Goal: Task Accomplishment & Management: Use online tool/utility

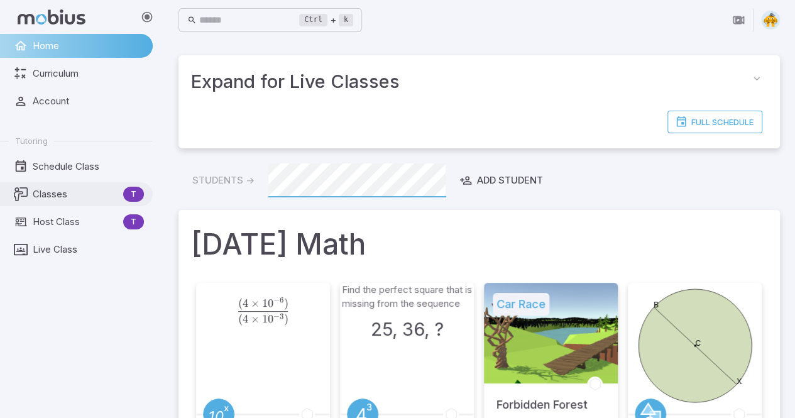
click at [50, 190] on span "Classes" at bounding box center [75, 194] width 85 height 14
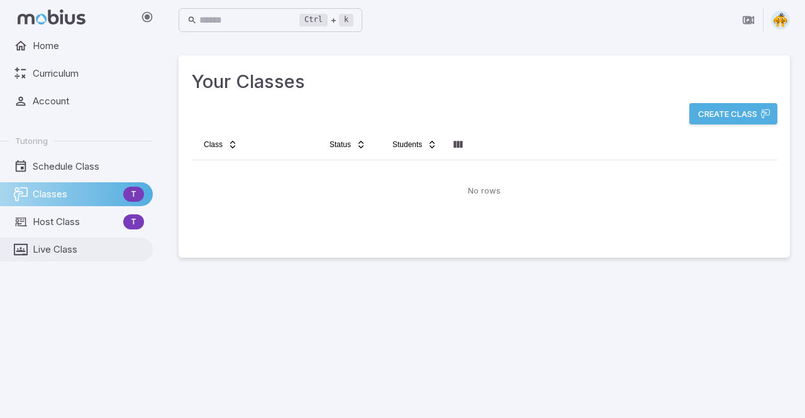
click at [68, 255] on span "Live Class" at bounding box center [88, 250] width 111 height 14
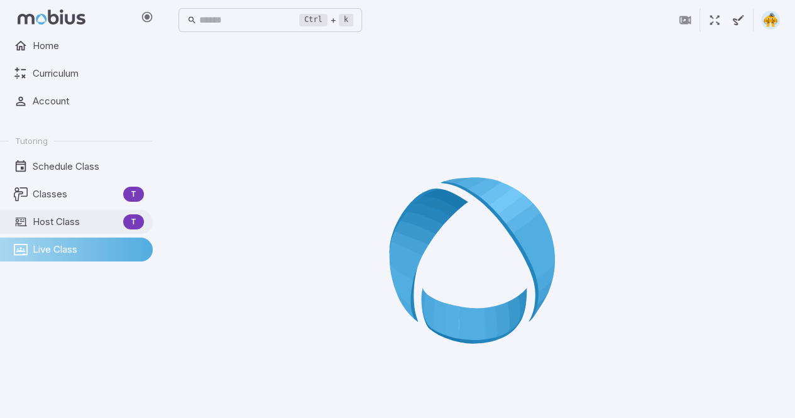
click at [72, 220] on span "Host Class" at bounding box center [75, 222] width 85 height 14
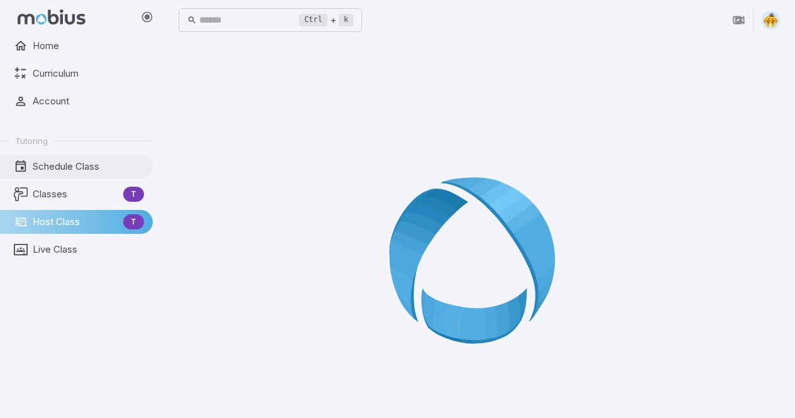
click at [78, 172] on span "Schedule Class" at bounding box center [88, 167] width 111 height 14
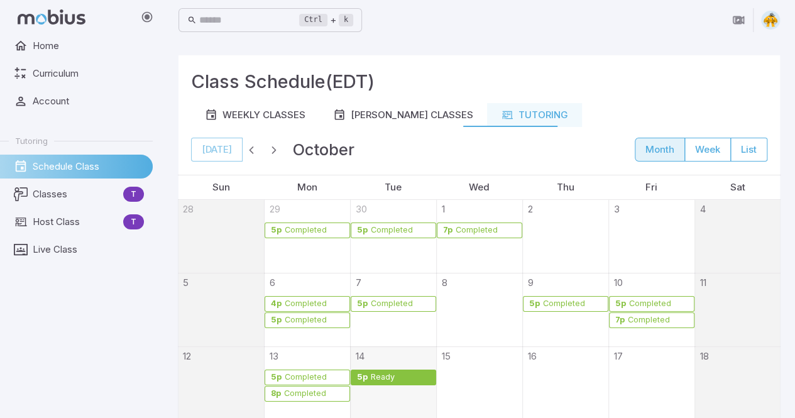
click at [405, 377] on div "Ready" at bounding box center [400, 377] width 60 height 9
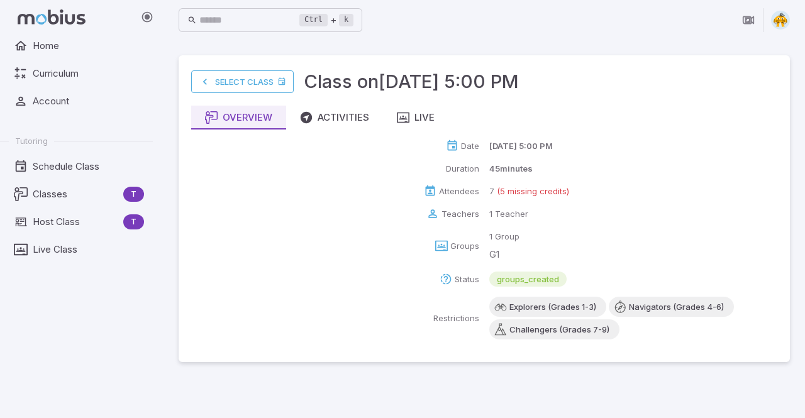
click at [516, 190] on p "(5 missing credits)" at bounding box center [533, 191] width 72 height 13
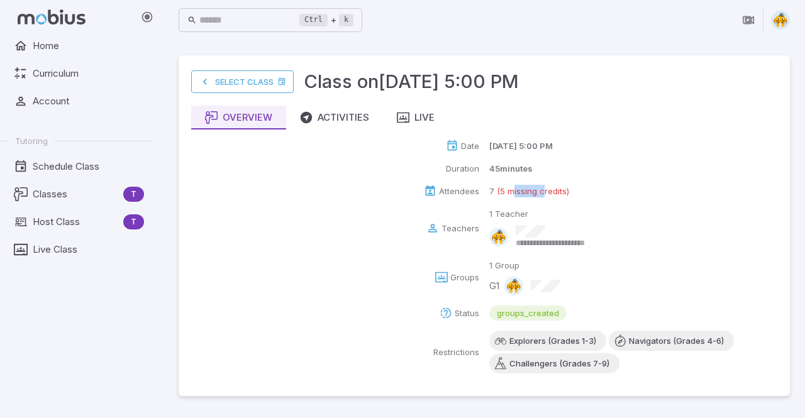
click at [516, 190] on p "(5 missing credits)" at bounding box center [533, 191] width 72 height 13
click at [610, 182] on div "**********" at bounding box center [484, 257] width 586 height 234
click at [508, 187] on p "(5 missing credits)" at bounding box center [533, 191] width 72 height 13
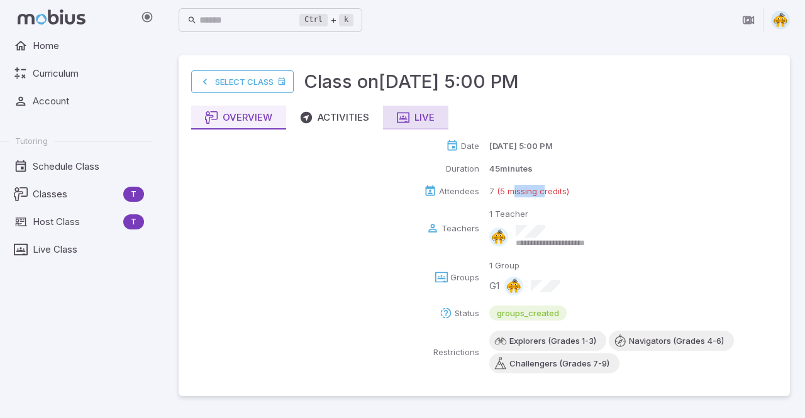
click at [408, 114] on icon "button" at bounding box center [403, 117] width 13 height 13
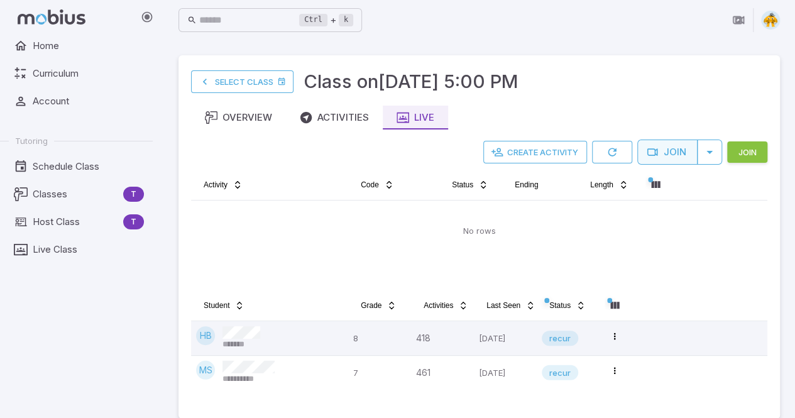
click at [678, 160] on button "Join" at bounding box center [667, 152] width 60 height 25
click at [758, 149] on button "Join" at bounding box center [747, 151] width 40 height 21
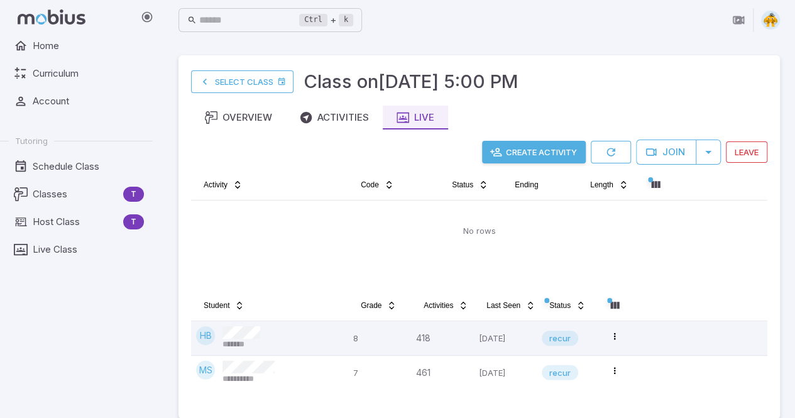
scroll to position [15, 0]
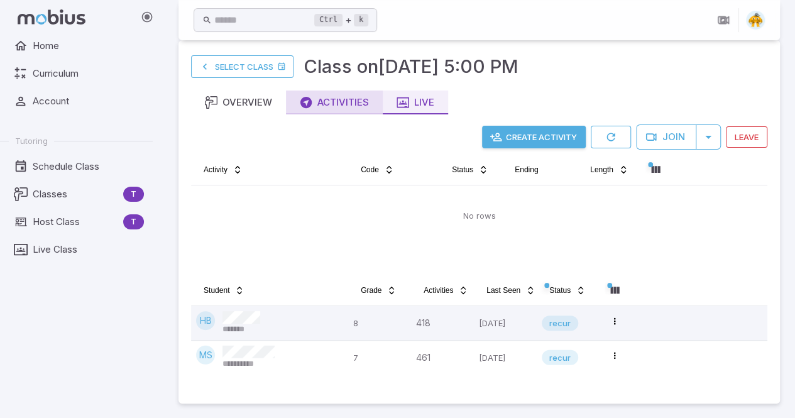
click at [346, 102] on div "Activities" at bounding box center [334, 103] width 69 height 14
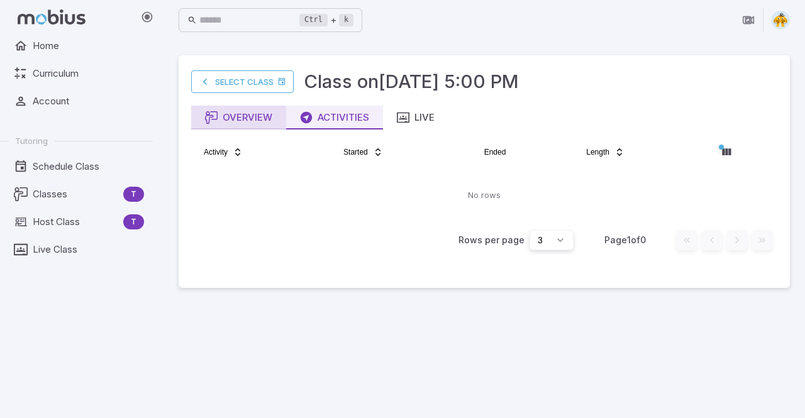
click at [262, 113] on div "Overview" at bounding box center [238, 118] width 67 height 14
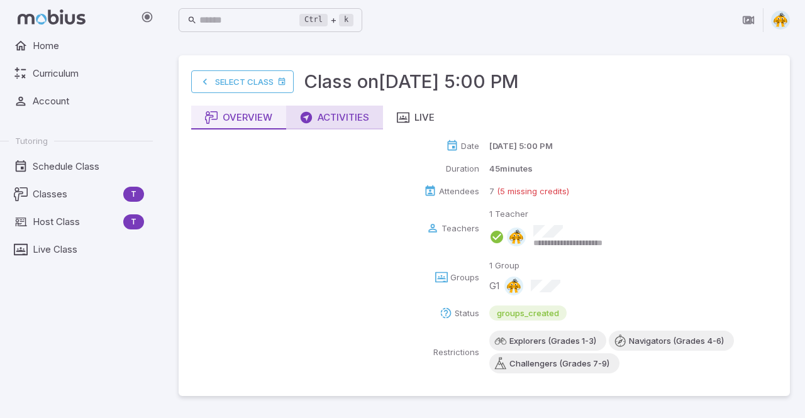
click at [328, 114] on div "Activities" at bounding box center [334, 118] width 69 height 14
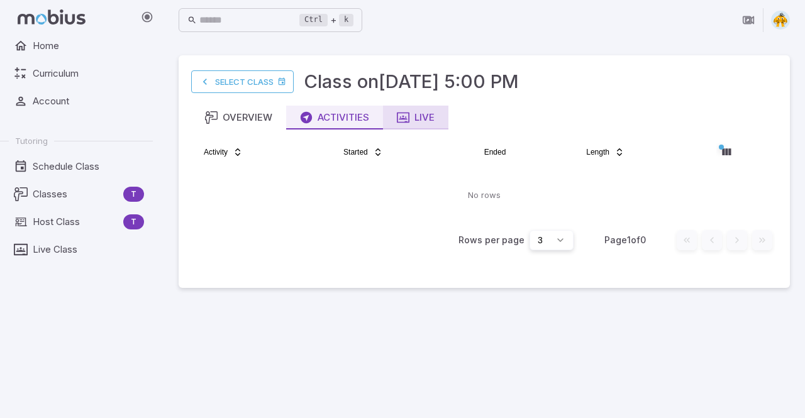
click at [407, 112] on icon "button" at bounding box center [403, 117] width 13 height 13
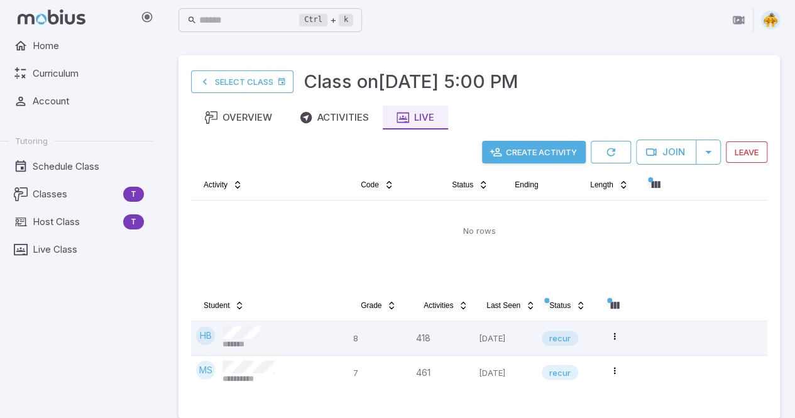
scroll to position [15, 0]
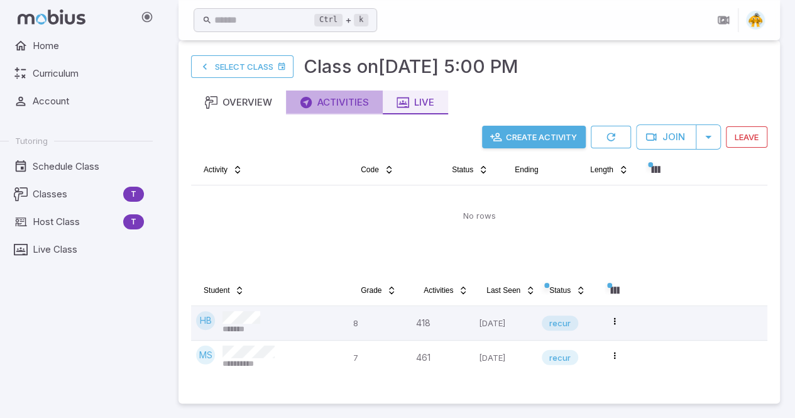
click at [335, 105] on div "Activities" at bounding box center [334, 103] width 69 height 14
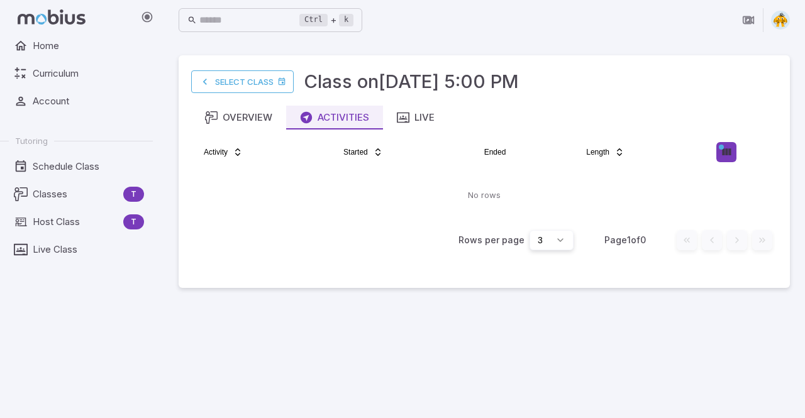
click at [723, 159] on html "Home Curriculum Account Tutoring Schedule Class Classes T Host Class T Live Cla…" at bounding box center [402, 209] width 805 height 418
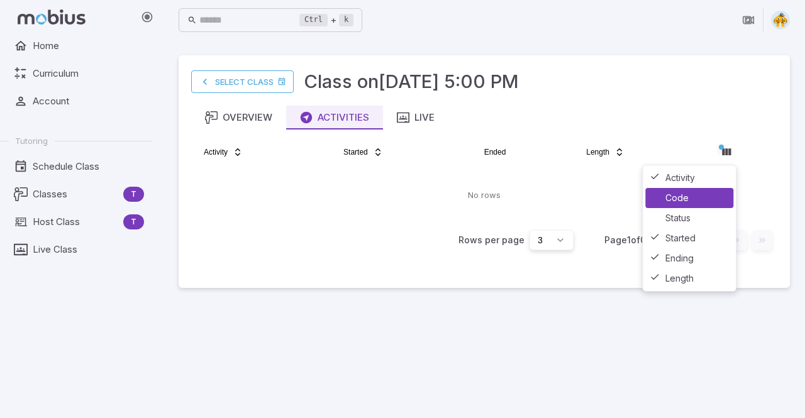
click at [691, 193] on div "Code" at bounding box center [689, 198] width 88 height 20
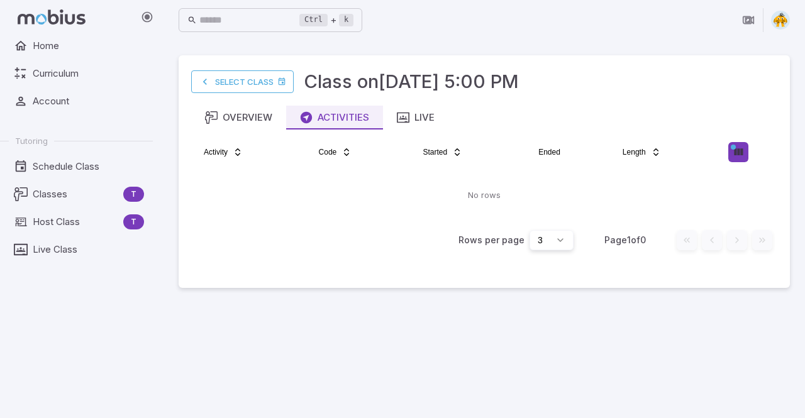
click at [744, 152] on html "Home Curriculum Account Tutoring Schedule Class Classes T Host Class T Live Cla…" at bounding box center [402, 209] width 805 height 418
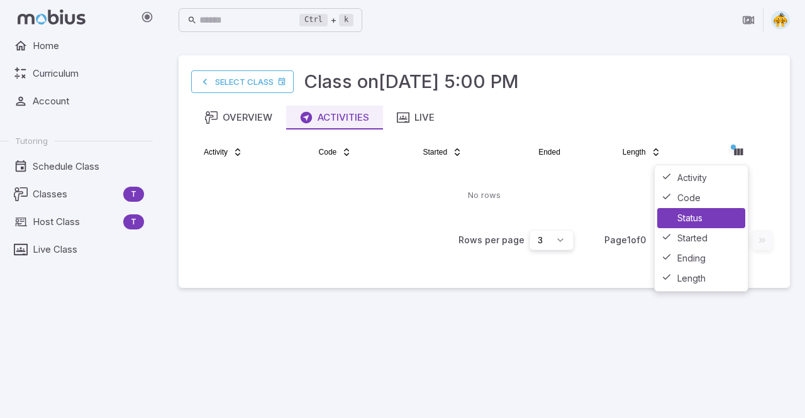
click at [694, 219] on div "Status" at bounding box center [701, 218] width 88 height 20
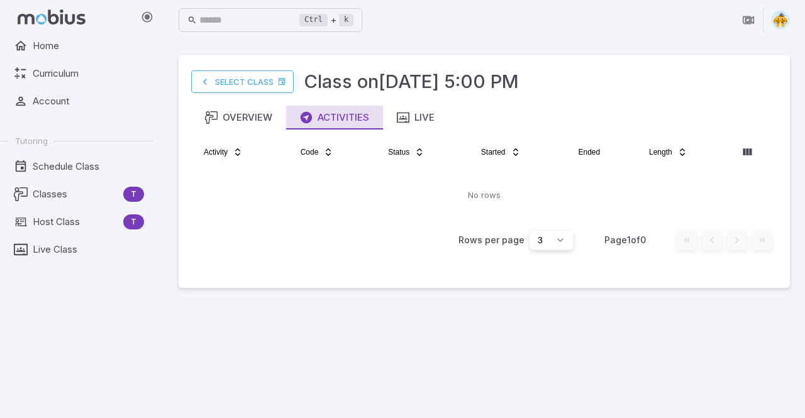
click at [347, 115] on div "Activities" at bounding box center [334, 118] width 69 height 14
click at [405, 124] on div "Live" at bounding box center [416, 118] width 38 height 14
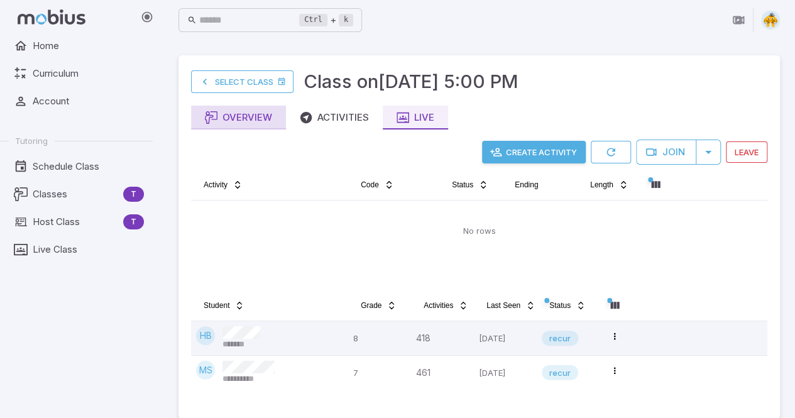
click at [233, 124] on div "Overview" at bounding box center [238, 118] width 67 height 14
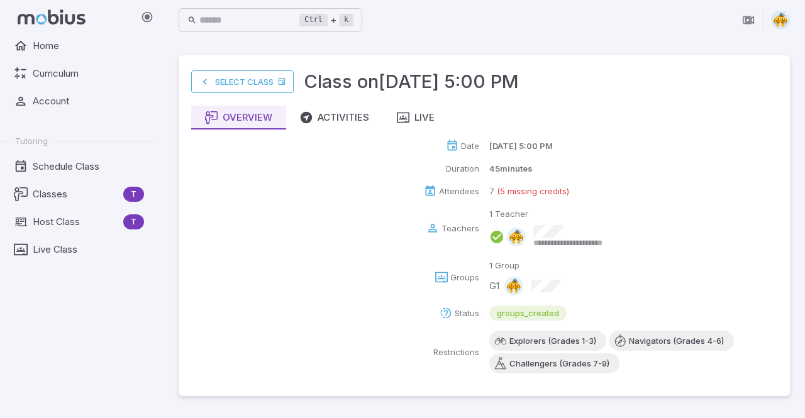
click at [766, 241] on div "**********" at bounding box center [633, 227] width 288 height 41
click at [347, 118] on div "Activities" at bounding box center [334, 118] width 69 height 14
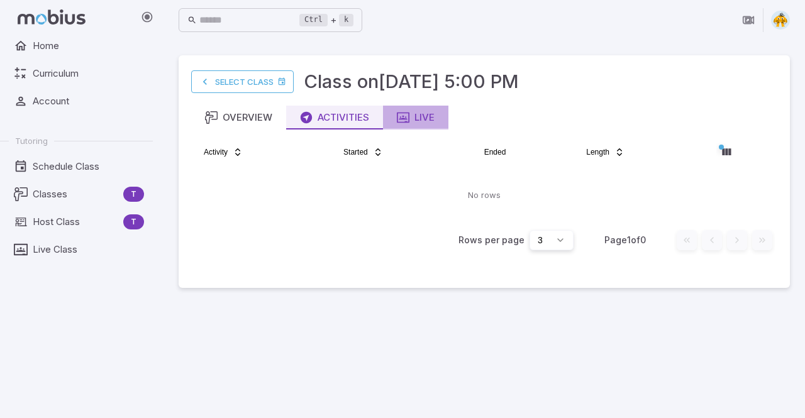
click at [395, 121] on button "Live" at bounding box center [415, 118] width 65 height 24
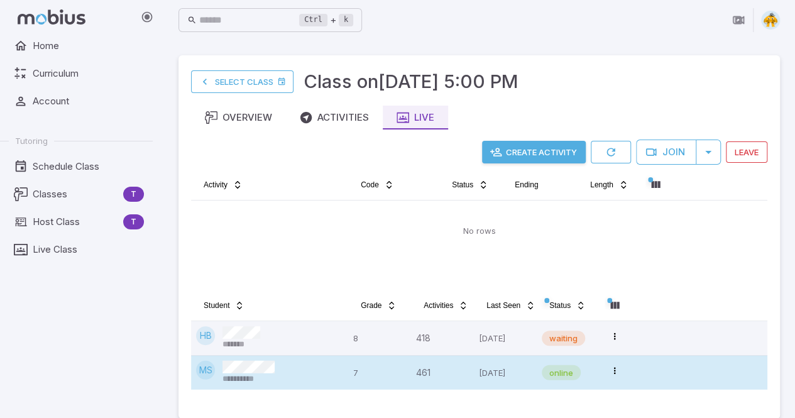
scroll to position [15, 0]
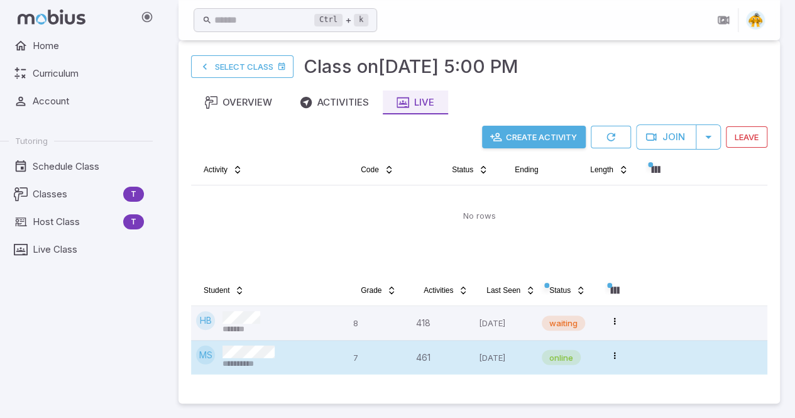
click at [353, 358] on p "7" at bounding box center [379, 358] width 53 height 24
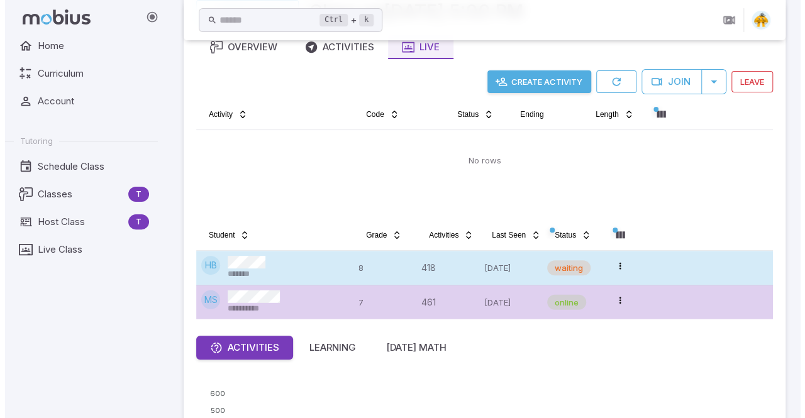
scroll to position [1, 0]
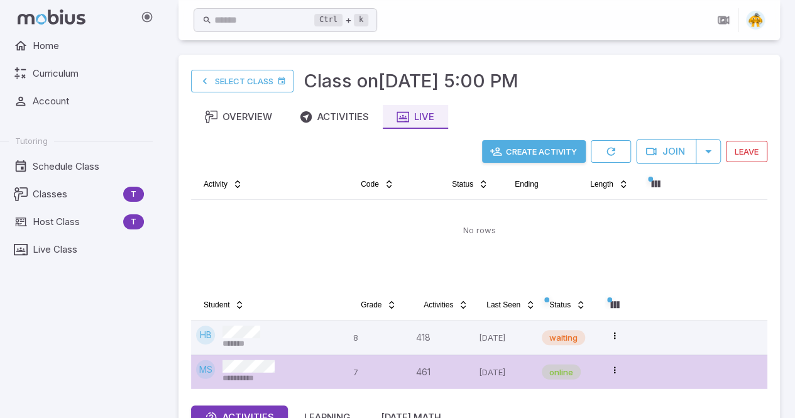
click at [544, 150] on button "Create Activity" at bounding box center [534, 151] width 104 height 23
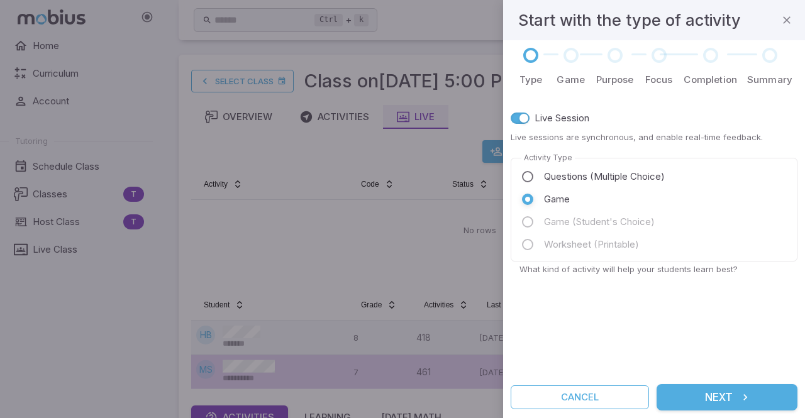
click at [763, 297] on div "Live Session Live sessions are synchronous, and enable real-time feedback. Acti…" at bounding box center [653, 235] width 287 height 267
click at [717, 398] on button "Next" at bounding box center [726, 397] width 141 height 26
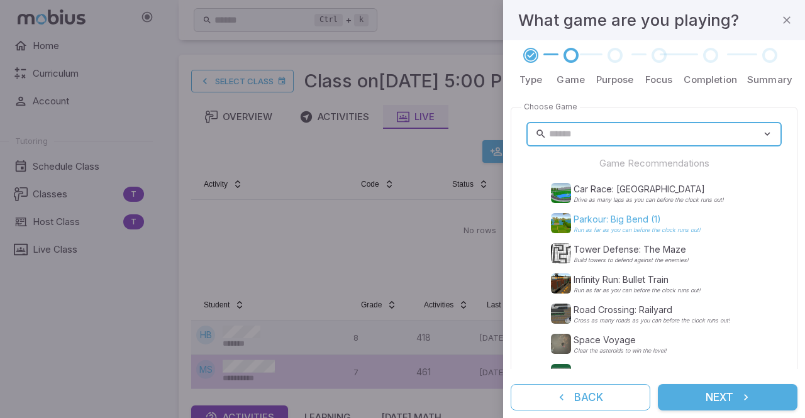
click at [607, 222] on p "Parkour: Big Bend (1)" at bounding box center [636, 219] width 127 height 13
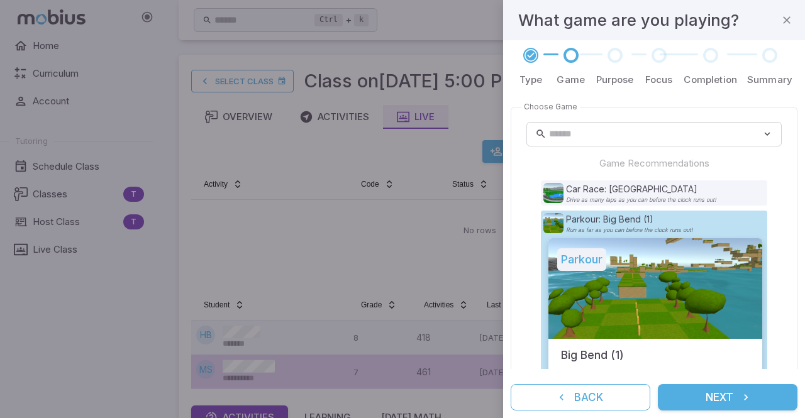
scroll to position [135, 0]
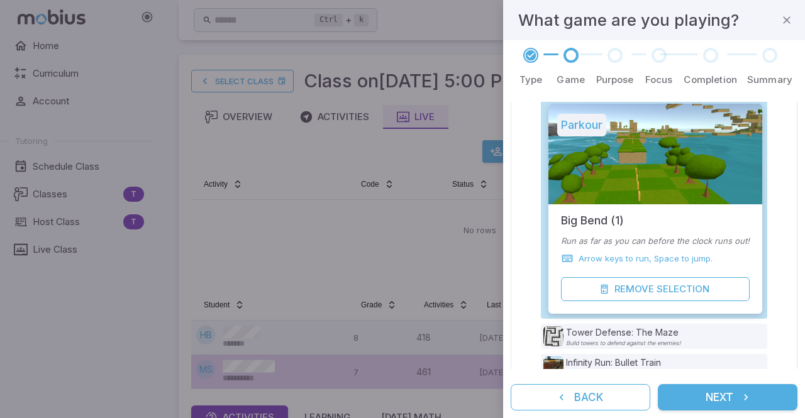
click at [723, 400] on button "Next" at bounding box center [728, 397] width 140 height 26
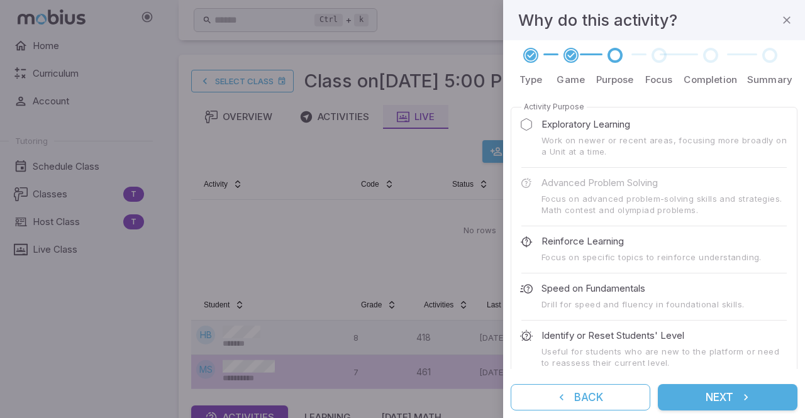
scroll to position [67, 0]
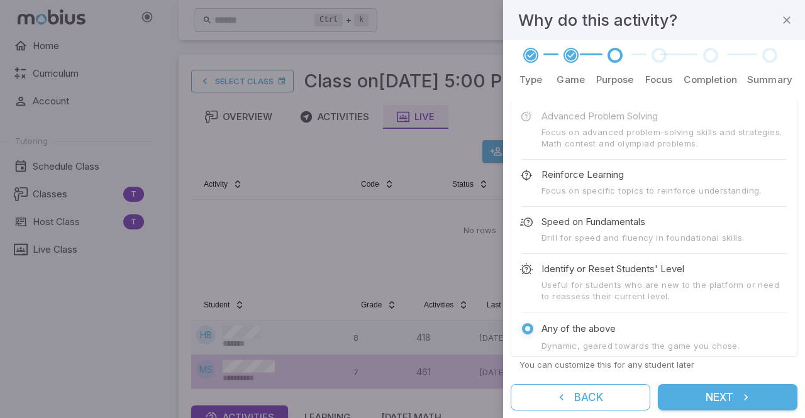
click at [724, 399] on button "Next" at bounding box center [728, 397] width 140 height 26
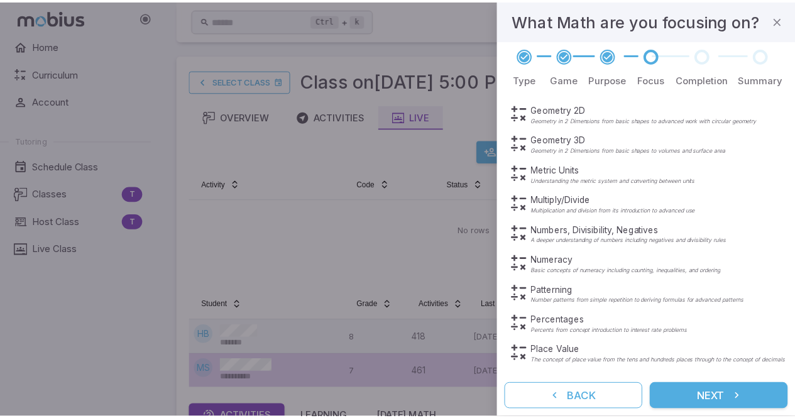
scroll to position [455, 0]
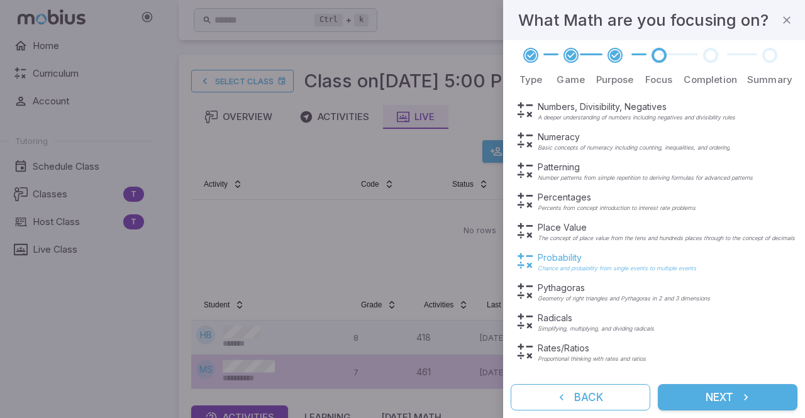
click at [562, 256] on p "Probability" at bounding box center [617, 257] width 158 height 13
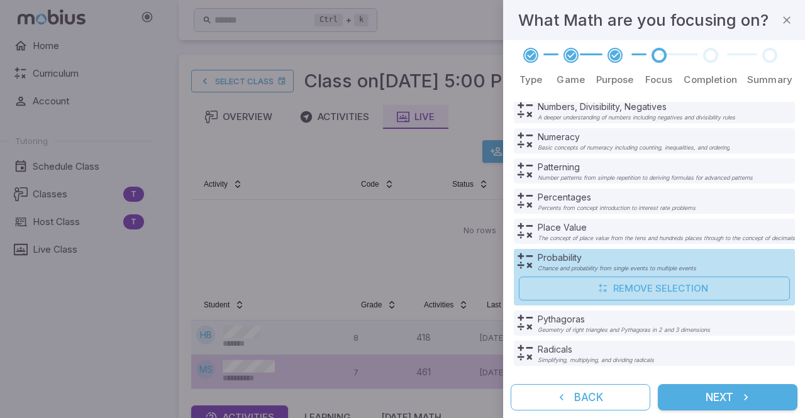
click at [793, 60] on div "Summary" at bounding box center [769, 67] width 55 height 39
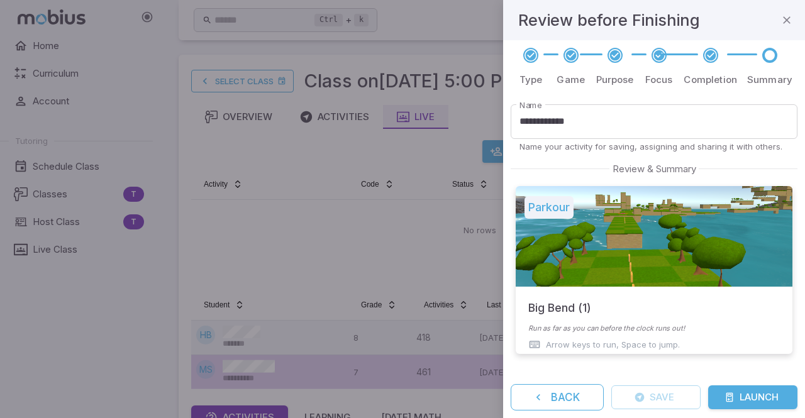
click at [734, 403] on button "Launch" at bounding box center [752, 397] width 89 height 24
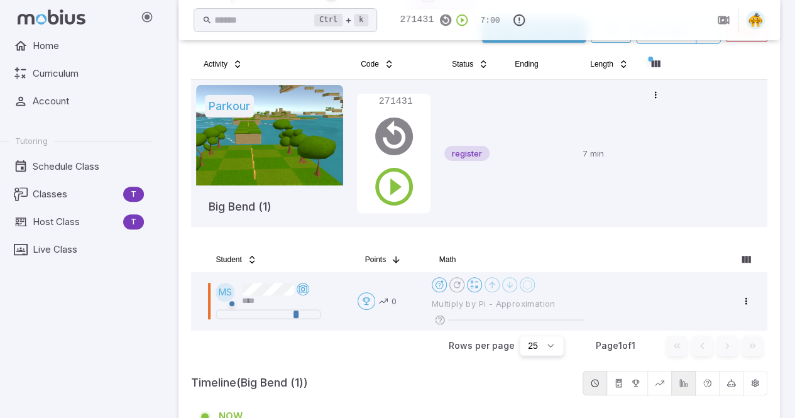
scroll to position [118, 0]
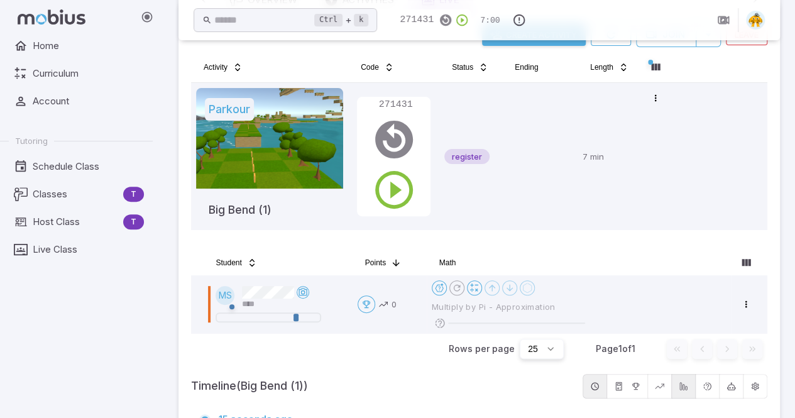
click at [133, 387] on div "Home Curriculum Account Tutoring Schedule Class Classes T Host Class T Live Cla…" at bounding box center [81, 226] width 163 height 384
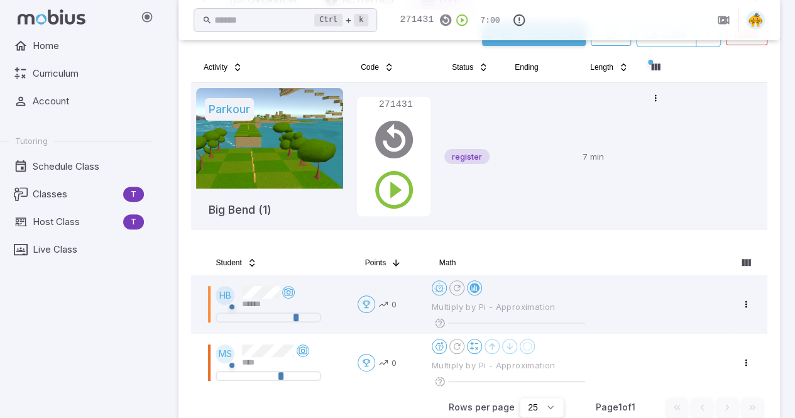
click at [44, 326] on div "Home Curriculum Account Tutoring Schedule Class Classes T Host Class T Live Cla…" at bounding box center [81, 226] width 163 height 384
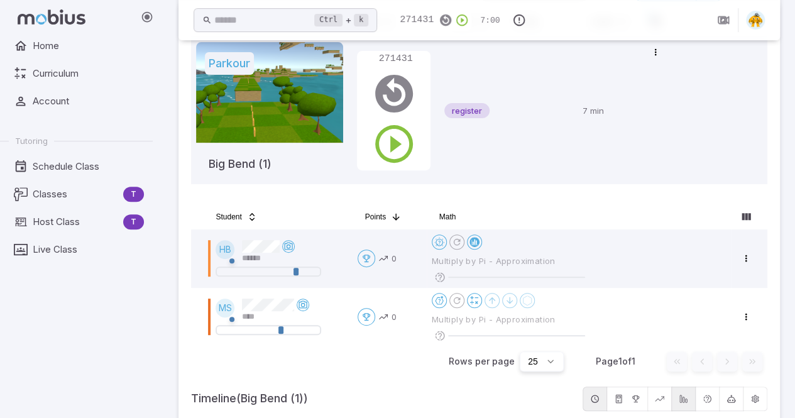
scroll to position [164, 0]
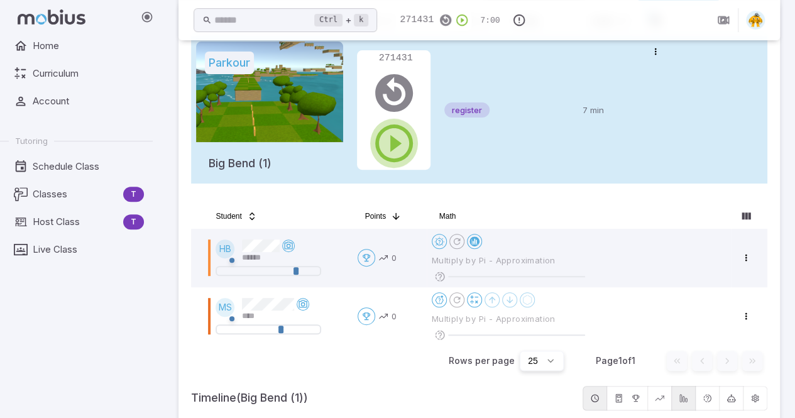
click at [394, 140] on icon "button" at bounding box center [394, 143] width 45 height 45
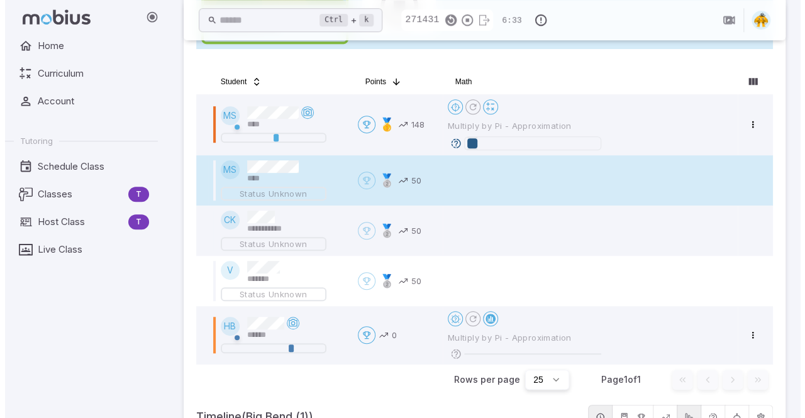
scroll to position [302, 0]
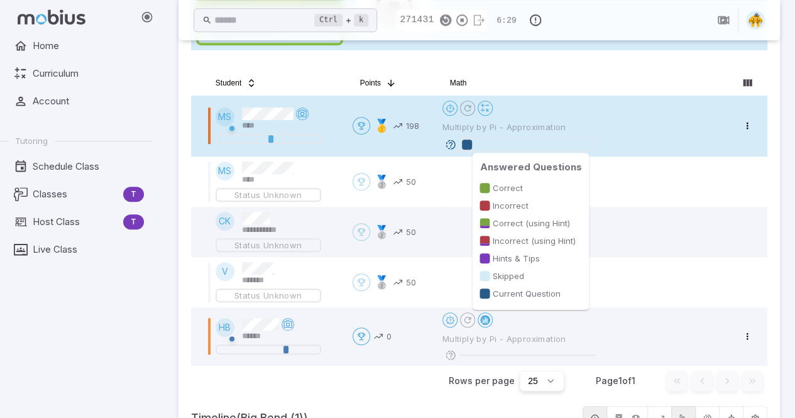
click at [468, 149] on div at bounding box center [527, 145] width 137 height 14
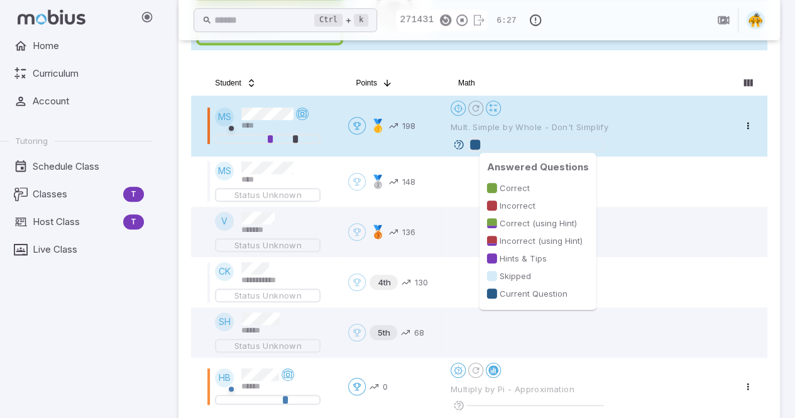
click at [476, 145] on div at bounding box center [475, 145] width 10 height 10
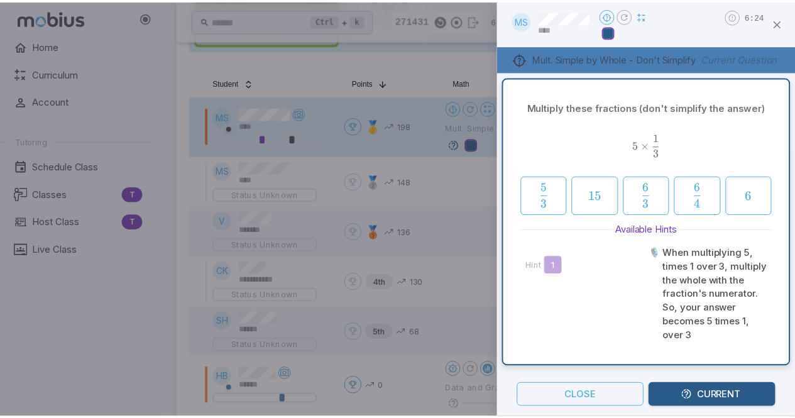
scroll to position [0, 0]
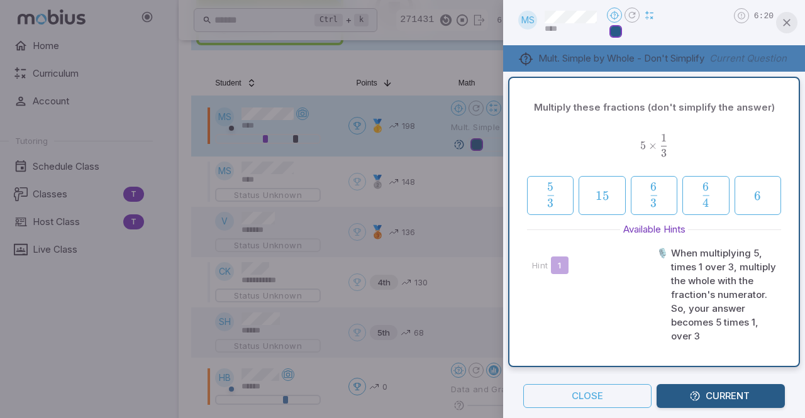
click at [786, 21] on icon "button" at bounding box center [786, 22] width 13 height 13
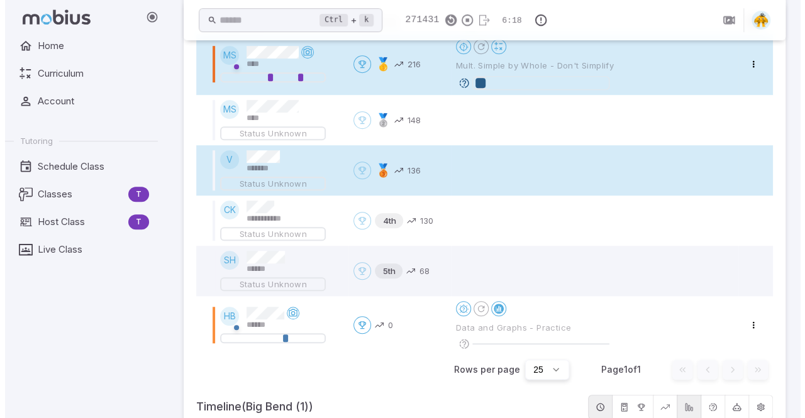
scroll to position [363, 0]
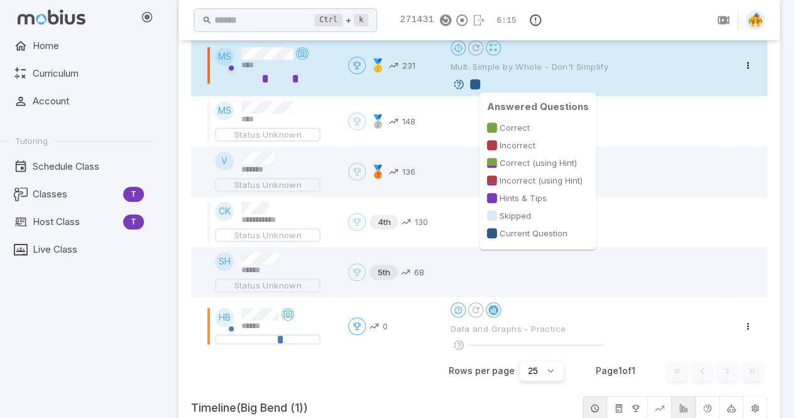
click at [476, 84] on div at bounding box center [475, 84] width 10 height 10
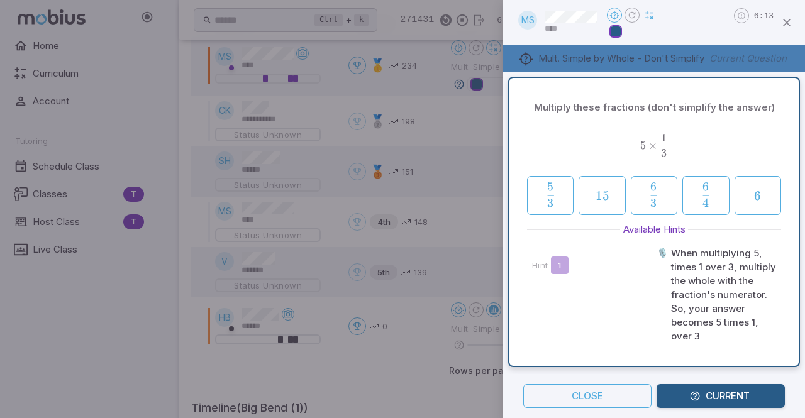
scroll to position [0, 0]
click at [780, 21] on icon "button" at bounding box center [786, 22] width 13 height 13
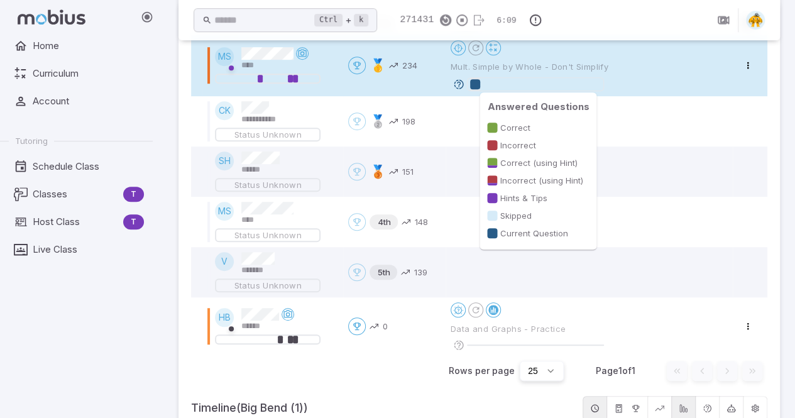
click at [477, 82] on div at bounding box center [475, 84] width 10 height 10
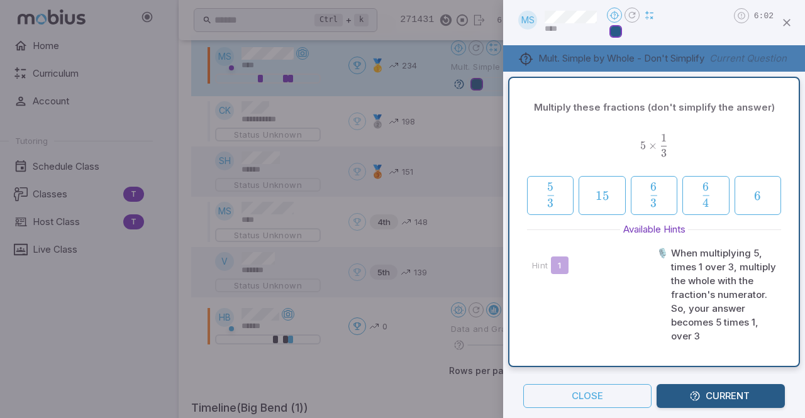
click at [768, 152] on span "5 × 3 1 ​" at bounding box center [654, 145] width 254 height 23
click at [786, 26] on icon "button" at bounding box center [786, 22] width 13 height 13
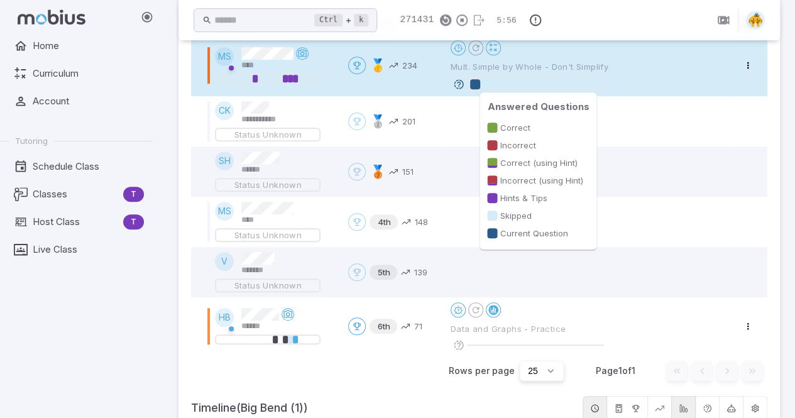
click at [477, 85] on div at bounding box center [475, 84] width 10 height 10
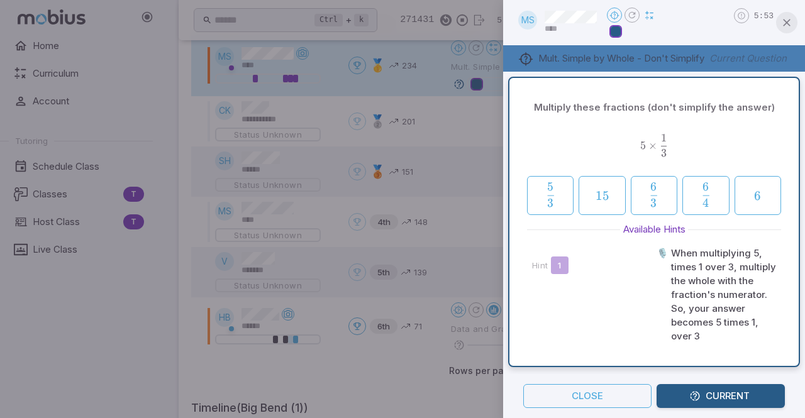
click at [785, 25] on icon "button" at bounding box center [786, 22] width 13 height 13
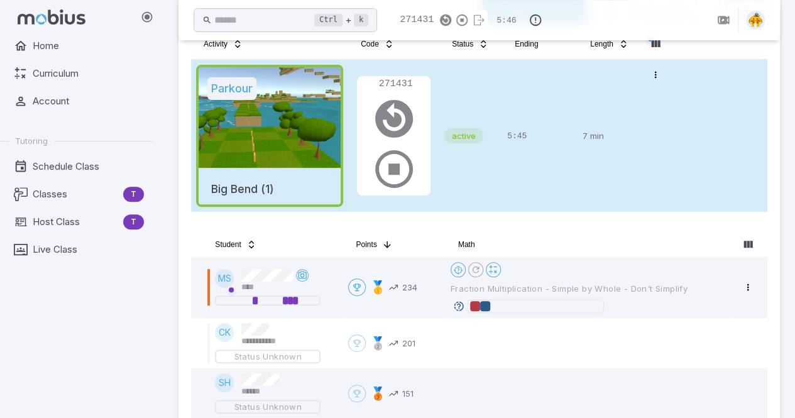
scroll to position [109, 0]
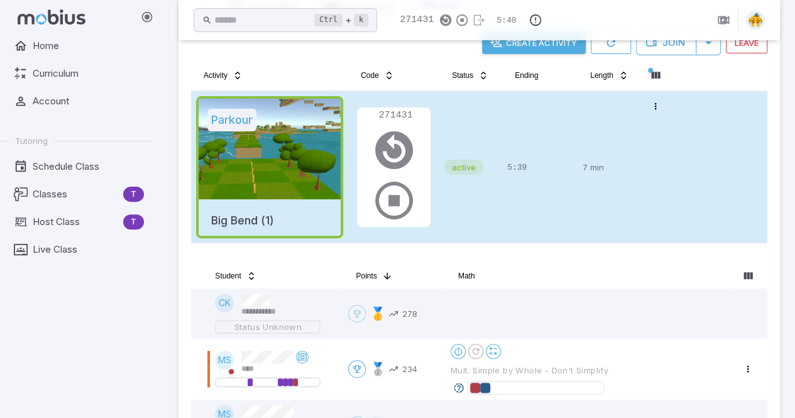
click at [96, 387] on div "Home Curriculum Account Tutoring Schedule Class Classes T Host Class T Live Cla…" at bounding box center [81, 226] width 163 height 384
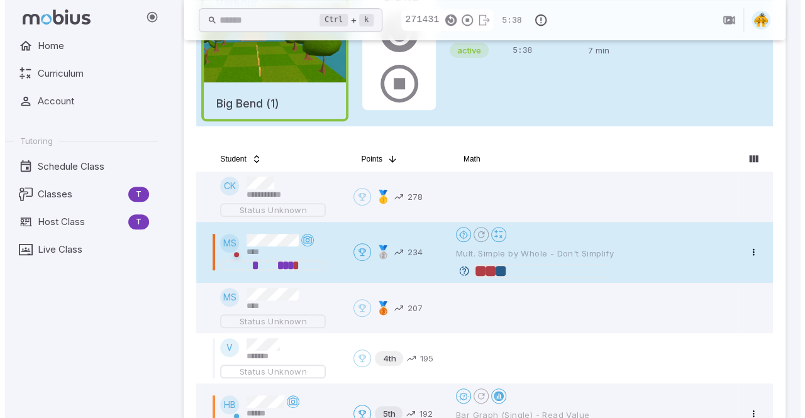
scroll to position [314, 0]
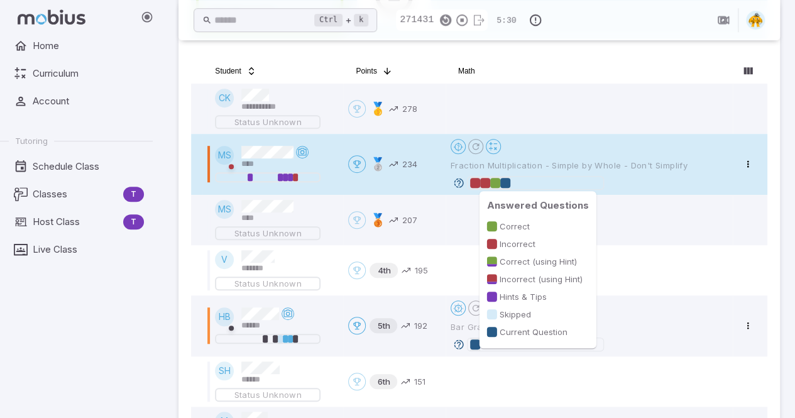
click at [495, 182] on div at bounding box center [495, 183] width 10 height 10
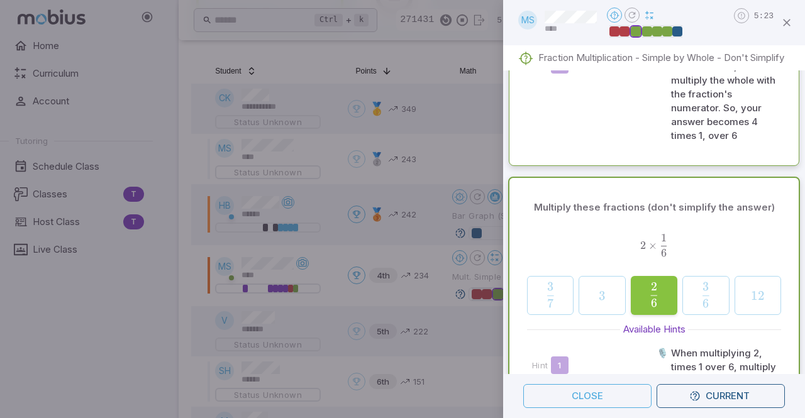
scroll to position [902, 0]
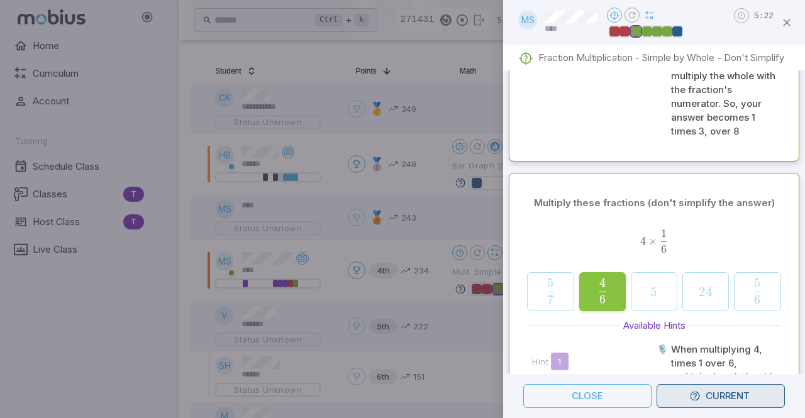
click at [731, 398] on button "Current" at bounding box center [720, 396] width 128 height 24
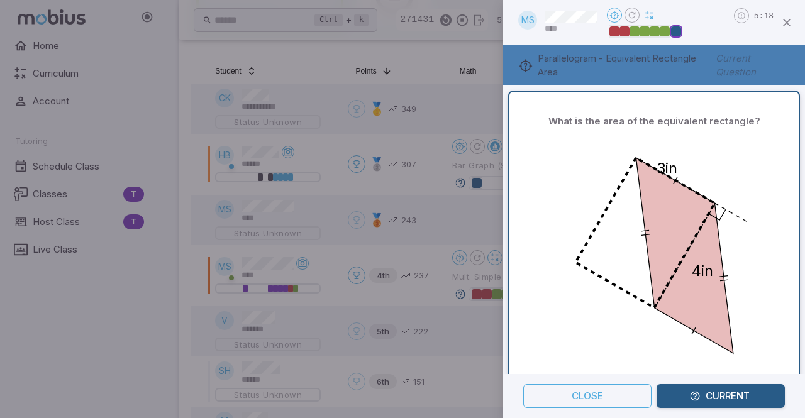
scroll to position [0, 0]
click at [114, 329] on div at bounding box center [402, 209] width 805 height 418
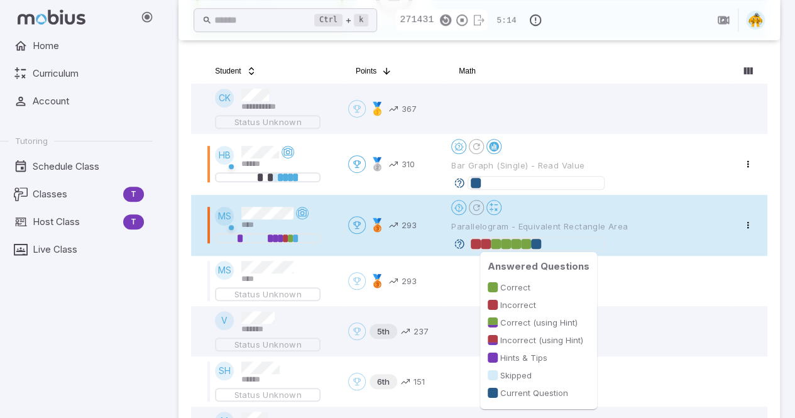
click at [494, 241] on div at bounding box center [496, 244] width 10 height 10
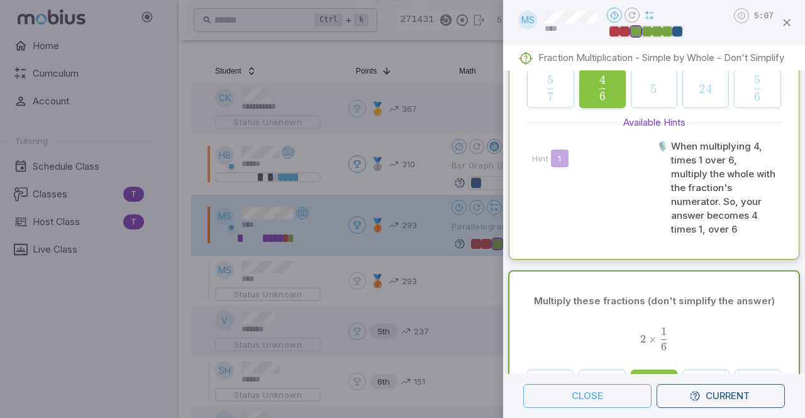
scroll to position [1691, 0]
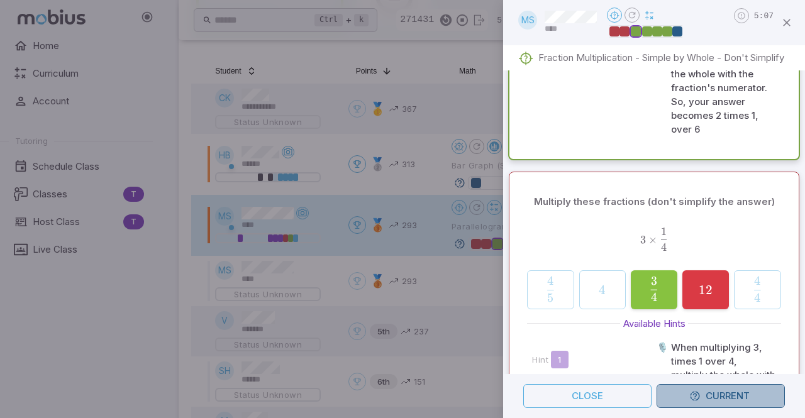
click at [738, 394] on button "Current" at bounding box center [720, 396] width 128 height 24
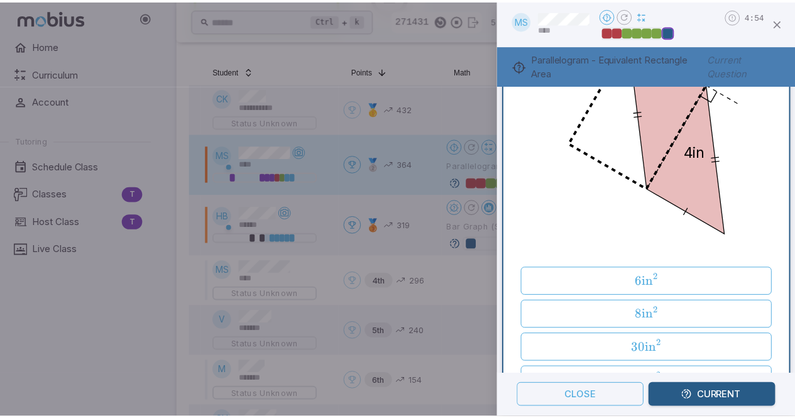
scroll to position [156, 0]
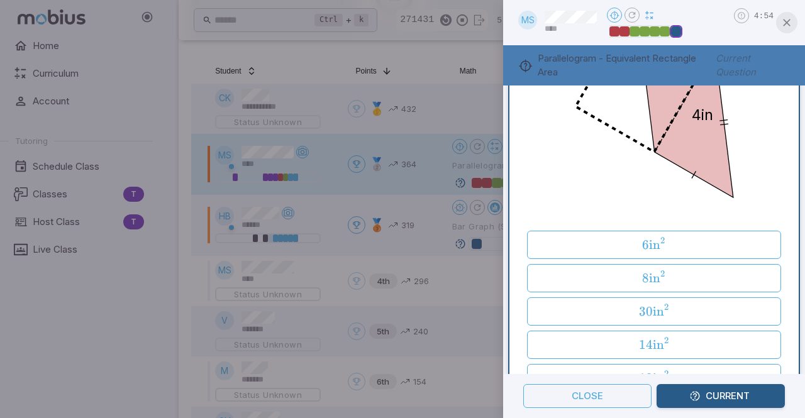
click at [782, 23] on icon "button" at bounding box center [786, 22] width 13 height 13
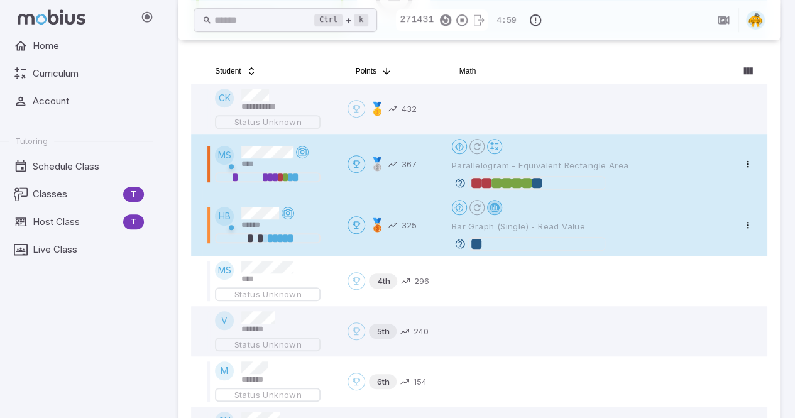
scroll to position [287, 0]
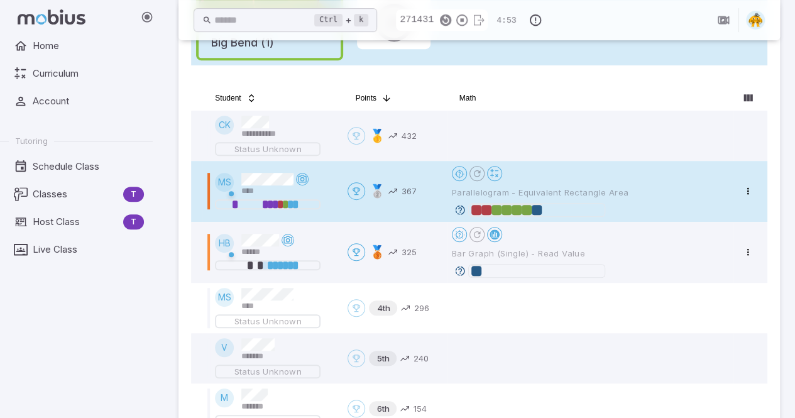
click at [46, 346] on div "Home Curriculum Account Tutoring Schedule Class Classes T Host Class T Live Cla…" at bounding box center [81, 226] width 163 height 384
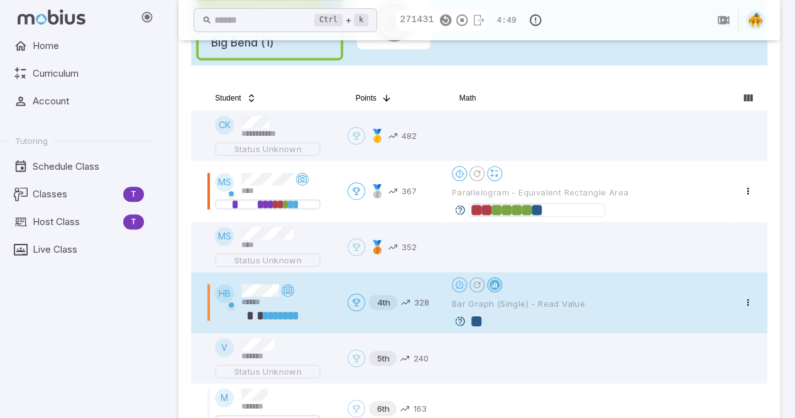
click at [494, 284] on div at bounding box center [495, 285] width 10 height 10
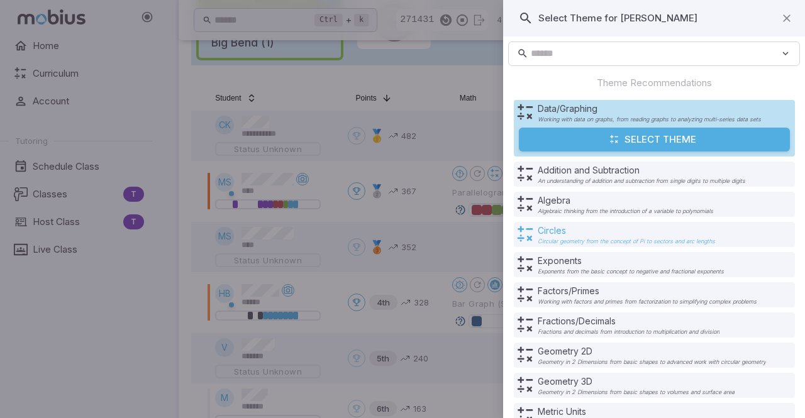
click at [563, 232] on p "Circles" at bounding box center [626, 230] width 177 height 13
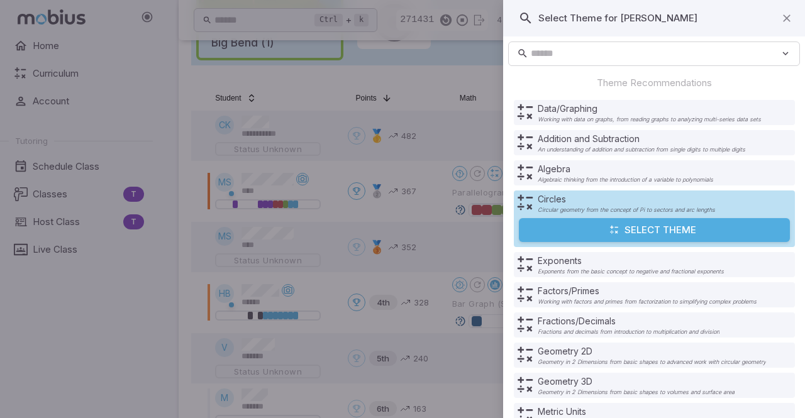
click at [620, 234] on button "Select Theme" at bounding box center [654, 230] width 271 height 24
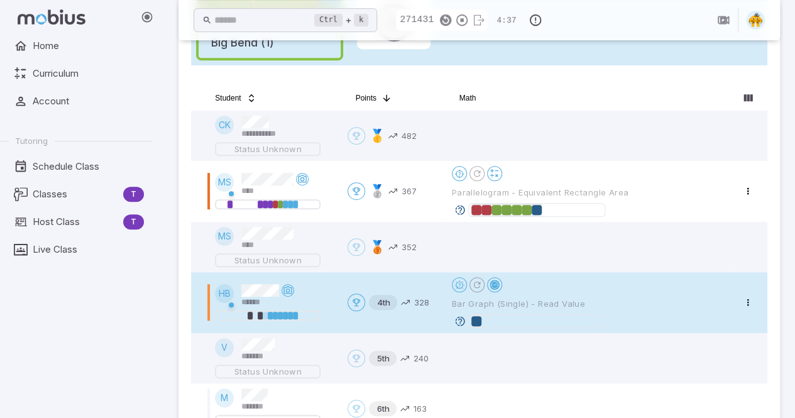
click at [477, 285] on icon "Reset Questions" at bounding box center [477, 285] width 10 height 10
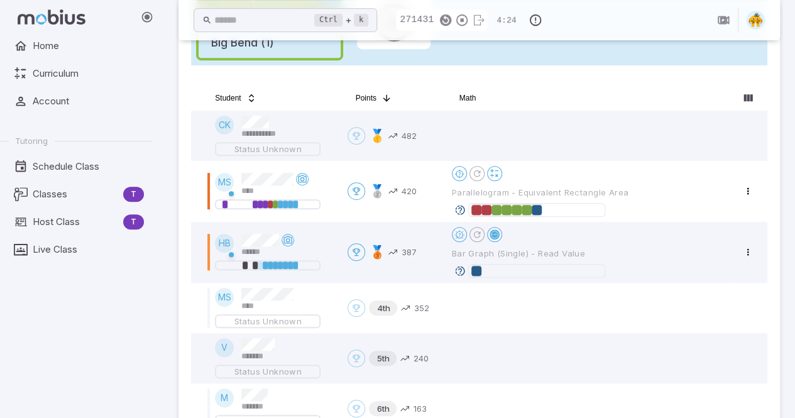
click at [43, 334] on div "Home Curriculum Account Tutoring Schedule Class Classes T Host Class T Live Cla…" at bounding box center [81, 226] width 163 height 384
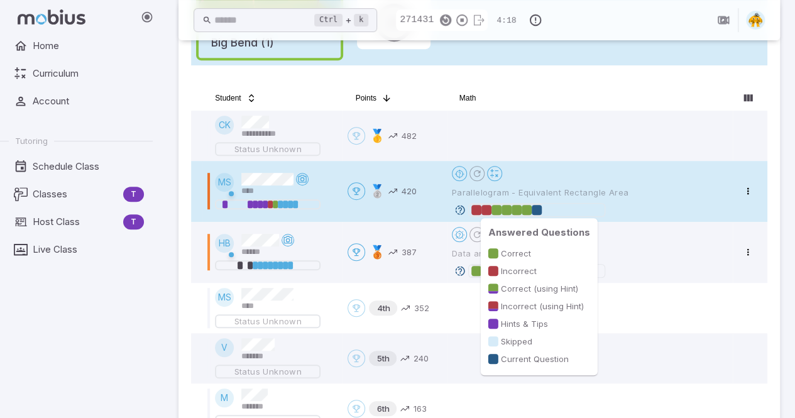
click at [537, 209] on div at bounding box center [537, 210] width 10 height 10
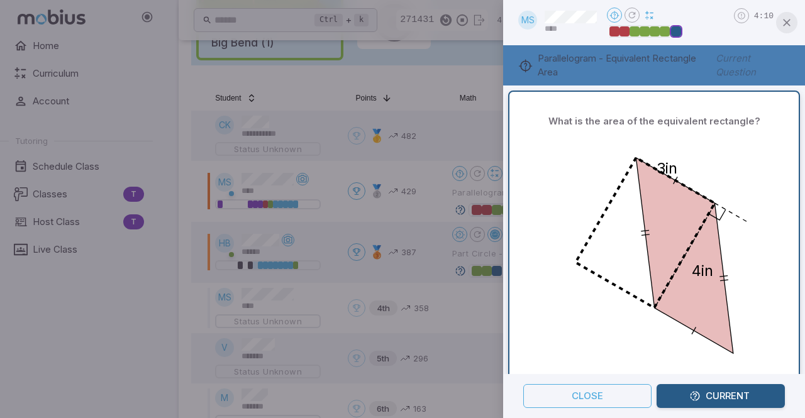
click at [790, 26] on icon "button" at bounding box center [786, 22] width 13 height 13
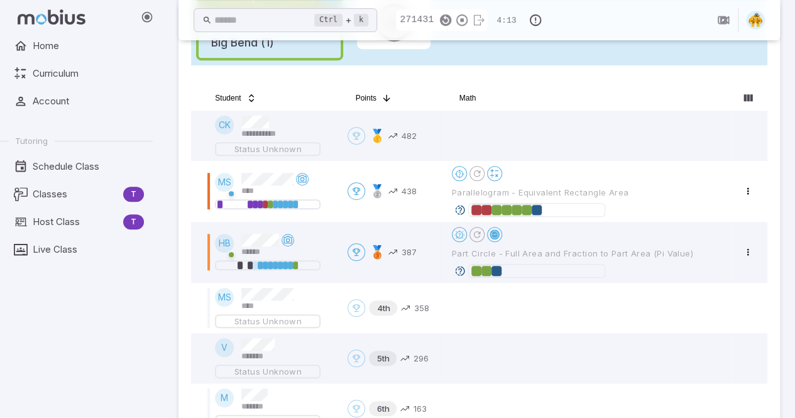
click at [47, 343] on div "Home Curriculum Account Tutoring Schedule Class Classes T Host Class T Live Cla…" at bounding box center [81, 226] width 163 height 384
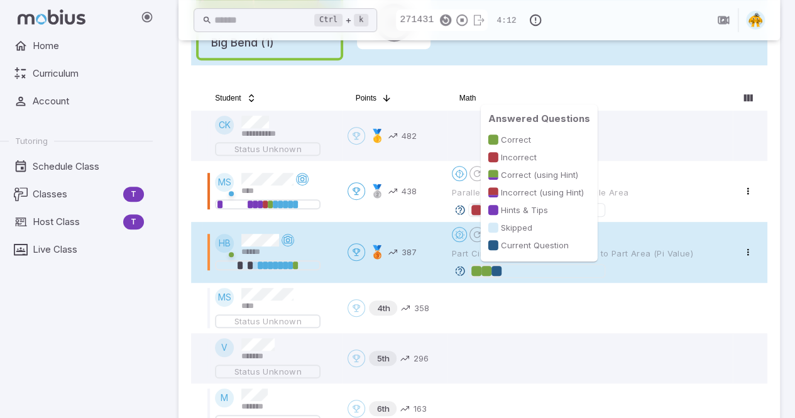
click at [486, 270] on div at bounding box center [487, 271] width 10 height 10
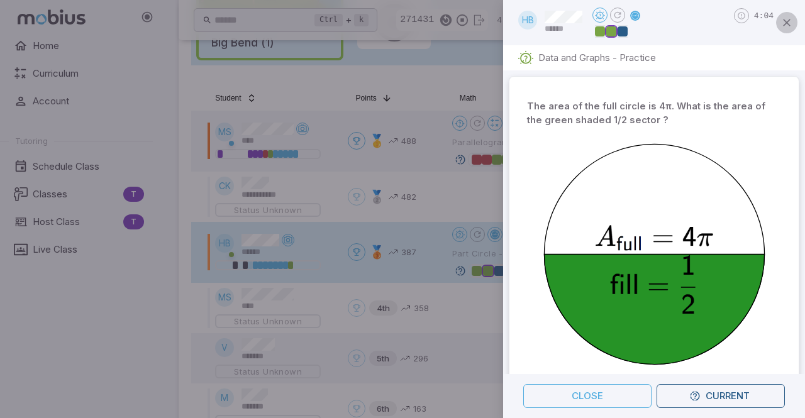
click at [788, 26] on icon "button" at bounding box center [786, 22] width 13 height 13
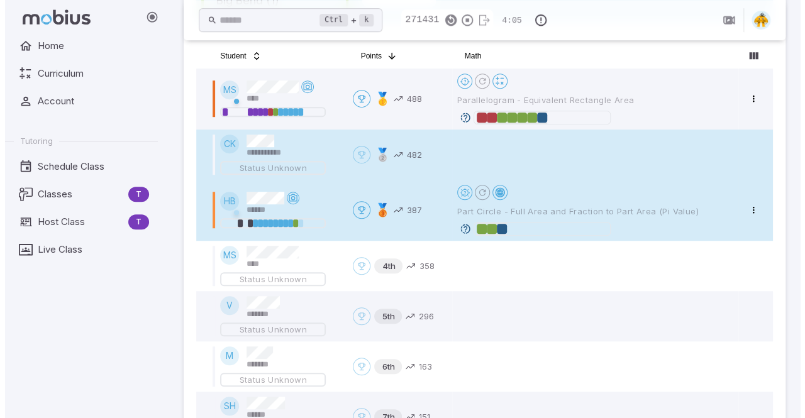
scroll to position [328, 0]
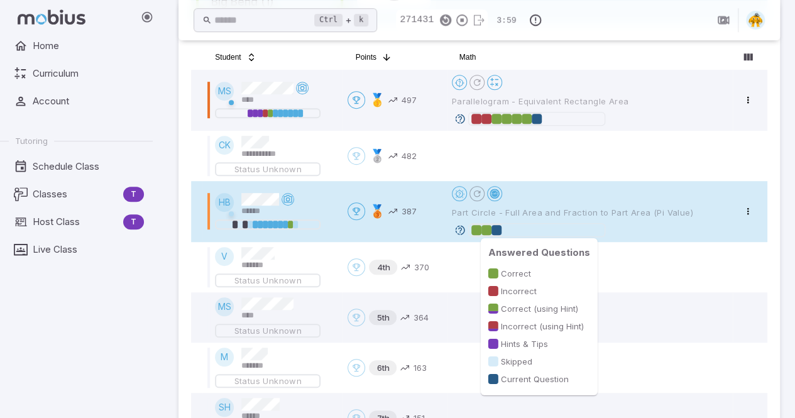
click at [494, 233] on div at bounding box center [497, 230] width 10 height 10
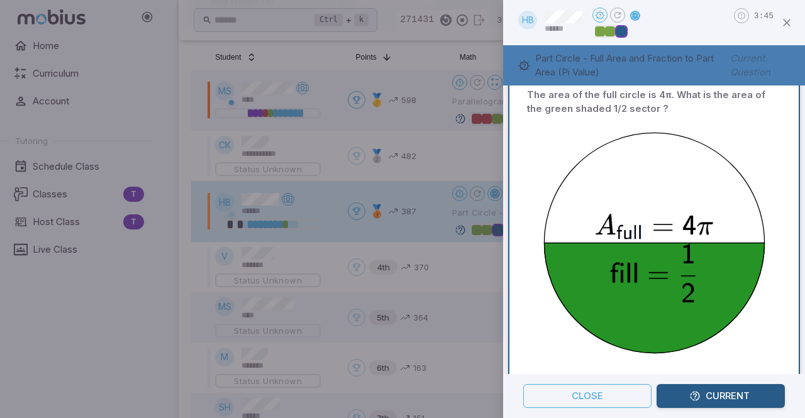
scroll to position [23, 0]
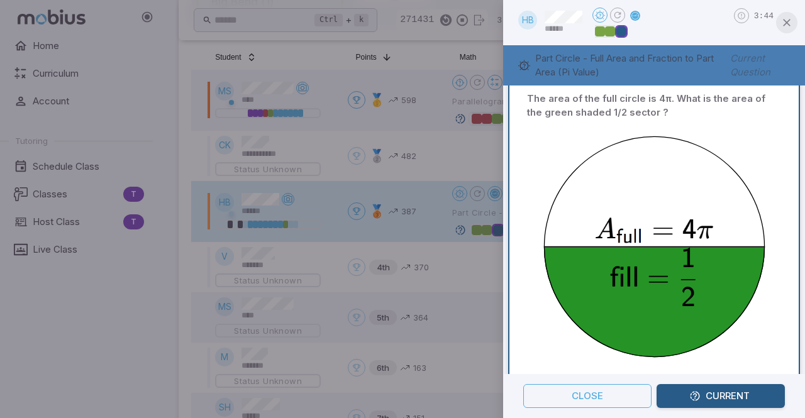
click at [788, 26] on icon "button" at bounding box center [786, 22] width 13 height 13
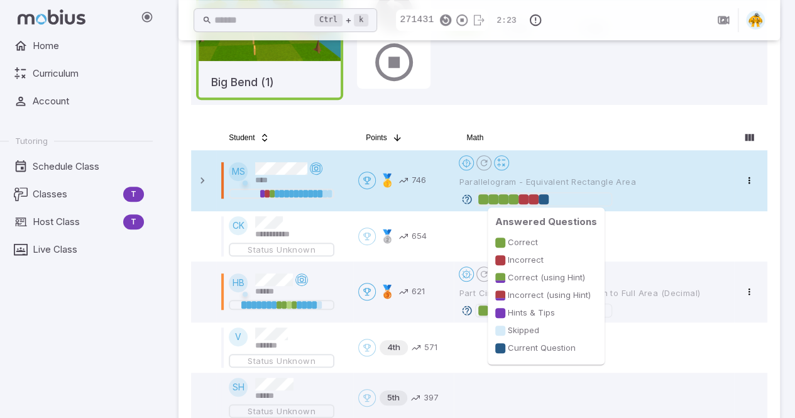
click at [550, 196] on div at bounding box center [543, 199] width 131 height 13
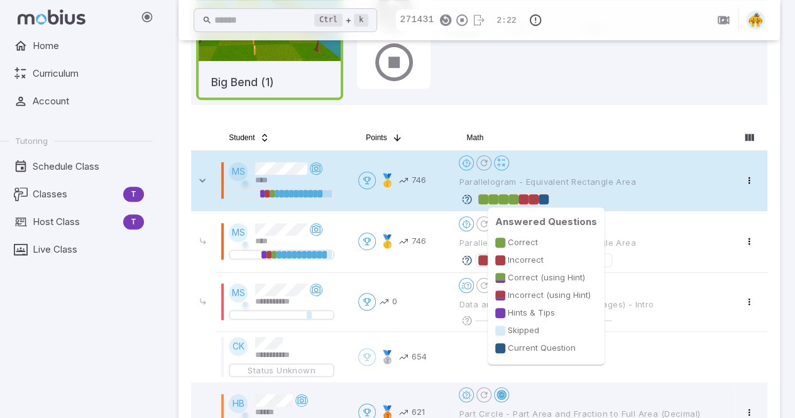
click at [543, 198] on div at bounding box center [544, 199] width 10 height 10
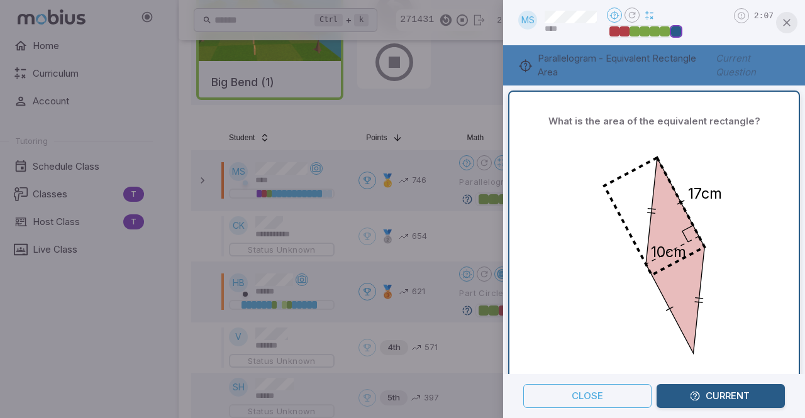
click at [785, 29] on button "button" at bounding box center [786, 22] width 21 height 21
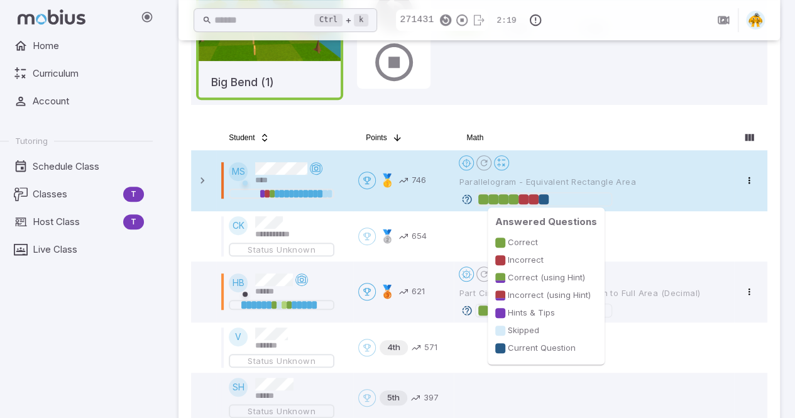
click at [541, 197] on div at bounding box center [544, 199] width 10 height 10
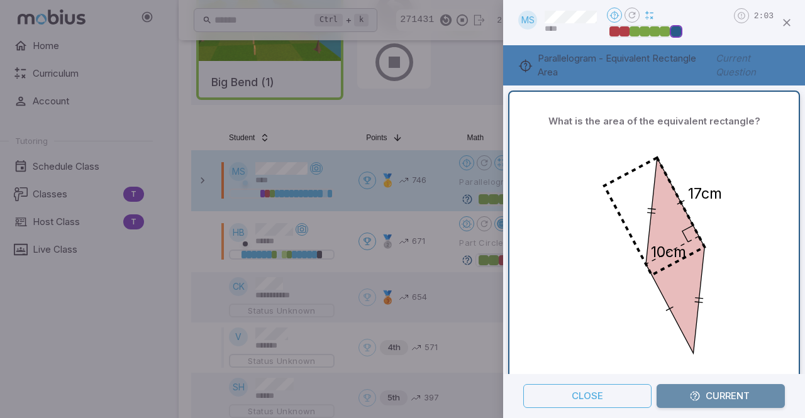
click at [716, 397] on button "Current" at bounding box center [720, 396] width 128 height 24
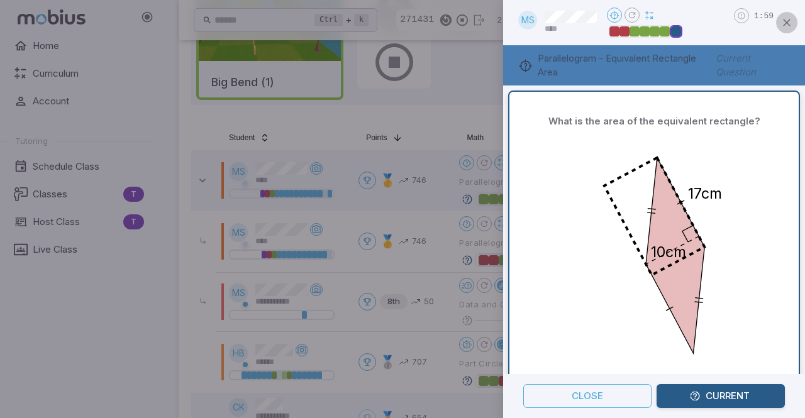
click at [787, 21] on icon "button" at bounding box center [786, 22] width 13 height 13
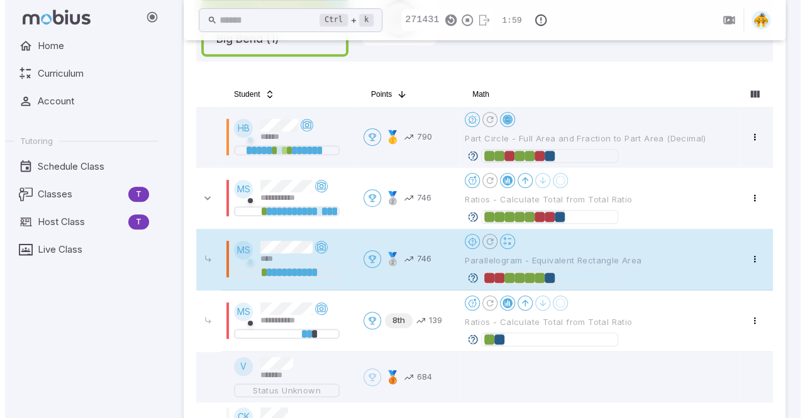
scroll to position [292, 0]
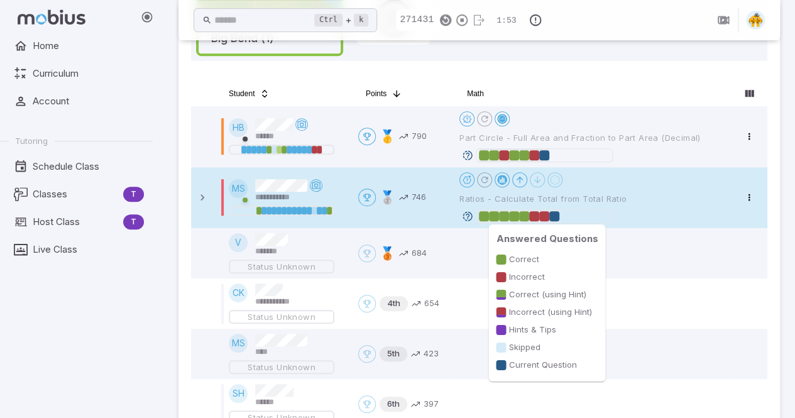
click at [557, 215] on div at bounding box center [554, 216] width 10 height 10
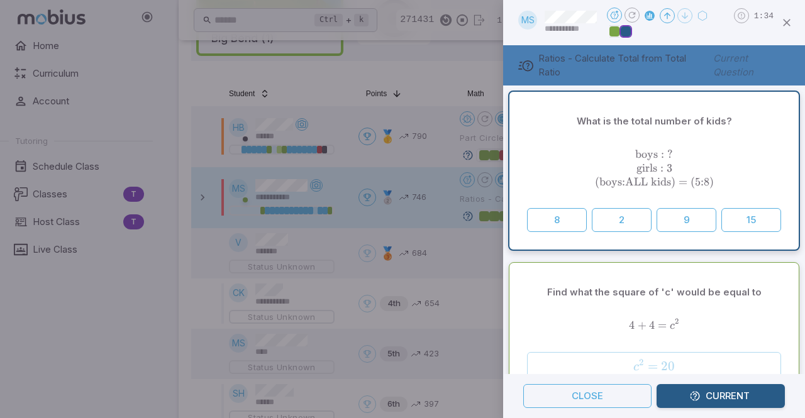
click at [731, 394] on button "Current" at bounding box center [720, 396] width 128 height 24
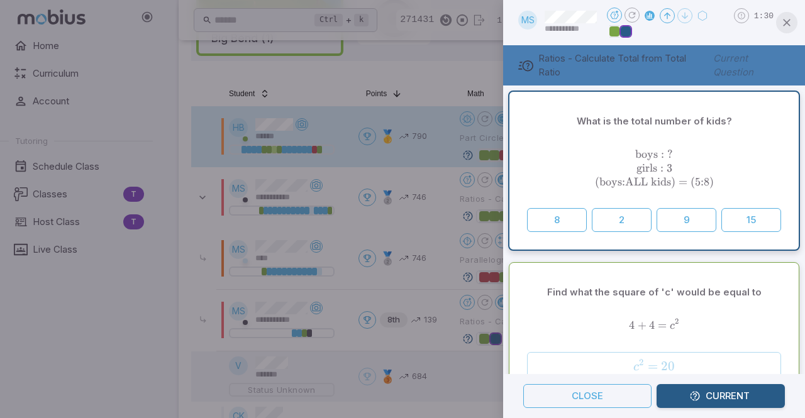
click at [786, 25] on icon "button" at bounding box center [786, 22] width 13 height 13
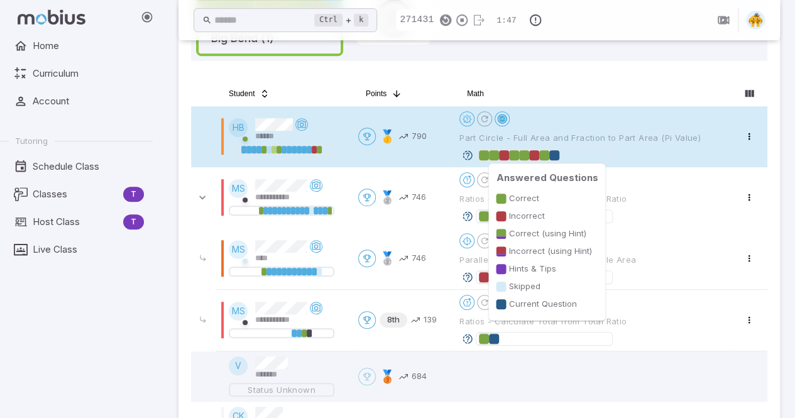
click at [554, 157] on div at bounding box center [554, 155] width 10 height 10
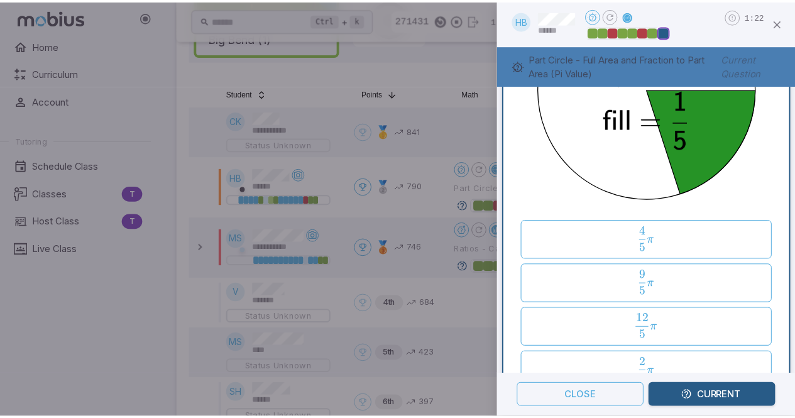
scroll to position [0, 0]
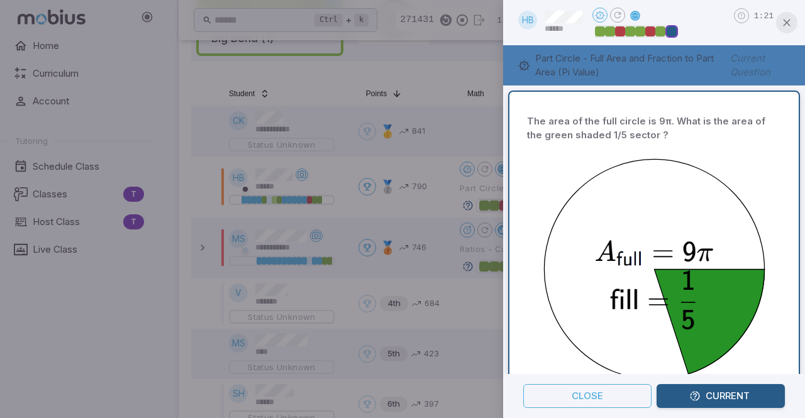
click at [785, 21] on icon "button" at bounding box center [786, 22] width 13 height 13
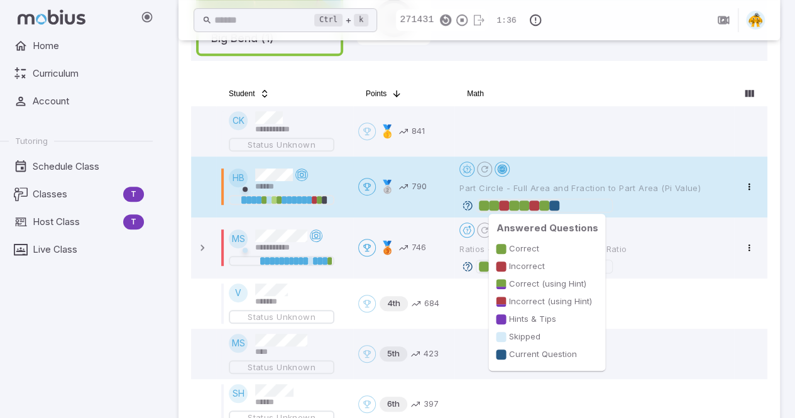
click at [555, 206] on div at bounding box center [554, 206] width 10 height 10
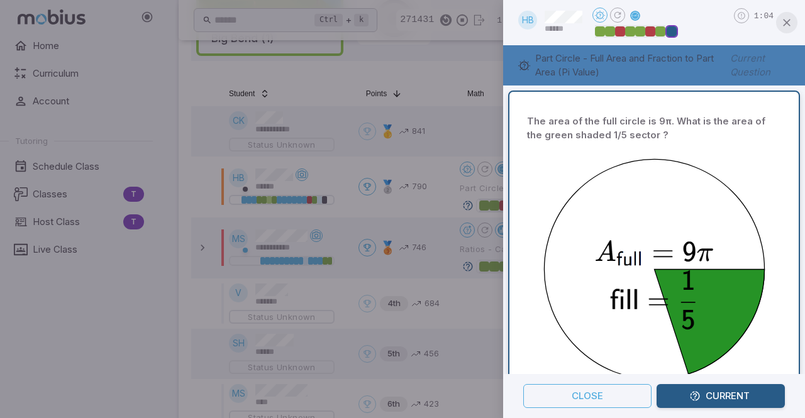
click at [790, 23] on icon "button" at bounding box center [786, 22] width 13 height 13
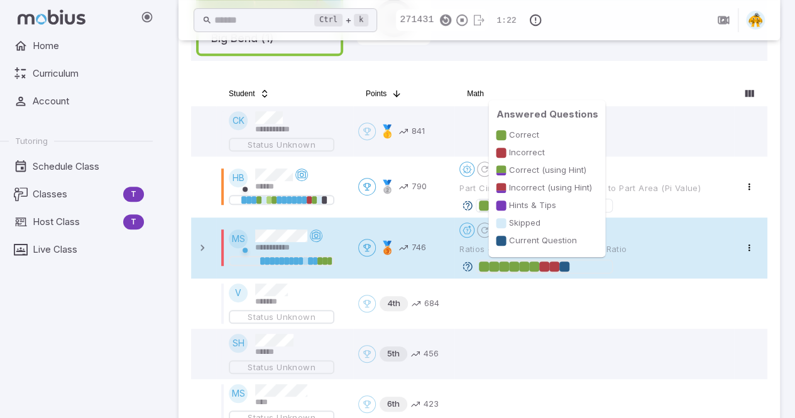
click at [570, 270] on div at bounding box center [544, 266] width 131 height 13
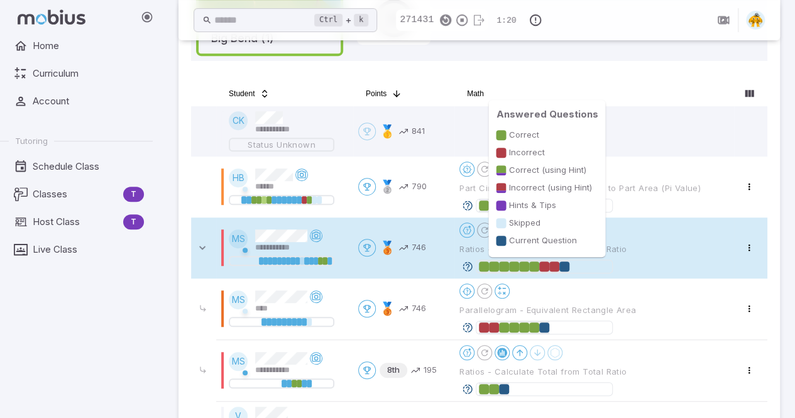
click at [565, 267] on div at bounding box center [565, 267] width 10 height 10
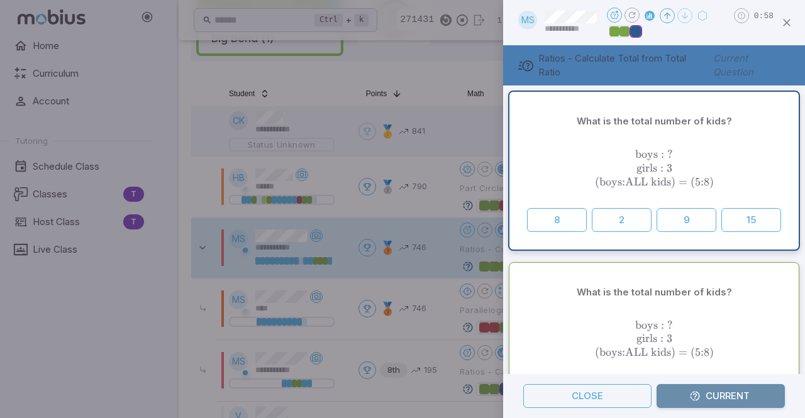
click at [686, 393] on button "Current" at bounding box center [720, 396] width 128 height 24
click at [788, 25] on icon "button" at bounding box center [786, 22] width 13 height 13
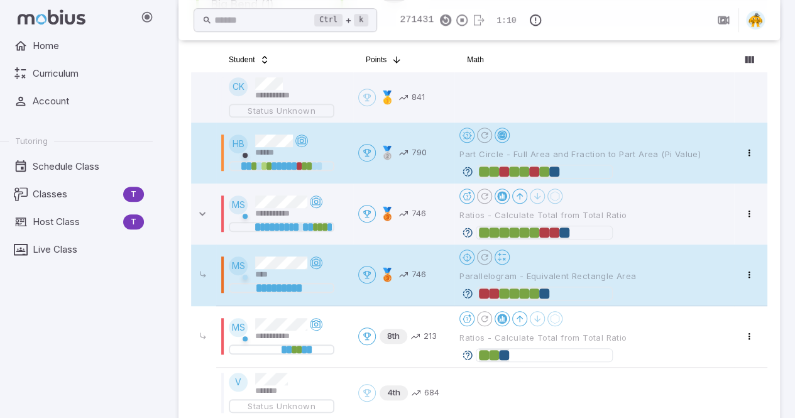
scroll to position [334, 0]
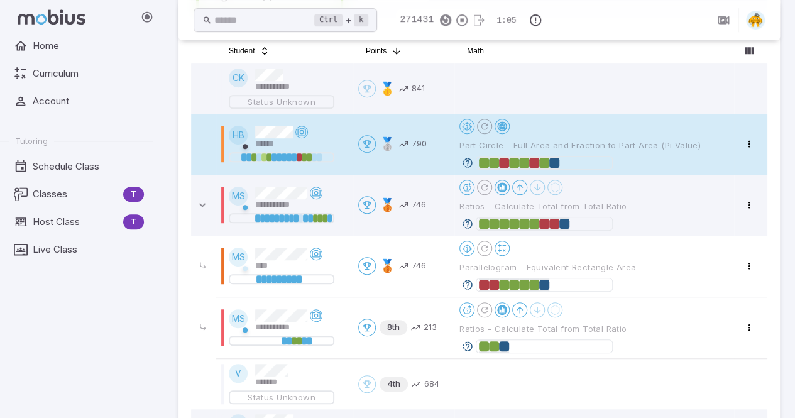
click at [36, 346] on div "Home Curriculum Account Tutoring Schedule Class Classes T Host Class T Live Cla…" at bounding box center [81, 226] width 163 height 384
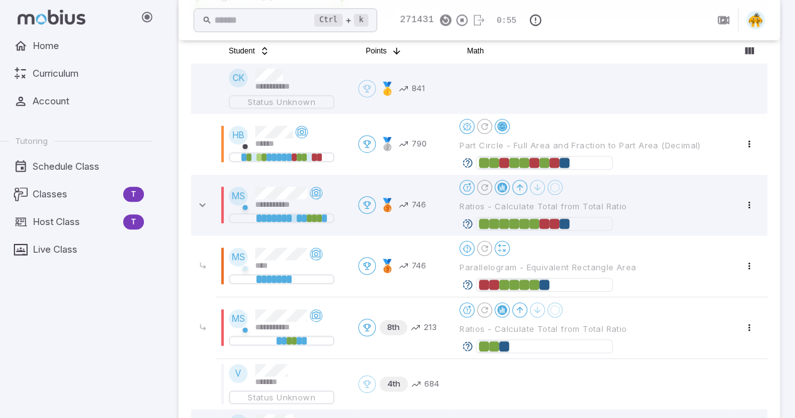
click at [58, 328] on div "Home Curriculum Account Tutoring Schedule Class Classes T Host Class T Live Cla…" at bounding box center [81, 226] width 163 height 384
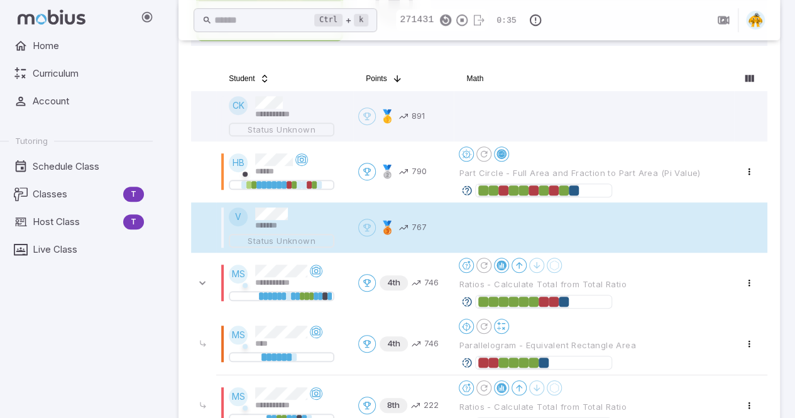
scroll to position [307, 0]
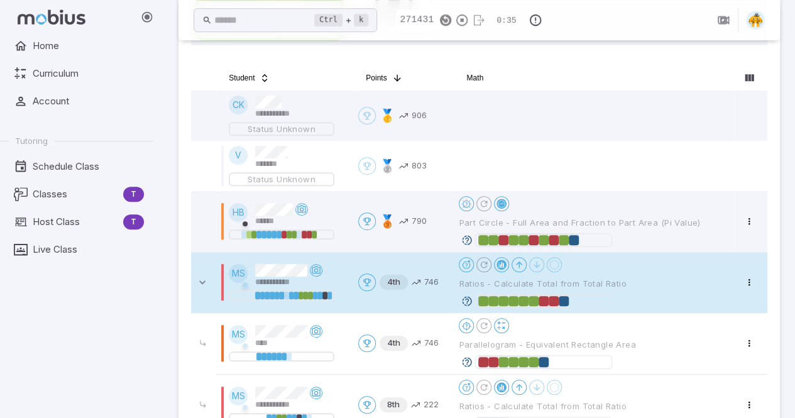
click at [487, 264] on icon "Reset Questions" at bounding box center [484, 265] width 10 height 10
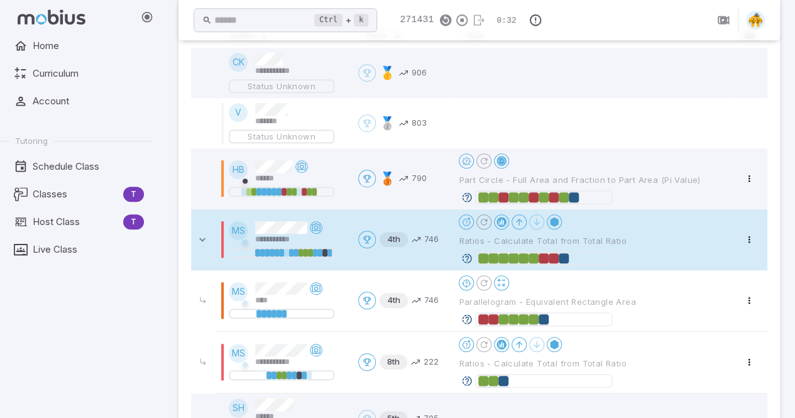
scroll to position [351, 0]
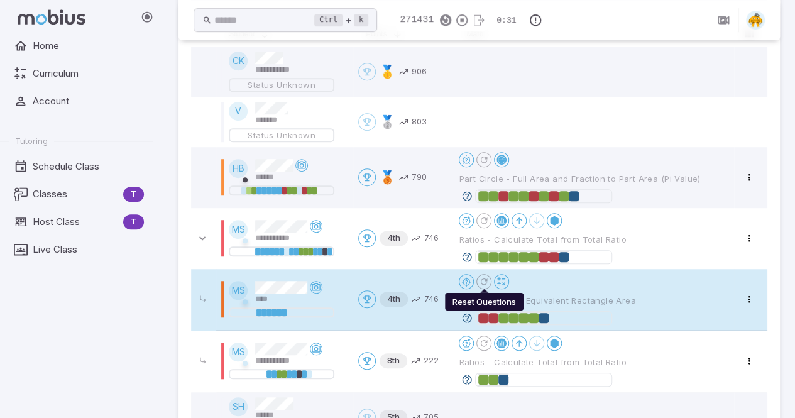
click at [485, 280] on icon "Reset Questions" at bounding box center [484, 282] width 10 height 10
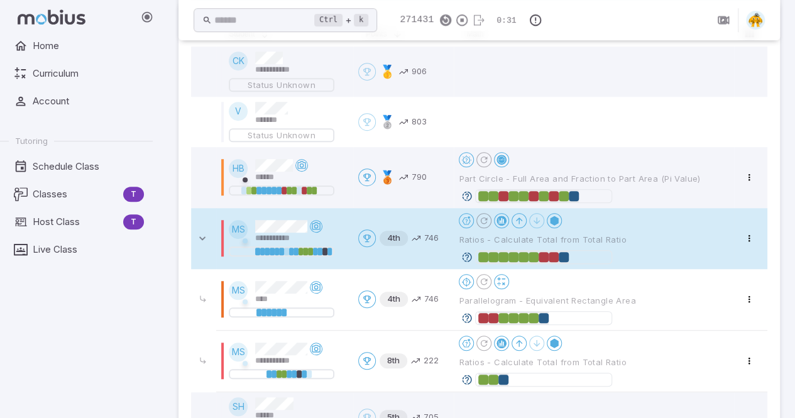
click at [483, 224] on button "Reset Questions" at bounding box center [484, 220] width 15 height 15
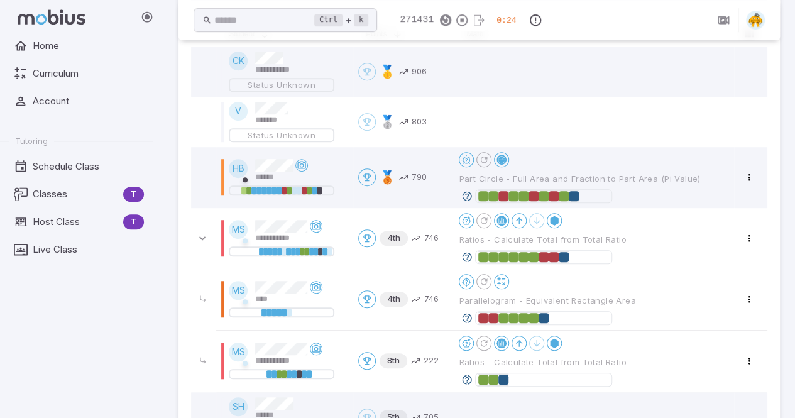
click at [60, 360] on div "Home Curriculum Account Tutoring Schedule Class Classes T Host Class T Live Cla…" at bounding box center [81, 226] width 163 height 384
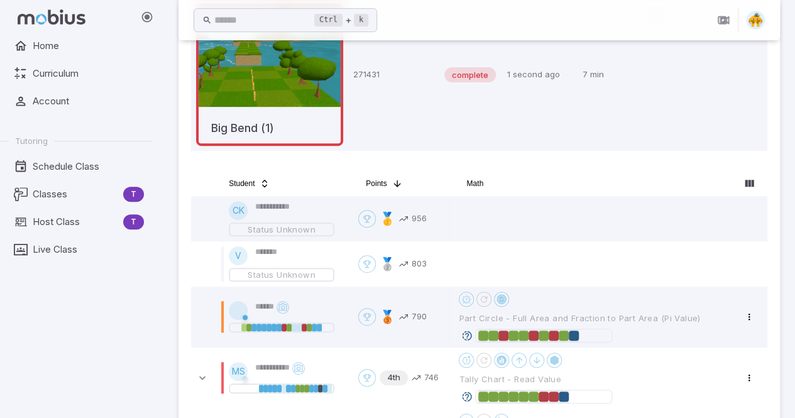
scroll to position [431, 0]
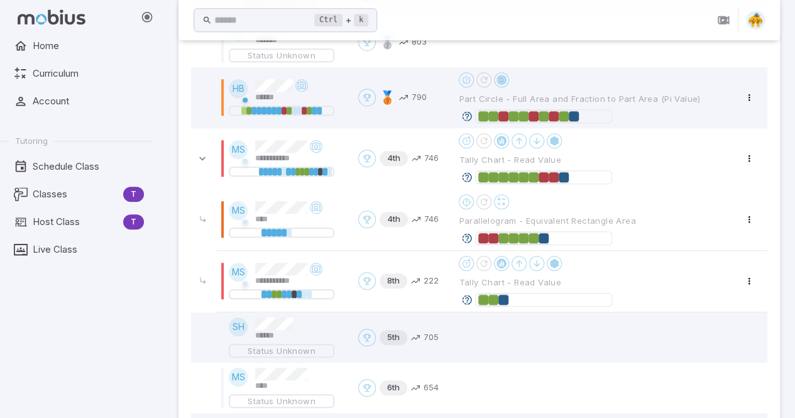
click at [23, 346] on div "Home Curriculum Account Tutoring Schedule Class Classes T Host Class T Live Cla…" at bounding box center [81, 226] width 163 height 384
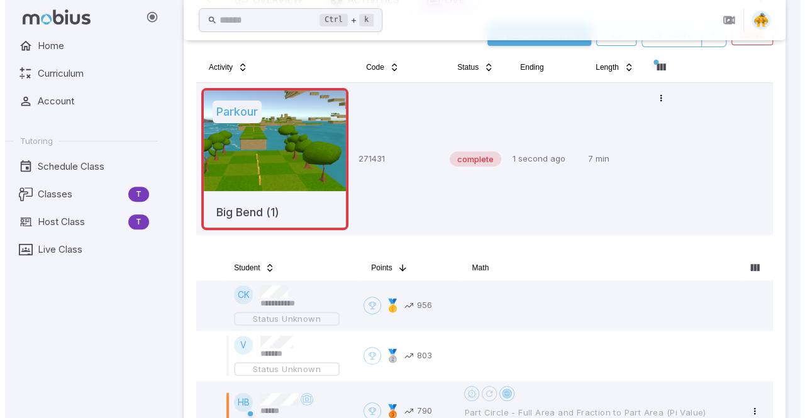
scroll to position [47, 0]
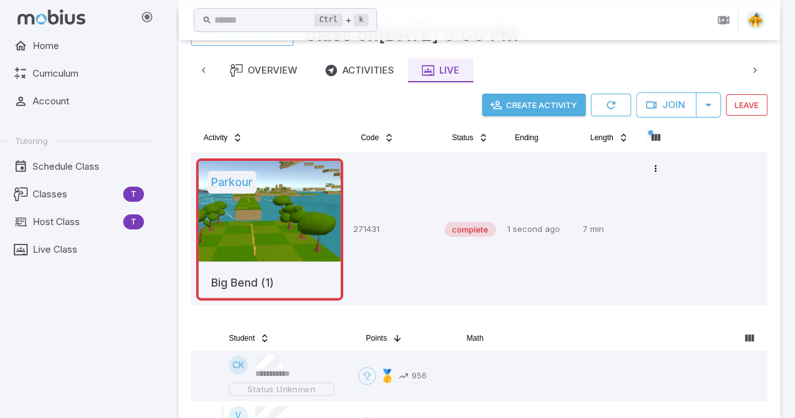
click at [553, 106] on button "Create Activity" at bounding box center [534, 105] width 104 height 23
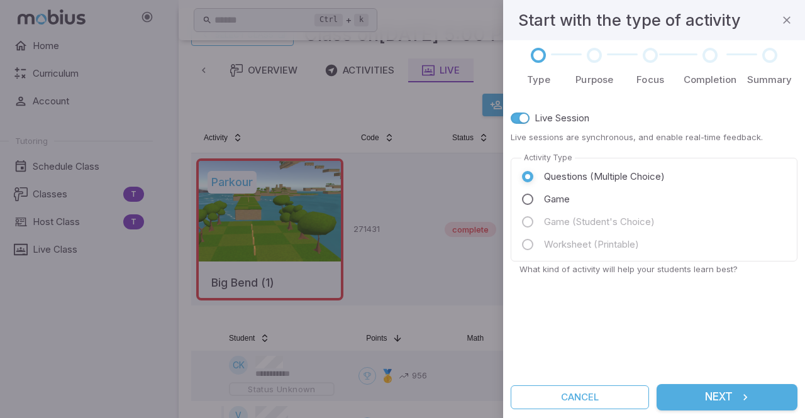
click at [41, 342] on div at bounding box center [402, 209] width 805 height 418
click at [715, 397] on button "Next" at bounding box center [726, 397] width 141 height 26
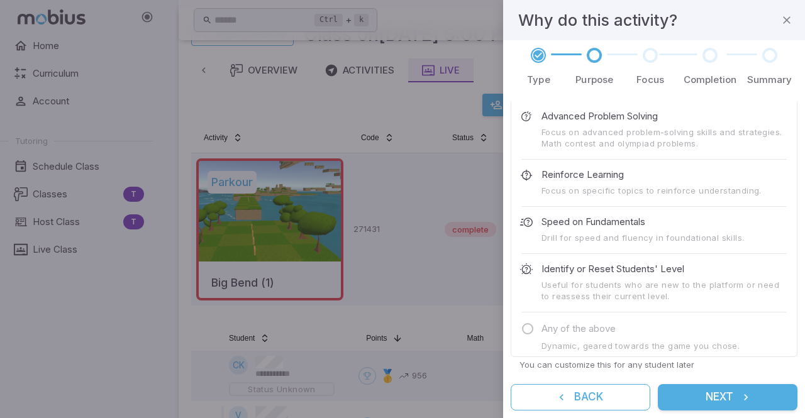
scroll to position [0, 0]
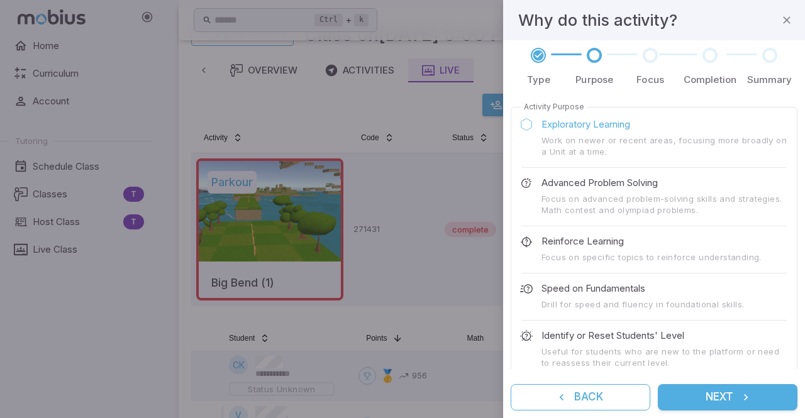
click at [692, 399] on button "Next" at bounding box center [728, 397] width 140 height 26
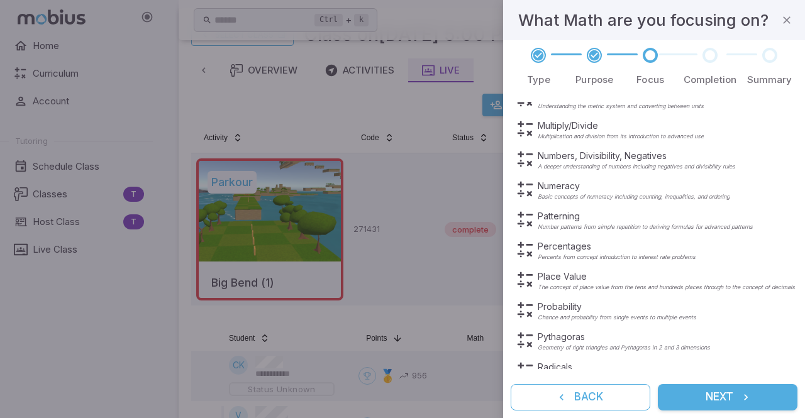
scroll to position [468, 0]
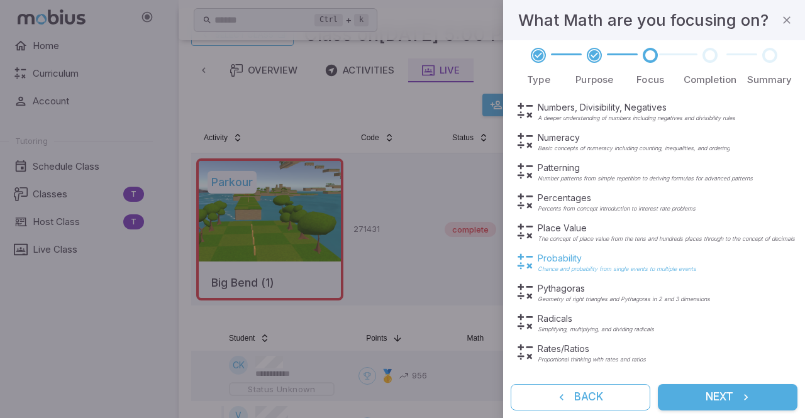
click at [591, 260] on p "Probability" at bounding box center [617, 258] width 158 height 13
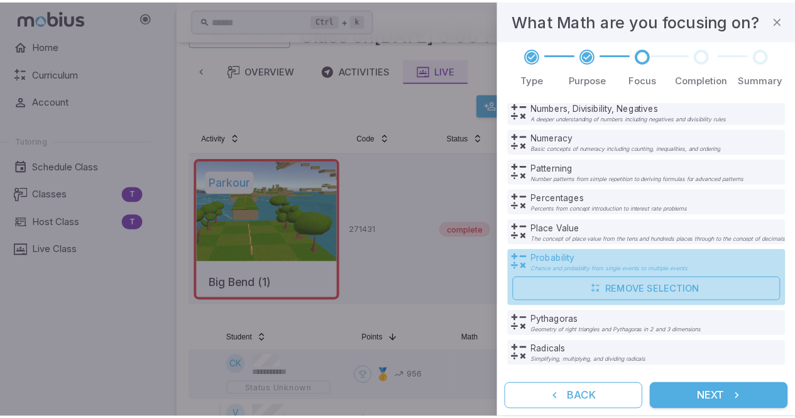
scroll to position [499, 0]
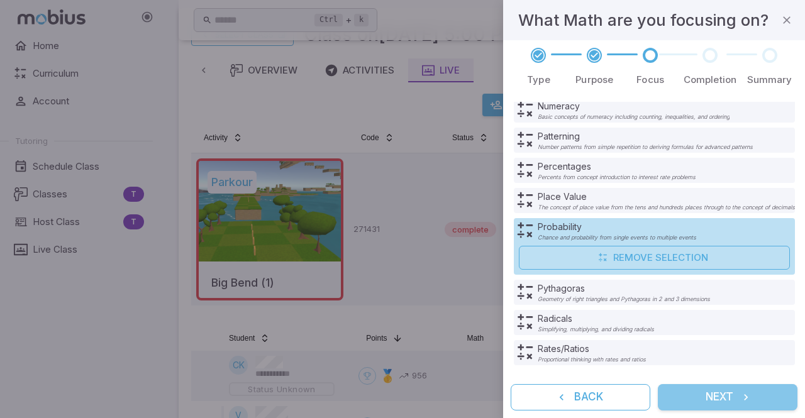
click at [700, 398] on button "Next" at bounding box center [728, 397] width 140 height 26
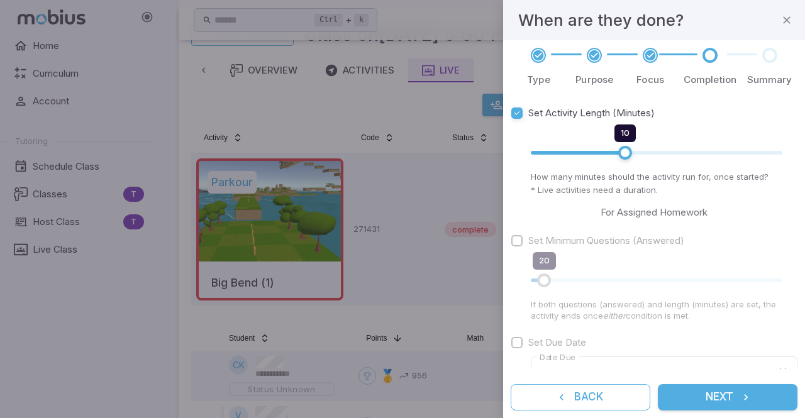
click at [717, 395] on button "Next" at bounding box center [728, 397] width 140 height 26
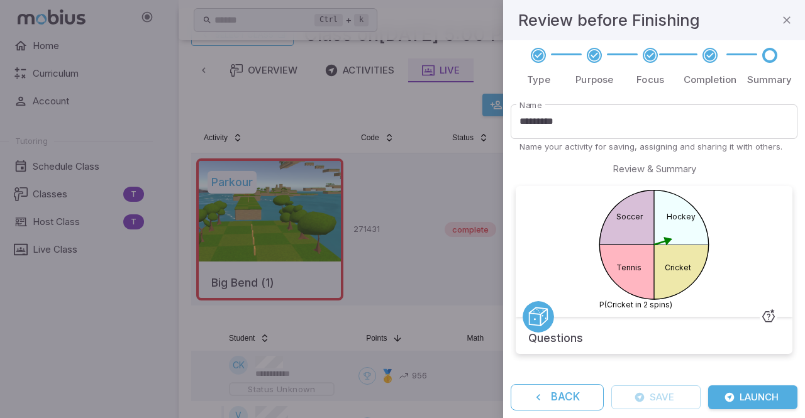
click at [740, 394] on button "Launch" at bounding box center [752, 397] width 89 height 24
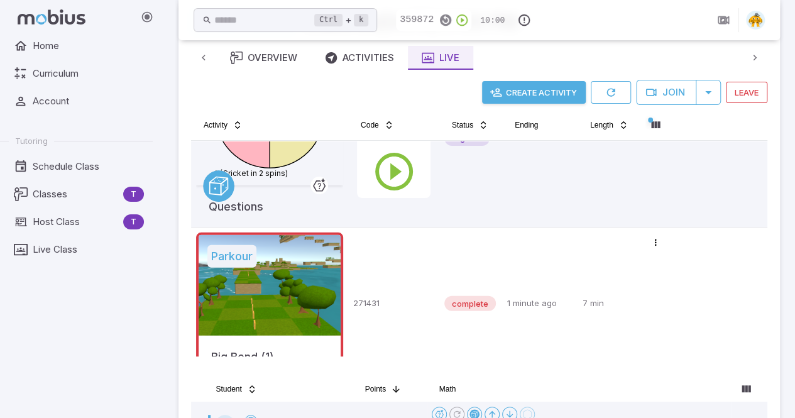
scroll to position [59, 0]
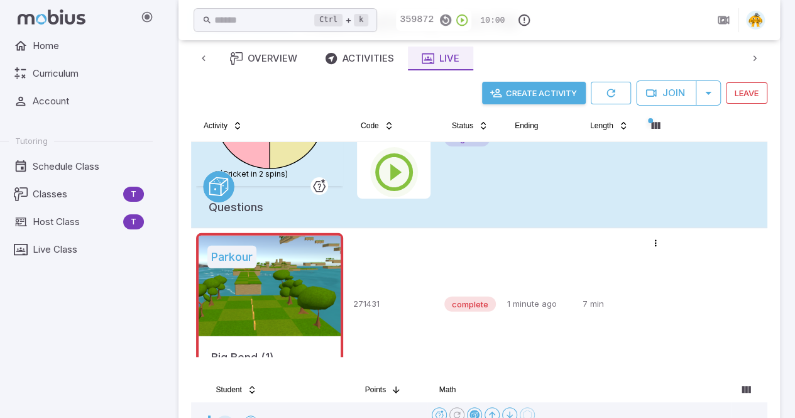
click at [390, 173] on icon "button" at bounding box center [394, 172] width 45 height 45
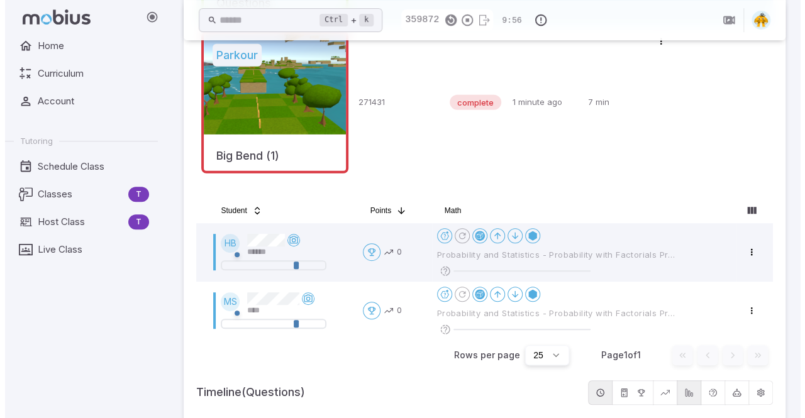
scroll to position [239, 0]
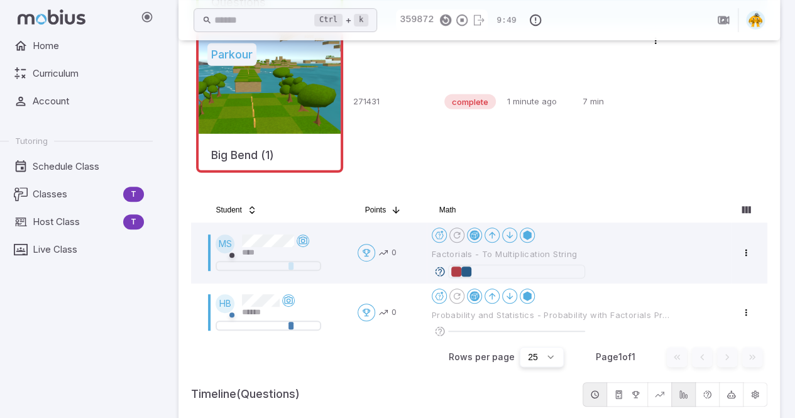
click at [19, 333] on div "Home Curriculum Account Tutoring Schedule Class Classes T Host Class T Live Cla…" at bounding box center [81, 226] width 163 height 384
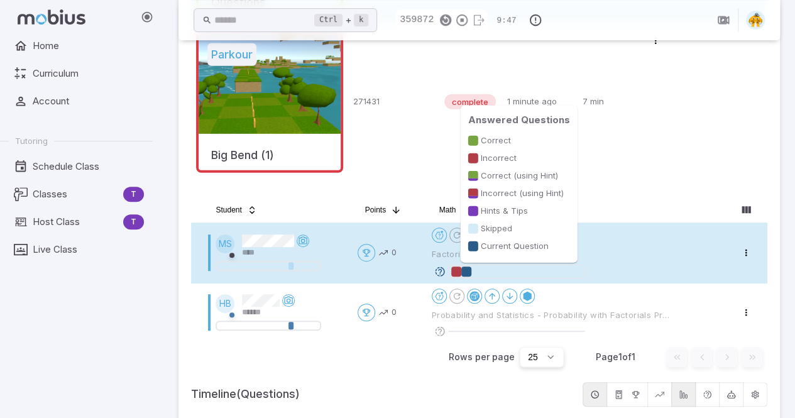
click at [458, 273] on div at bounding box center [456, 272] width 10 height 10
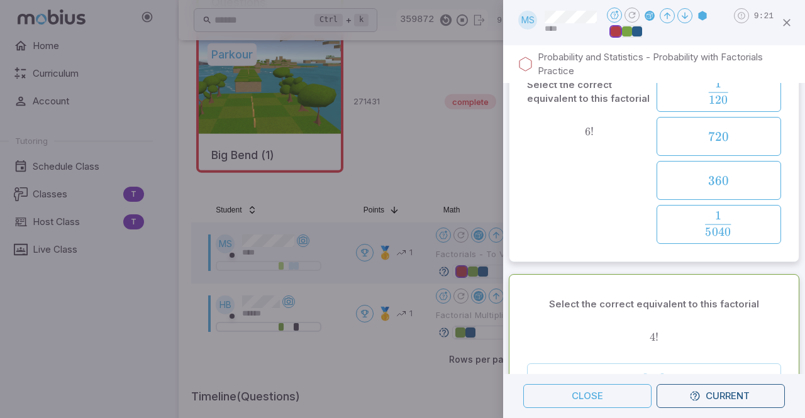
scroll to position [0, 0]
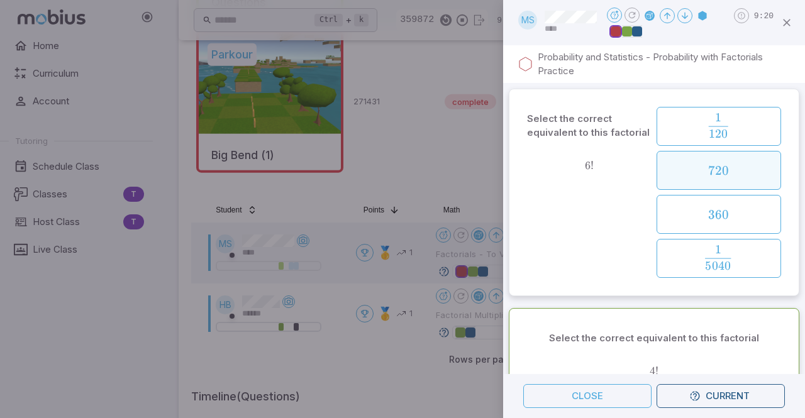
click at [708, 173] on span "720" at bounding box center [718, 171] width 21 height 16
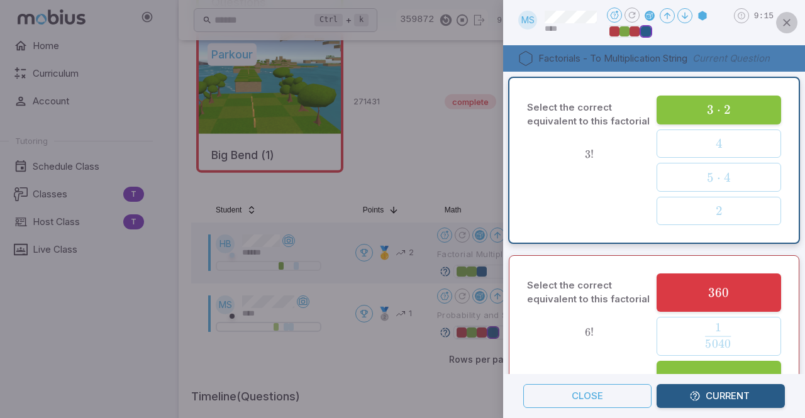
click at [789, 22] on icon "button" at bounding box center [786, 22] width 13 height 13
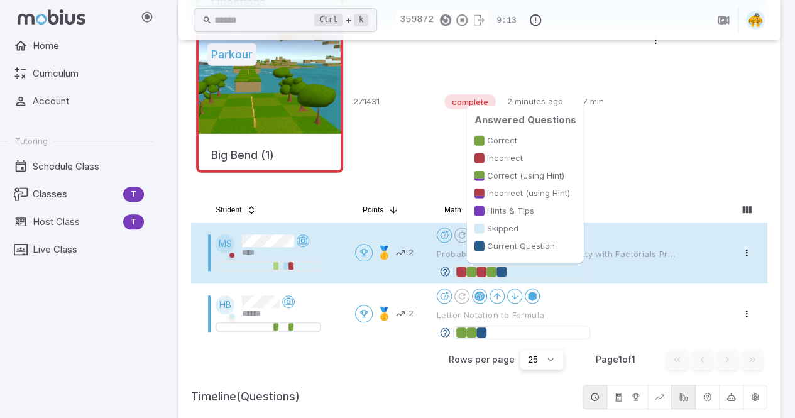
click at [475, 272] on div at bounding box center [471, 272] width 10 height 10
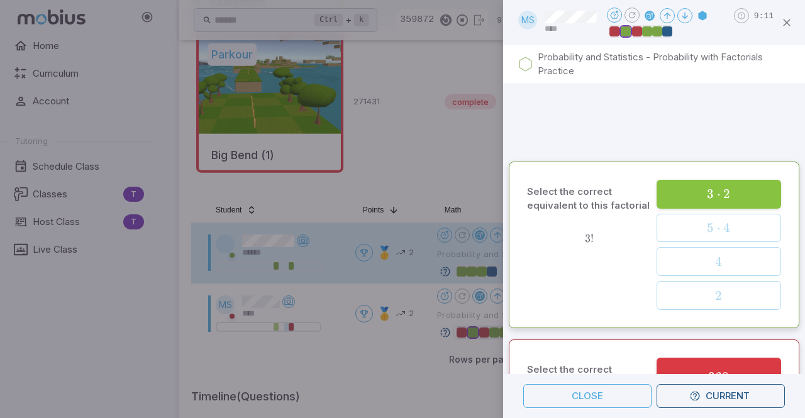
scroll to position [377, 0]
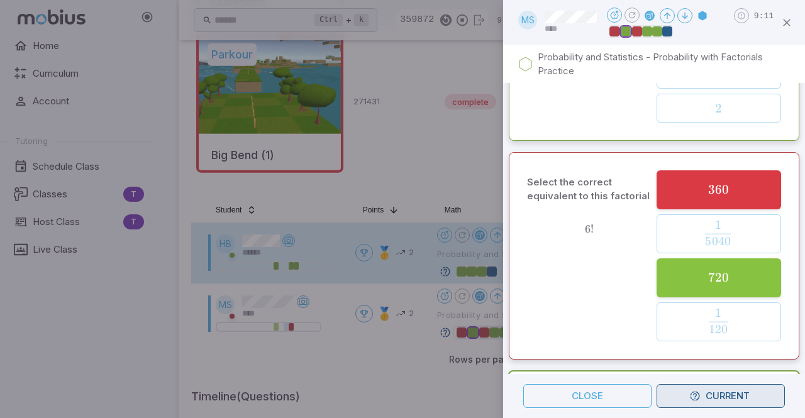
click at [707, 393] on button "Current" at bounding box center [720, 396] width 128 height 24
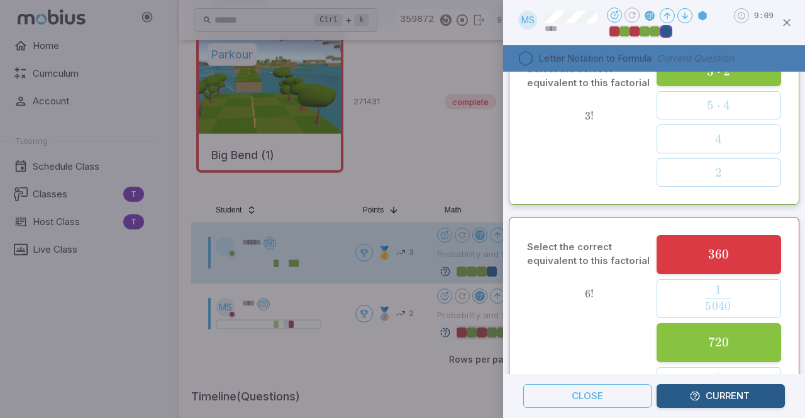
scroll to position [0, 0]
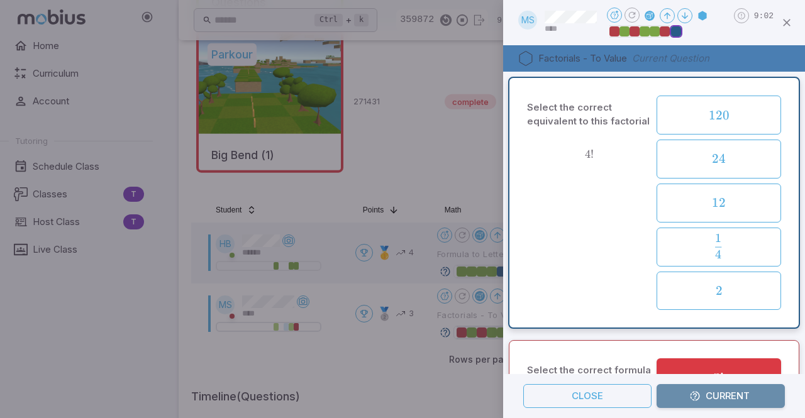
click at [708, 397] on button "Current" at bounding box center [720, 396] width 128 height 24
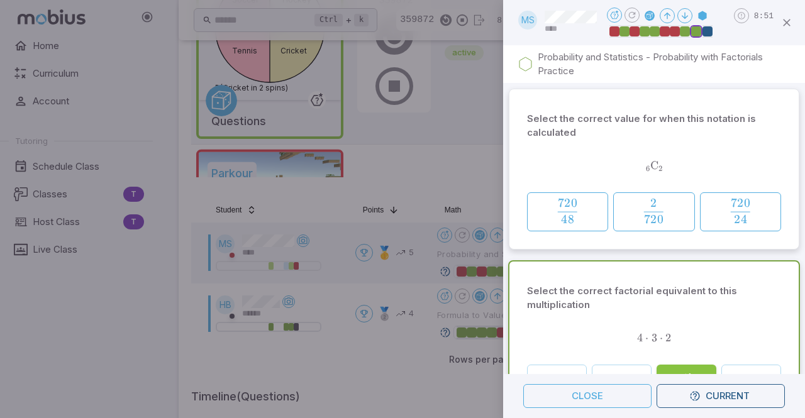
scroll to position [72, 0]
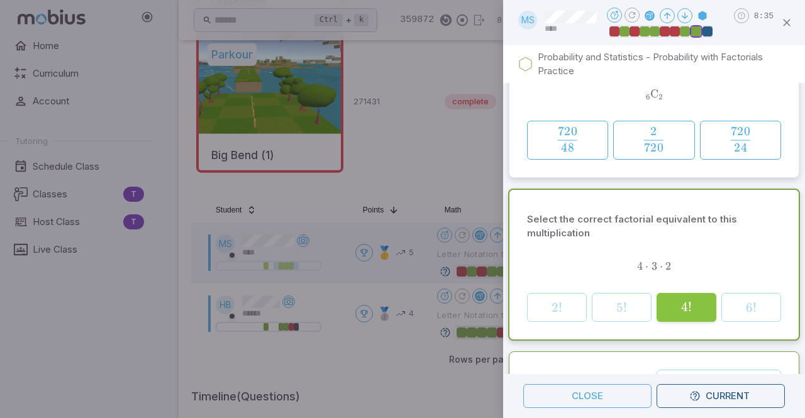
click at [769, 185] on div "Select the correct factorial equivalent to this multiplication 4 ⋅ 3 ⋅ 2 4\cdot…" at bounding box center [654, 265] width 302 height 162
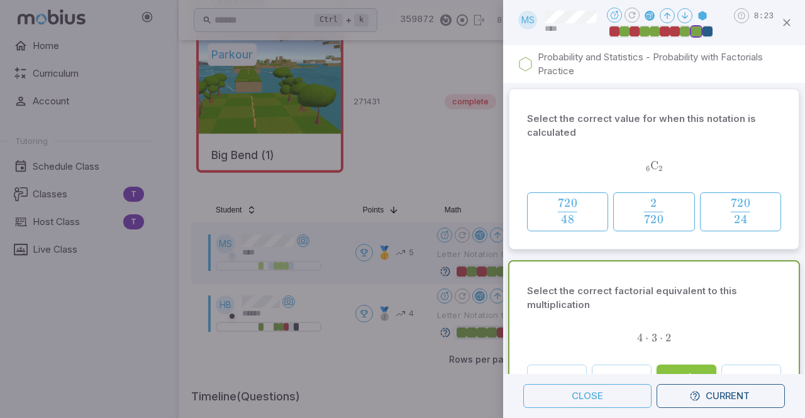
click at [765, 121] on p "Select the correct value for when this notation is calculated" at bounding box center [653, 126] width 253 height 28
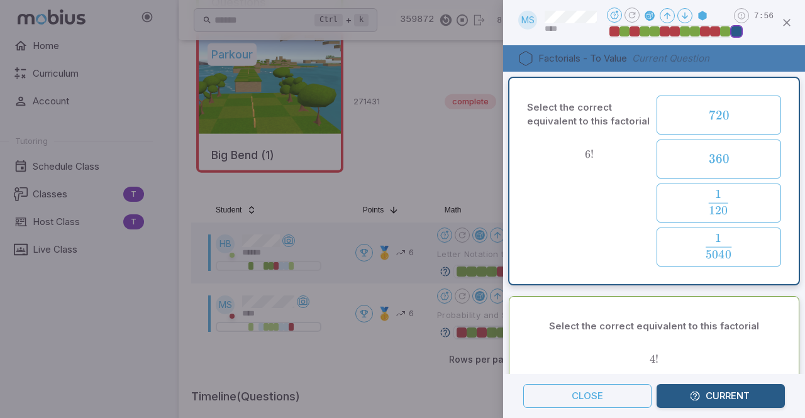
scroll to position [339, 0]
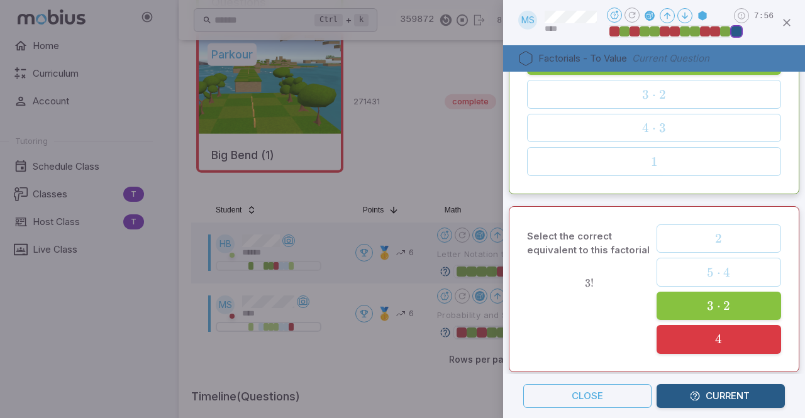
click at [712, 395] on button "Current" at bounding box center [720, 396] width 128 height 24
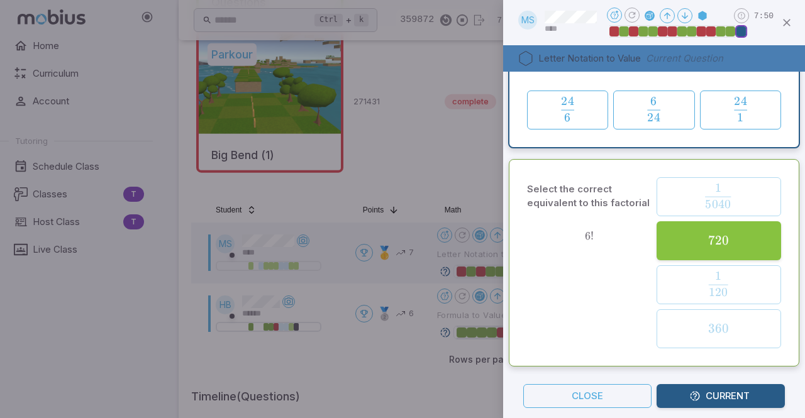
scroll to position [0, 0]
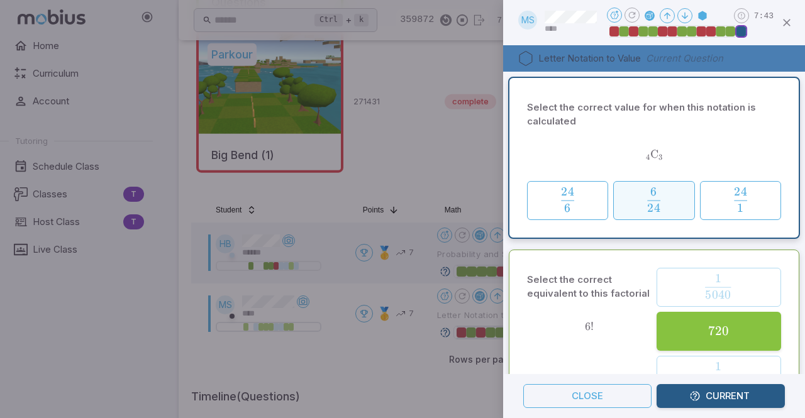
click at [653, 204] on span "button" at bounding box center [654, 208] width 13 height 9
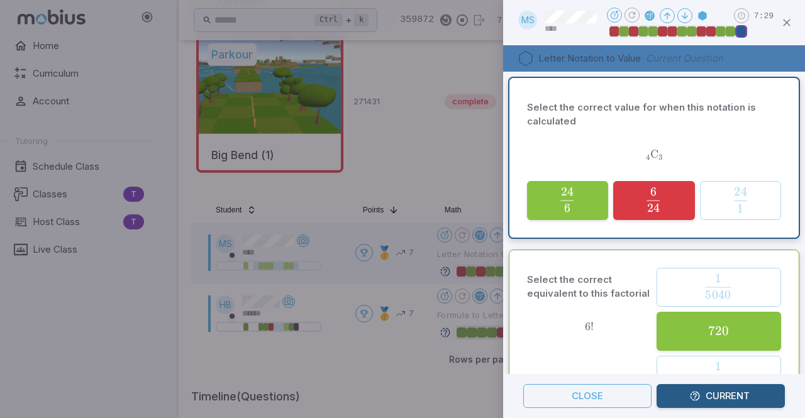
click at [792, 138] on div "Select the correct value for when this notation is calculated 4 C 3 _4\text{C}_…" at bounding box center [654, 158] width 302 height 172
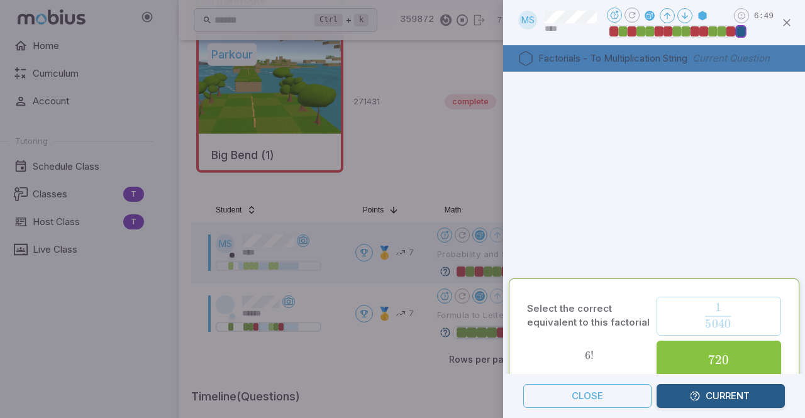
click at [792, 151] on div at bounding box center [654, 122] width 302 height 101
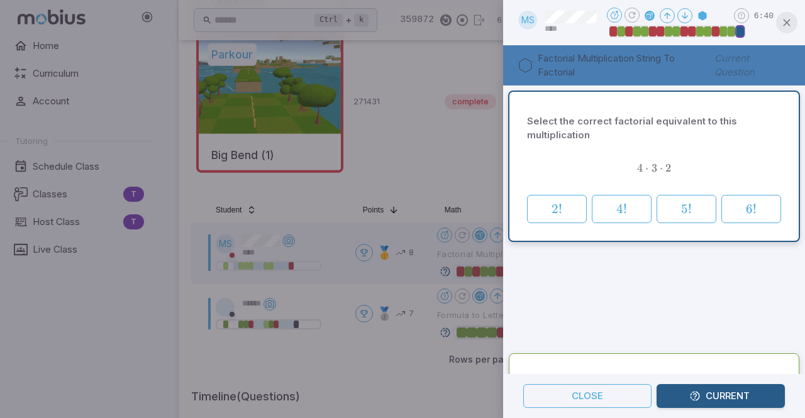
click at [788, 26] on icon "button" at bounding box center [786, 22] width 13 height 13
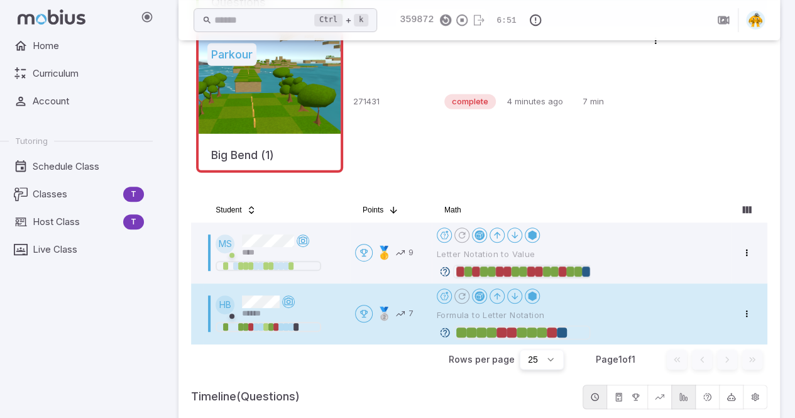
click at [553, 333] on div at bounding box center [552, 333] width 10 height 10
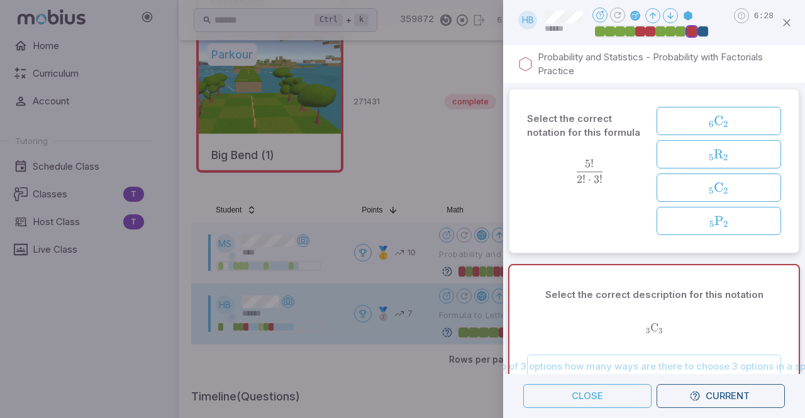
click at [793, 141] on div "Select the correct notation for this formula 5 ! 2 ! ⋅ 3 ! \frac{5!}{2! \cdot 3…" at bounding box center [654, 171] width 302 height 176
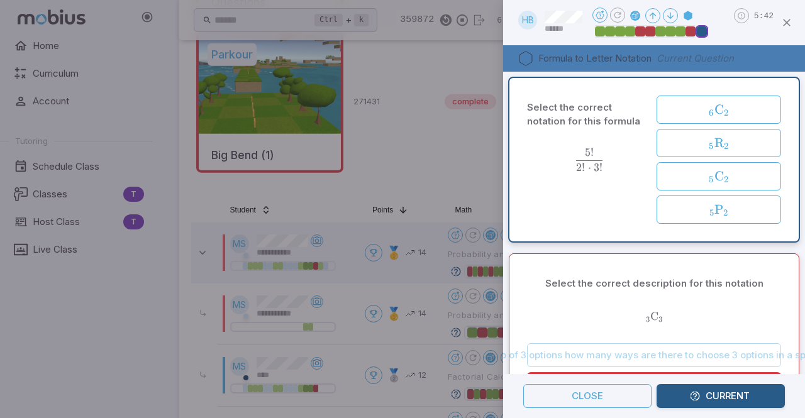
click at [749, 248] on div "Select the correct description for this notation 3 C 3 _3\text{C}_3 3 ​ C 3 ​ F…" at bounding box center [654, 348] width 302 height 201
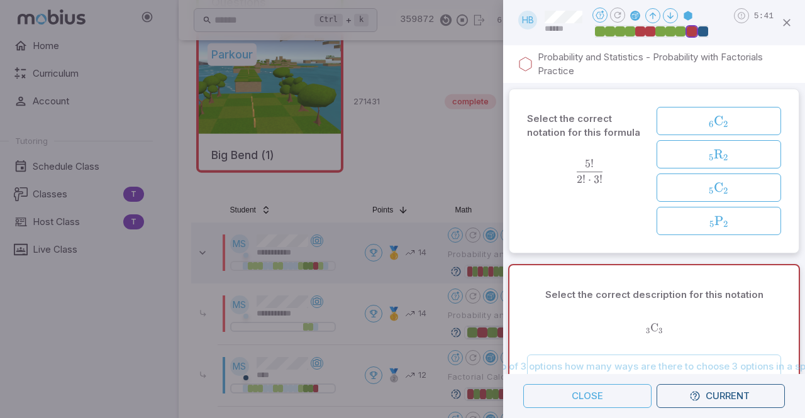
scroll to position [174, 0]
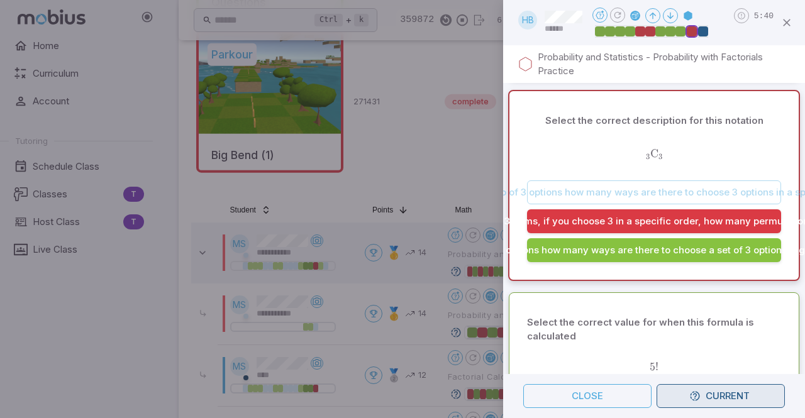
click at [699, 392] on icon "button" at bounding box center [694, 395] width 11 height 11
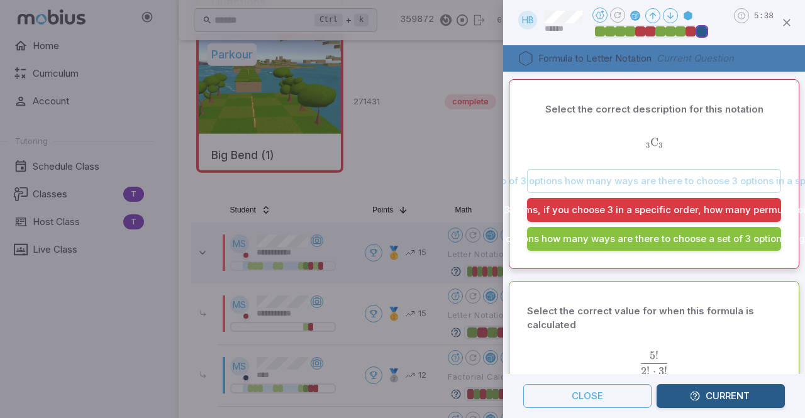
scroll to position [0, 0]
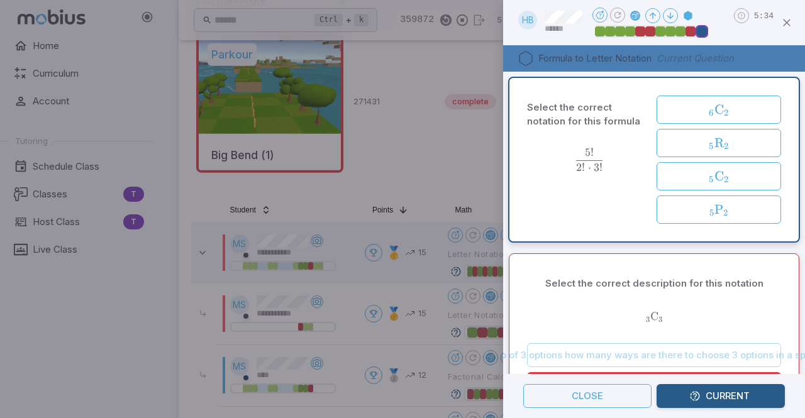
click at [764, 248] on div "Select the correct description for this notation 3 C 3 _3\text{C}_3 3 ​ C 3 ​ F…" at bounding box center [654, 348] width 302 height 201
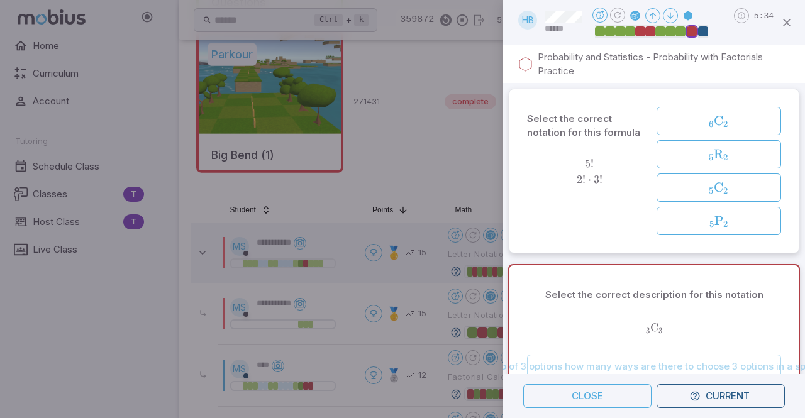
scroll to position [174, 0]
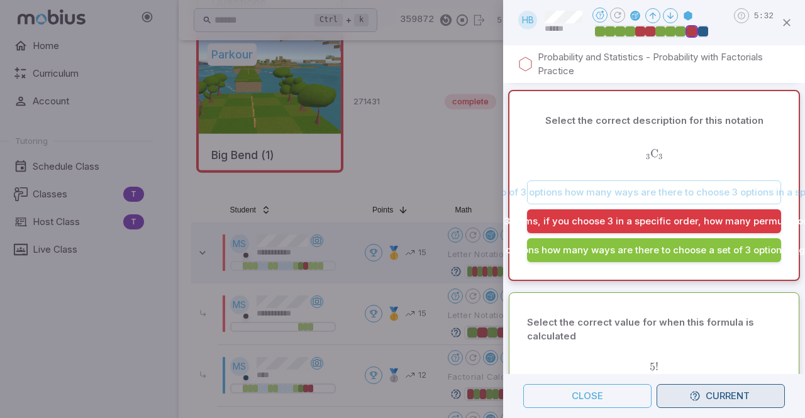
click at [707, 390] on button "Current" at bounding box center [720, 396] width 128 height 24
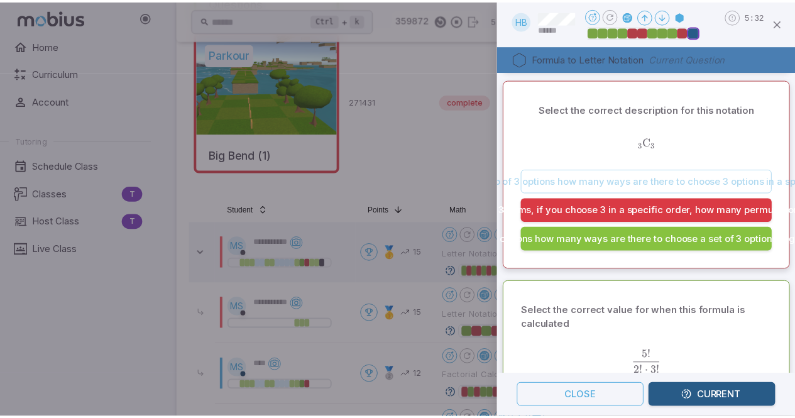
scroll to position [0, 0]
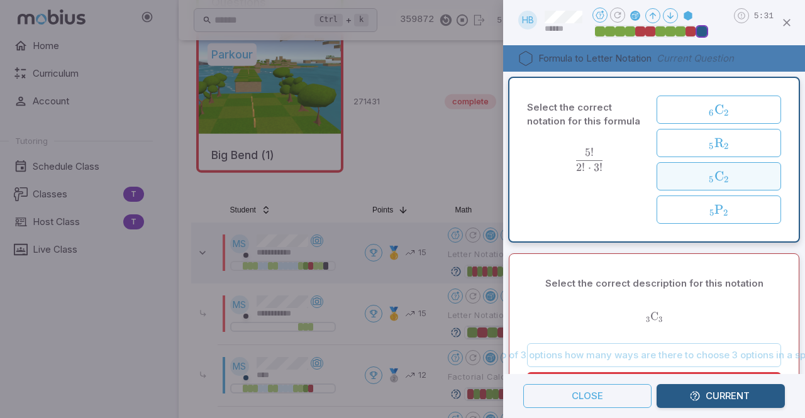
click at [724, 177] on span "2" at bounding box center [726, 179] width 4 height 11
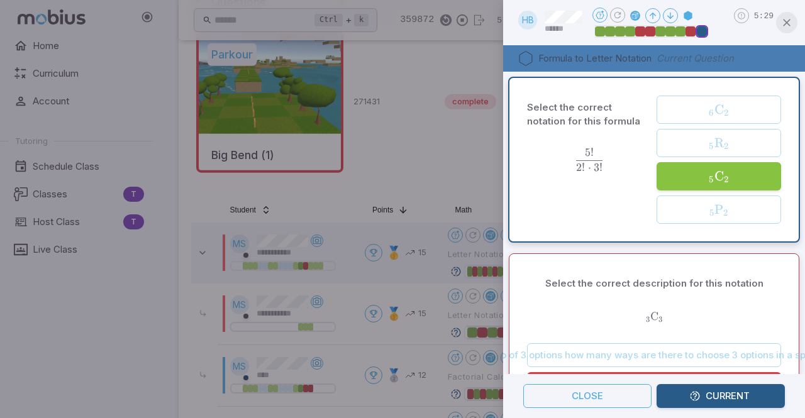
click at [790, 21] on icon "button" at bounding box center [786, 22] width 13 height 13
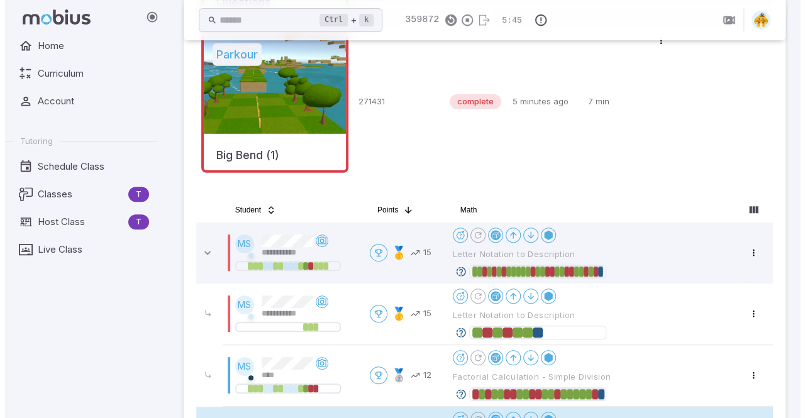
scroll to position [382, 0]
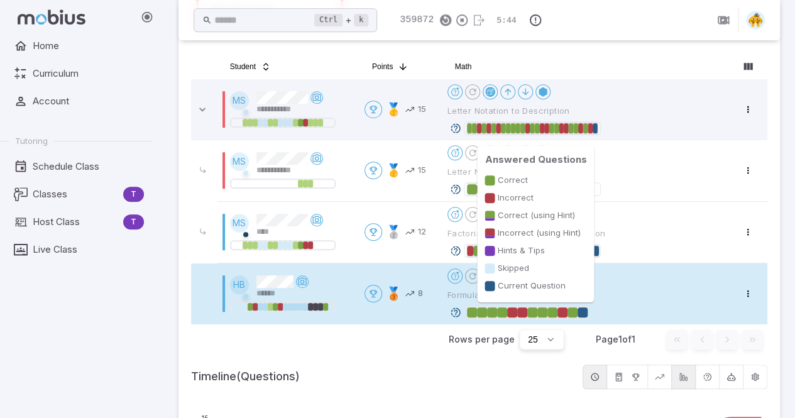
click at [572, 311] on div at bounding box center [573, 312] width 10 height 10
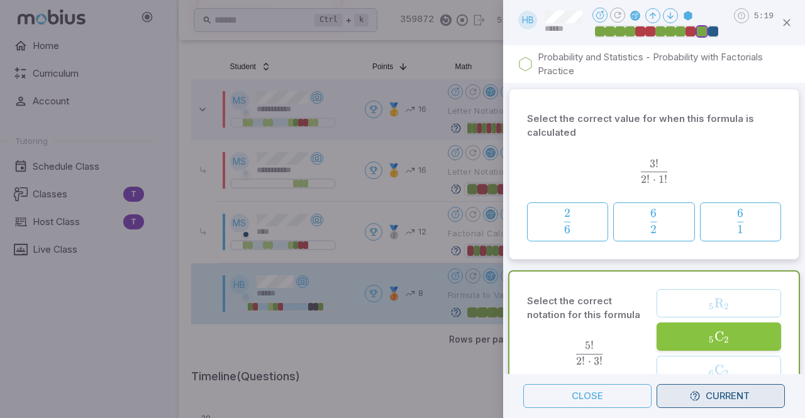
click at [705, 400] on button "Current" at bounding box center [720, 396] width 128 height 24
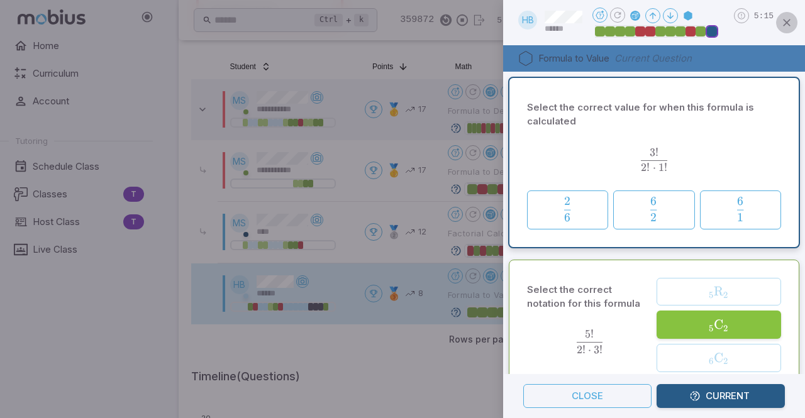
click at [789, 25] on icon "button" at bounding box center [786, 22] width 13 height 13
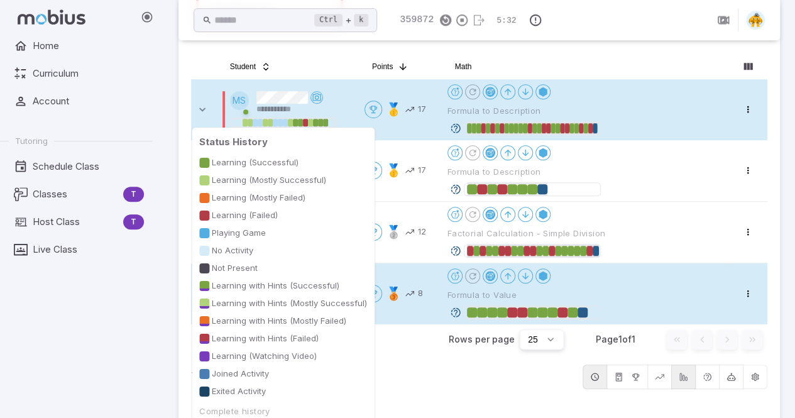
click at [324, 122] on div at bounding box center [325, 123] width 5 height 8
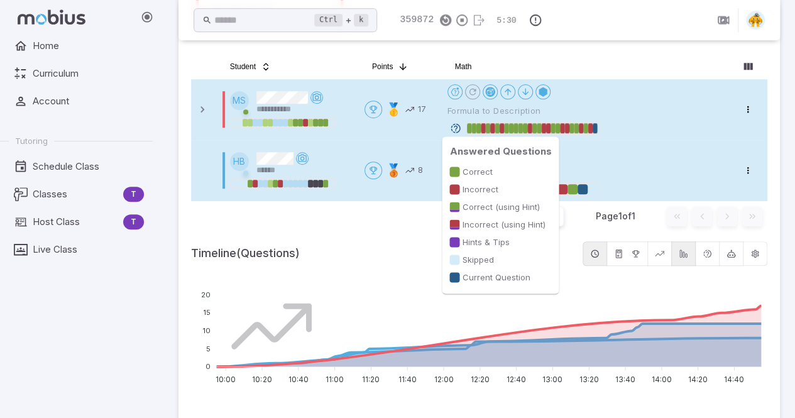
click at [588, 184] on div at bounding box center [583, 189] width 10 height 10
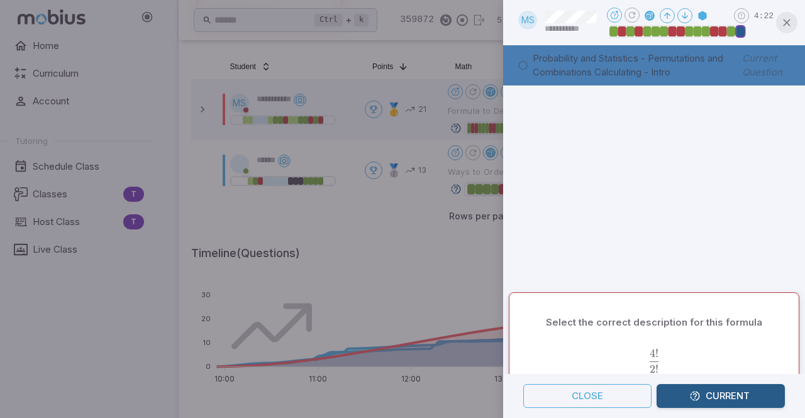
click at [785, 23] on icon "button" at bounding box center [786, 22] width 13 height 13
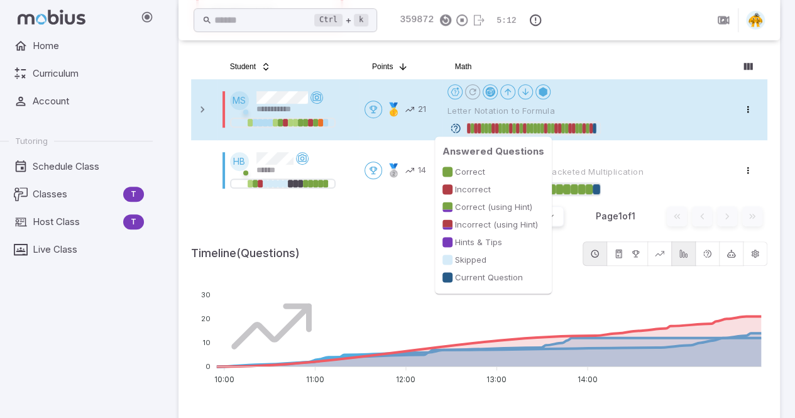
click at [596, 130] on div at bounding box center [595, 128] width 4 height 10
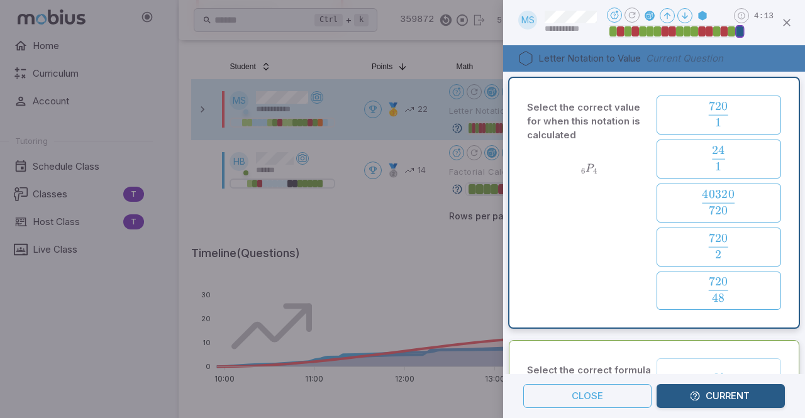
click at [702, 398] on button "Current" at bounding box center [720, 396] width 128 height 24
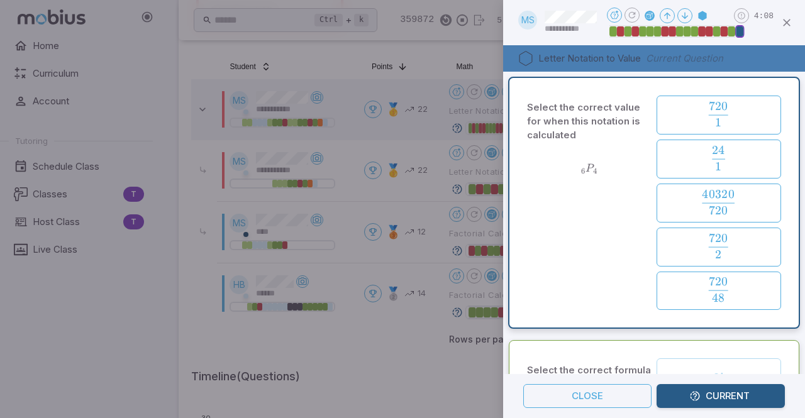
click at [725, 396] on button "Current" at bounding box center [720, 396] width 128 height 24
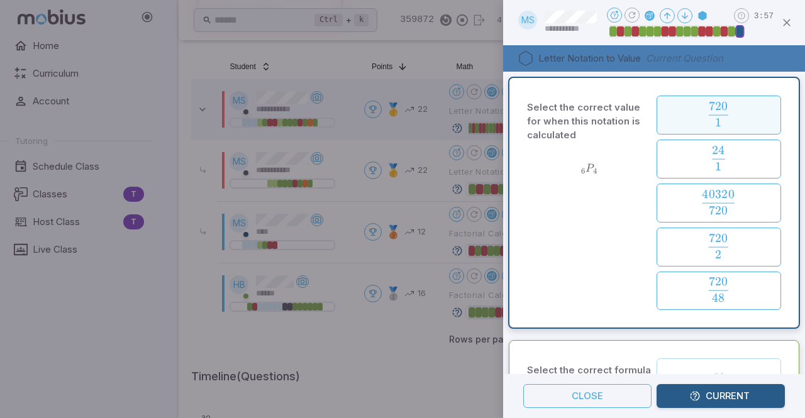
click at [756, 116] on span "1 720 ​" at bounding box center [718, 114] width 102 height 25
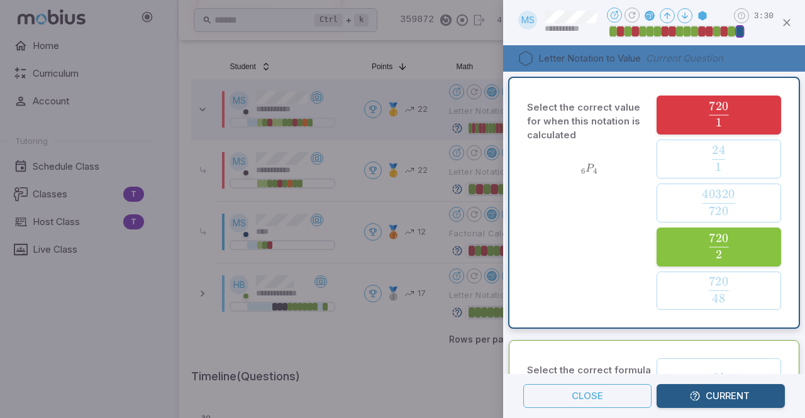
click at [781, 224] on div "Select the correct value for when this notation is calculated 6 P 4 _6P_4 6 ​ P…" at bounding box center [653, 203] width 279 height 240
click at [788, 22] on icon "button" at bounding box center [786, 22] width 13 height 13
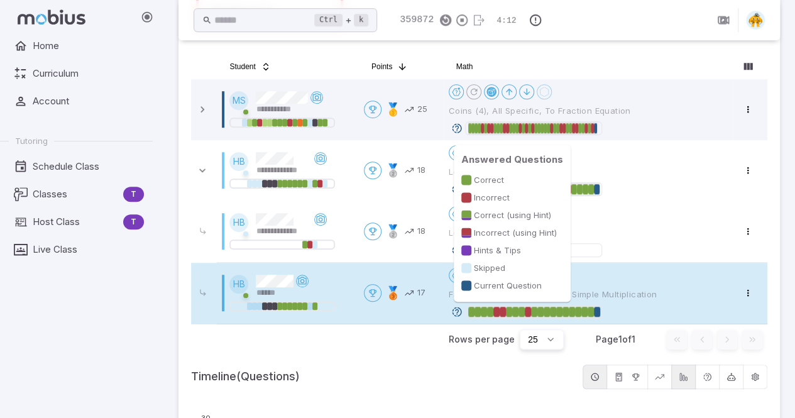
click at [592, 312] on div at bounding box center [591, 312] width 6 height 10
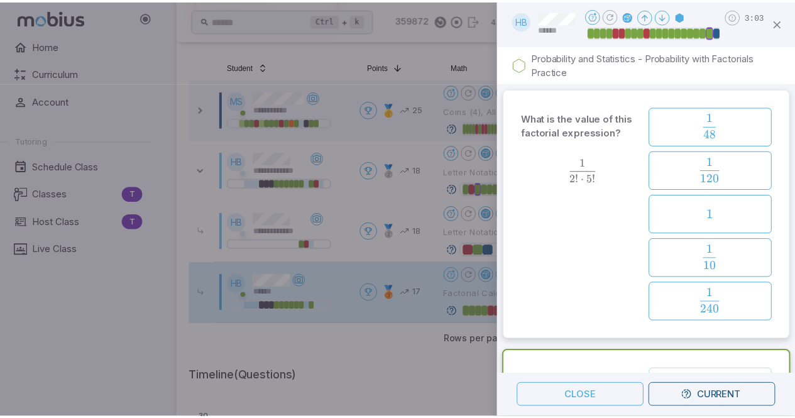
scroll to position [260, 0]
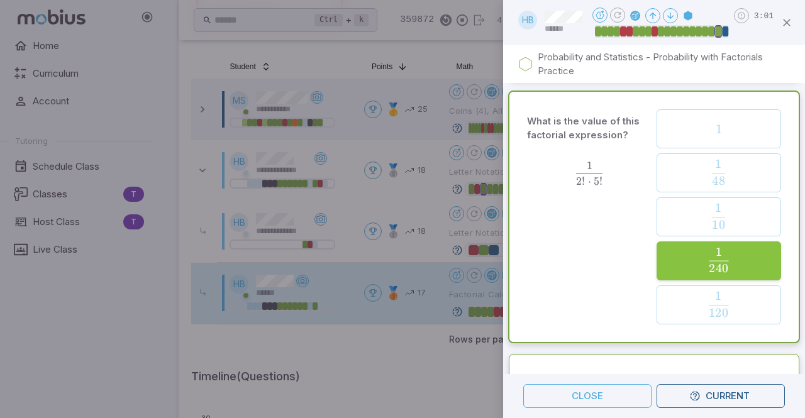
click at [785, 25] on icon "button" at bounding box center [786, 22] width 13 height 13
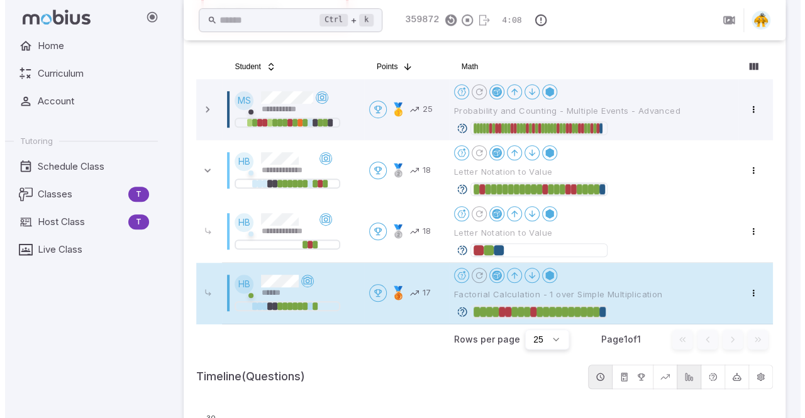
scroll to position [0, 0]
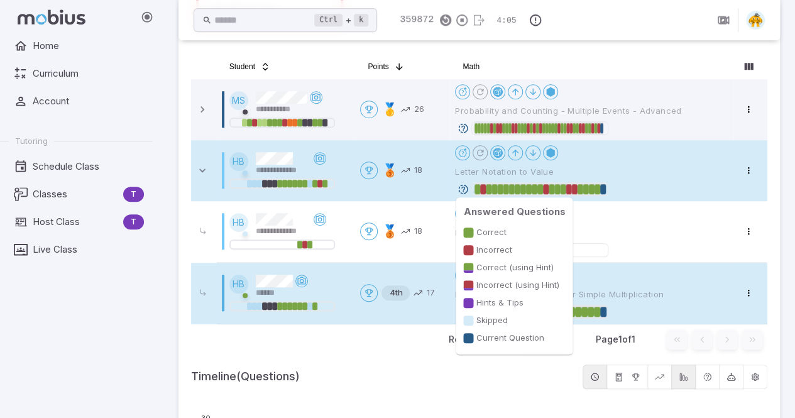
click at [602, 190] on div at bounding box center [603, 189] width 6 height 10
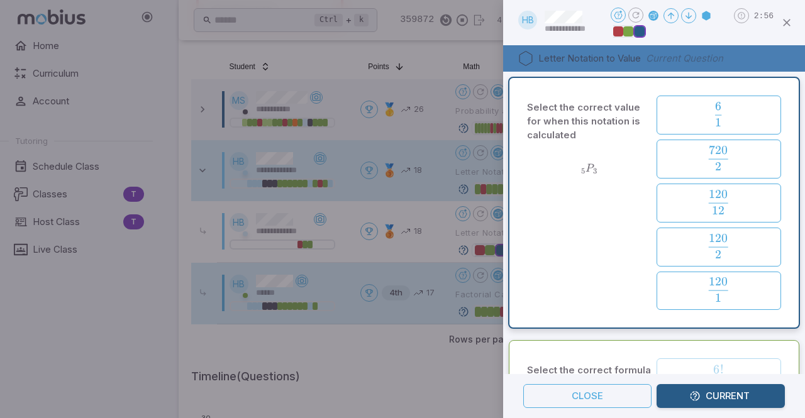
click at [689, 400] on icon "button" at bounding box center [694, 395] width 11 height 11
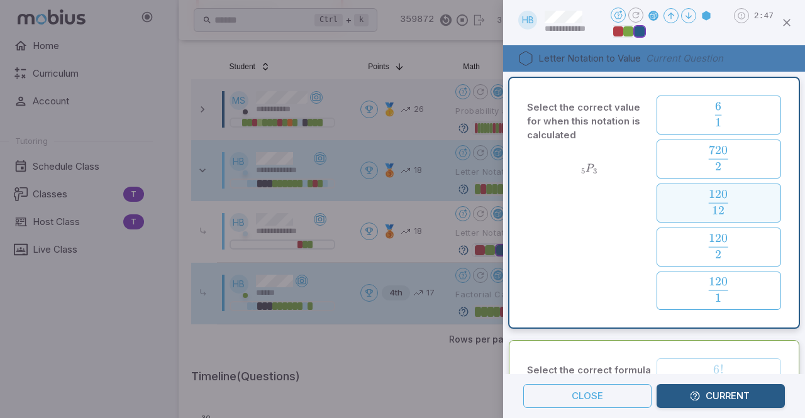
click at [690, 202] on span "12 120 ​" at bounding box center [718, 202] width 102 height 25
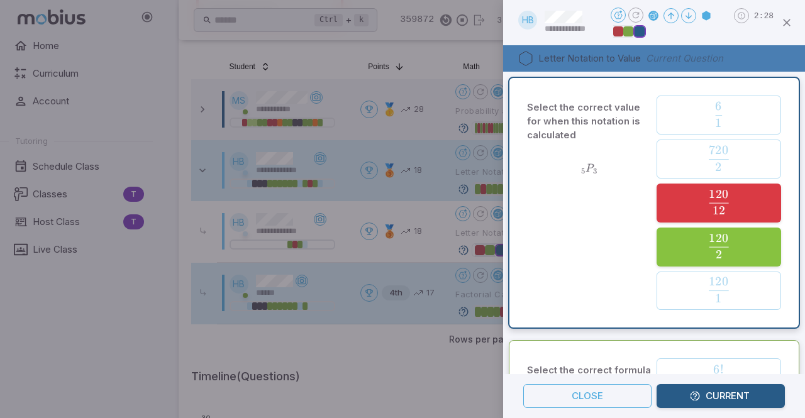
click at [775, 213] on div "Select the correct value for when this notation is calculated 5 P 3 _5P_3 5 ​ P…" at bounding box center [653, 203] width 279 height 240
click at [778, 231] on div "Select the correct value for when this notation is calculated 5 P 3 _5P_3 5 ​ P…" at bounding box center [653, 203] width 279 height 240
click at [783, 223] on div "Select the correct value for when this notation is calculated 5 P 3 _5P_3 5 ​ P…" at bounding box center [654, 203] width 292 height 252
click at [788, 221] on div "Select the correct value for when this notation is calculated 5 P 3 _5P_3 5 ​ P…" at bounding box center [654, 203] width 292 height 252
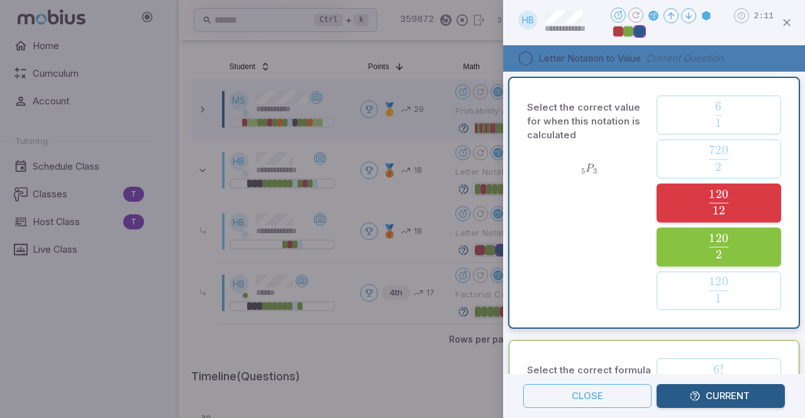
scroll to position [119, 0]
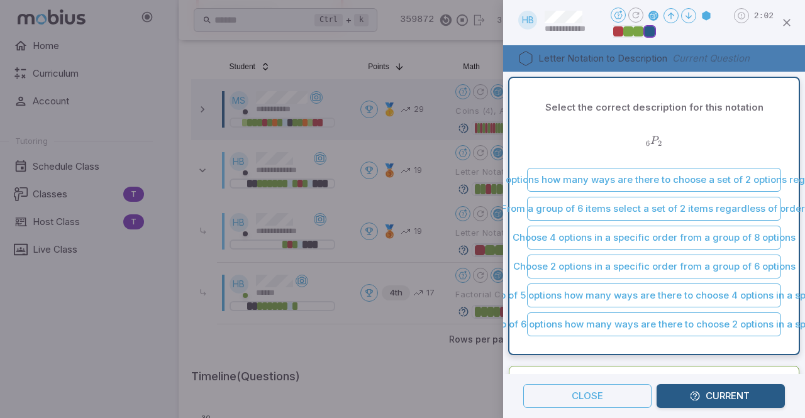
click at [778, 126] on div "Select the correct description for this notation 6 P 2 _6P_2 6 ​ P 2 ​ With a g…" at bounding box center [653, 216] width 279 height 266
click at [791, 22] on icon "button" at bounding box center [786, 22] width 13 height 13
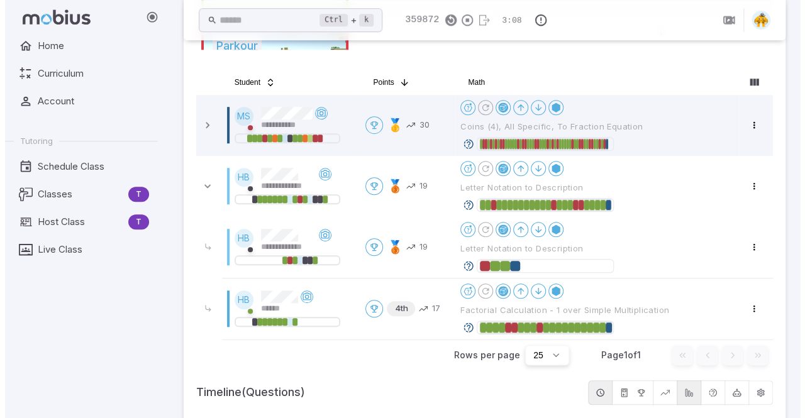
scroll to position [367, 0]
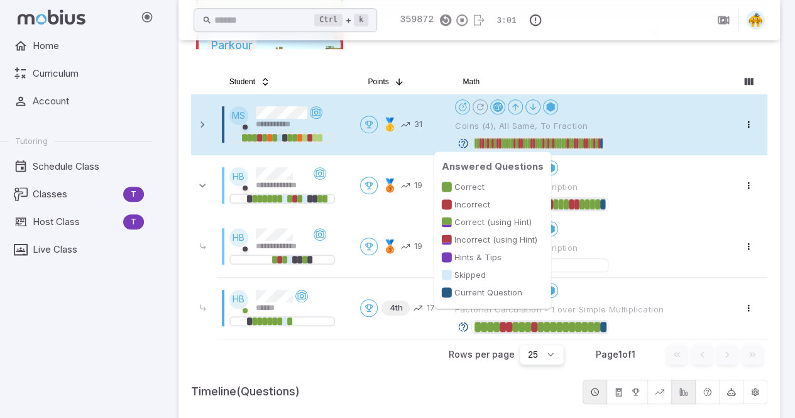
click at [602, 143] on div at bounding box center [601, 143] width 3 height 10
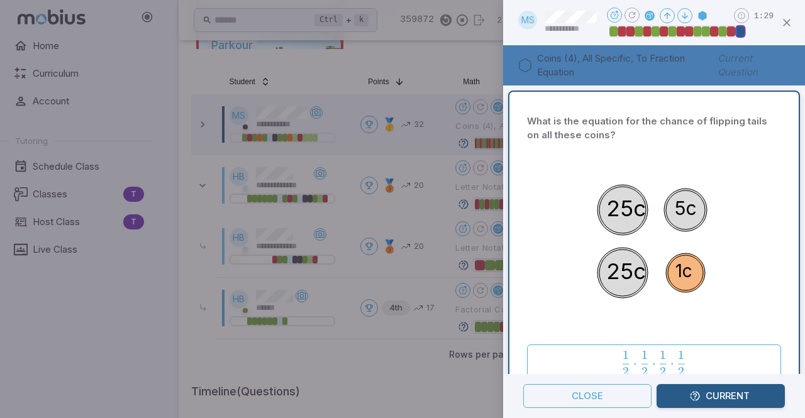
scroll to position [71, 0]
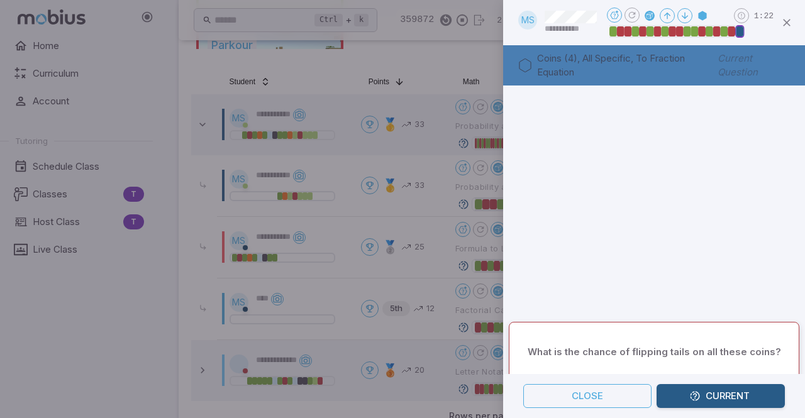
click at [753, 115] on div at bounding box center [654, 64] width 302 height 101
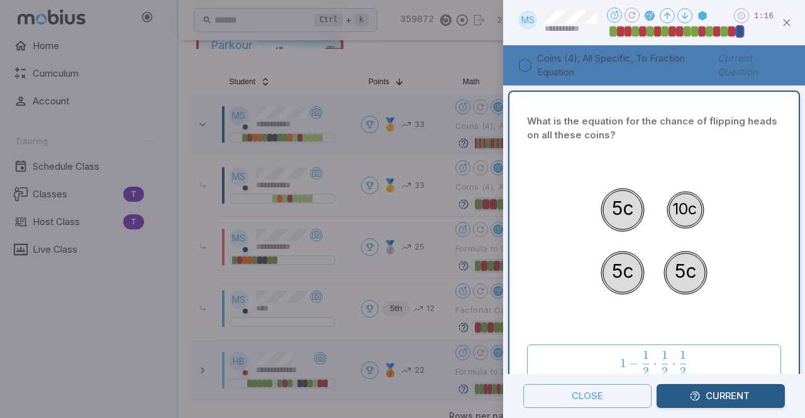
scroll to position [1211, 0]
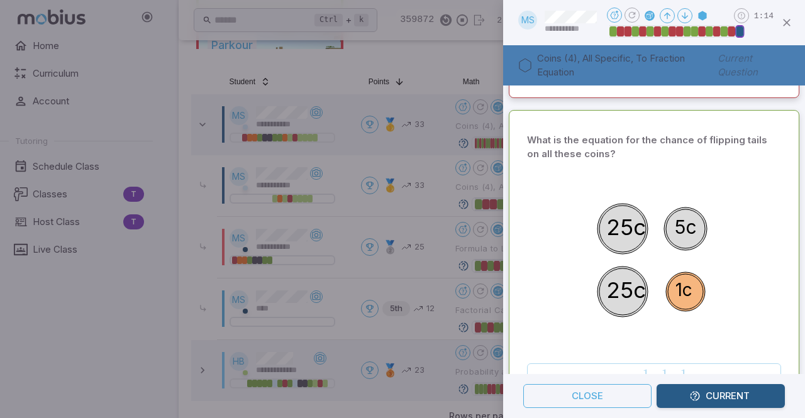
click at [715, 393] on button "Current" at bounding box center [720, 396] width 128 height 24
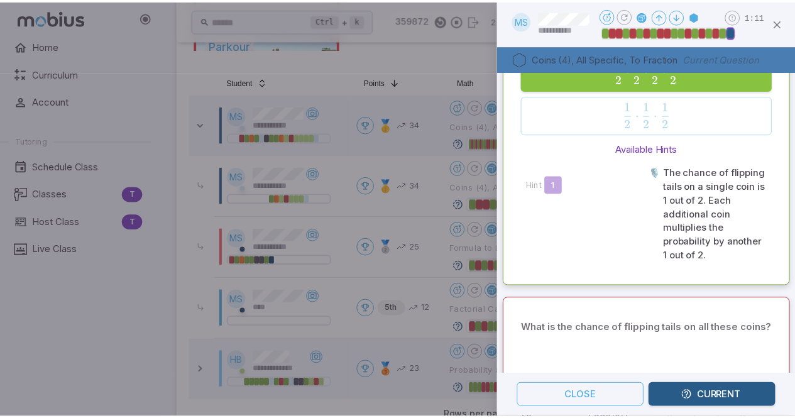
scroll to position [0, 0]
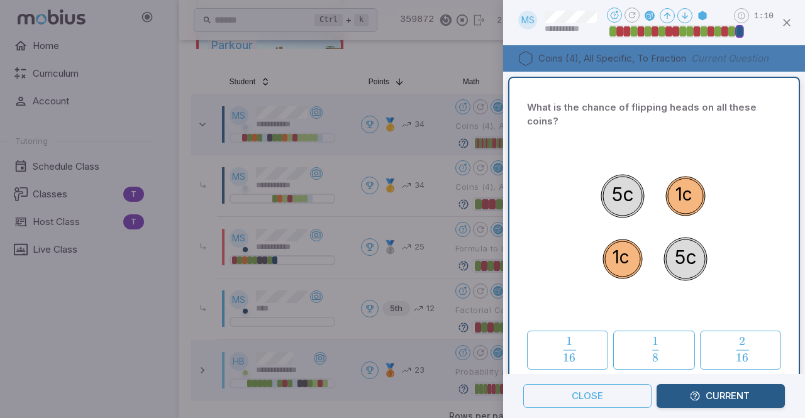
click at [701, 399] on button "Current" at bounding box center [720, 396] width 128 height 24
click at [790, 22] on icon "button" at bounding box center [786, 22] width 13 height 13
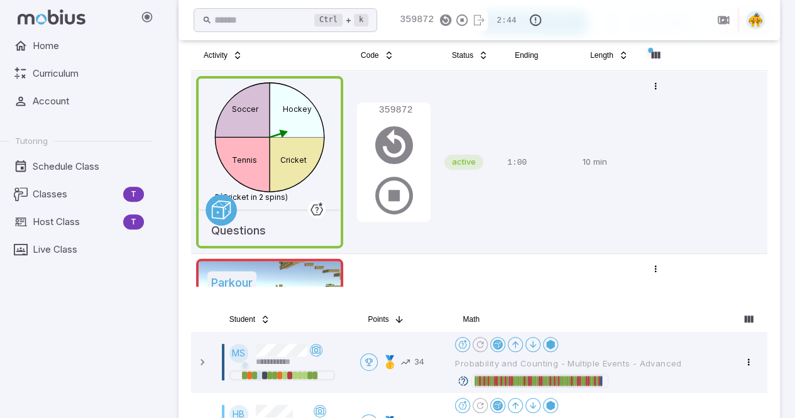
scroll to position [130, 0]
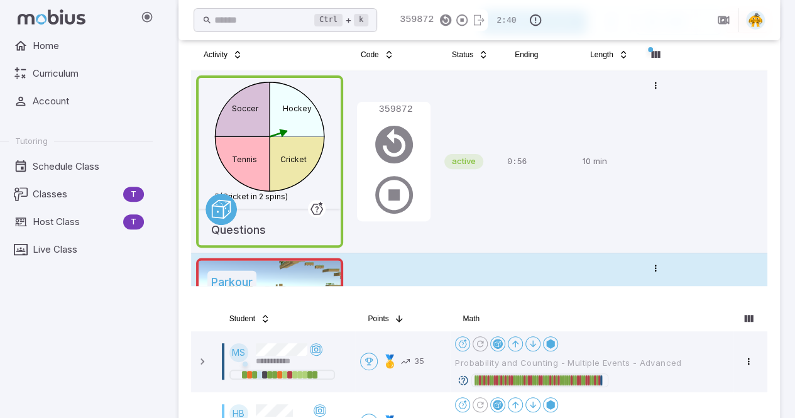
click at [27, 360] on div "Home Curriculum Account Tutoring Schedule Class Classes T Host Class T Live Cla…" at bounding box center [81, 226] width 163 height 384
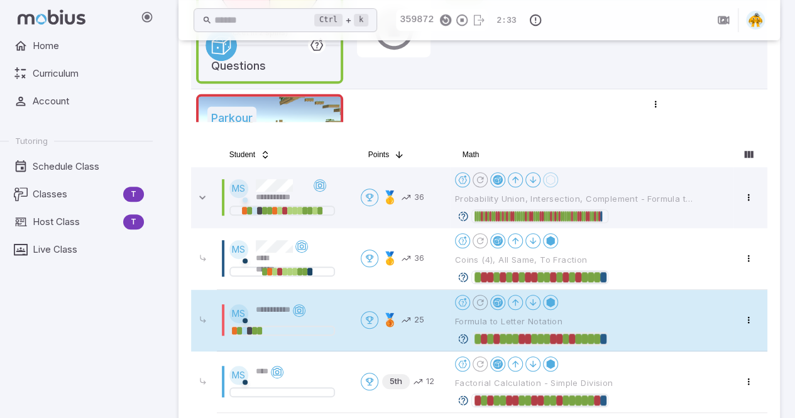
scroll to position [390, 0]
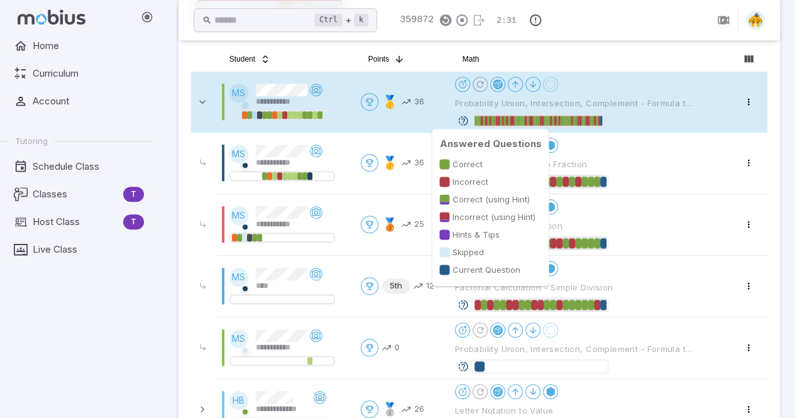
click at [602, 120] on div at bounding box center [601, 121] width 2 height 10
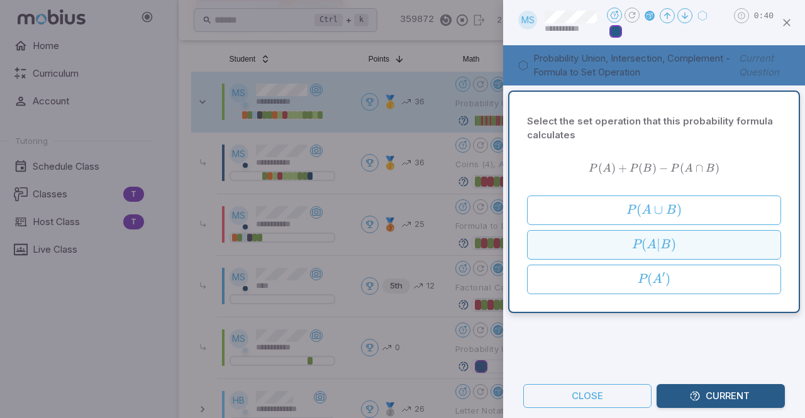
click at [620, 252] on div "P ( A ∣ B ) P(A|B) P ( A ∣ B )" at bounding box center [653, 244] width 245 height 19
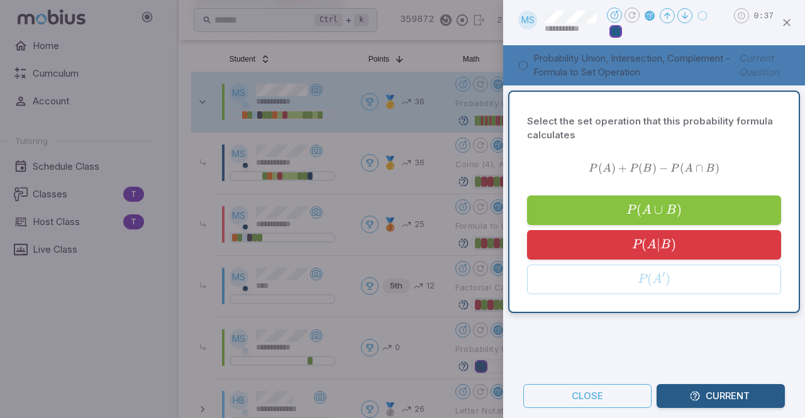
click at [702, 397] on button "Current" at bounding box center [720, 396] width 128 height 24
click at [683, 301] on div "Select the set operation that this probability formula calculates P ( A ) + P (…" at bounding box center [654, 207] width 254 height 197
click at [791, 19] on icon "button" at bounding box center [786, 22] width 13 height 13
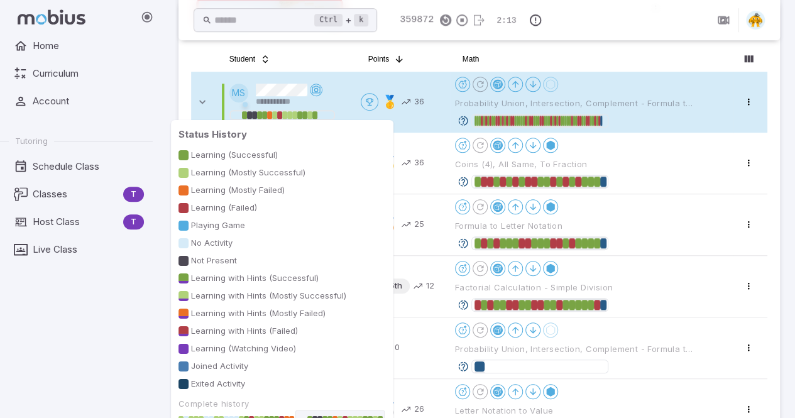
click at [314, 118] on div at bounding box center [314, 115] width 5 height 8
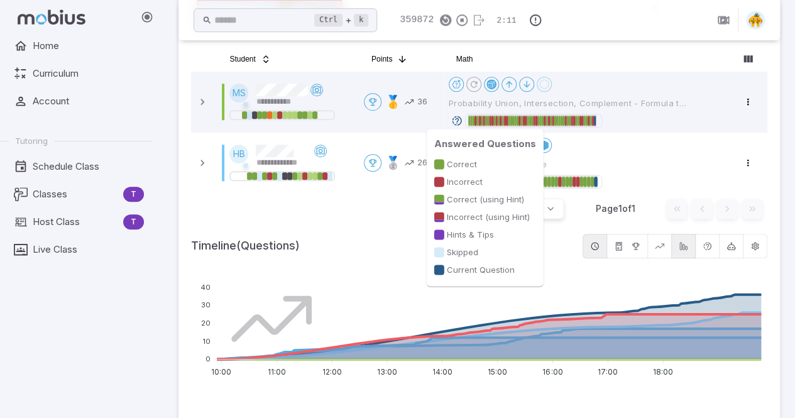
click at [596, 122] on div at bounding box center [595, 121] width 2 height 10
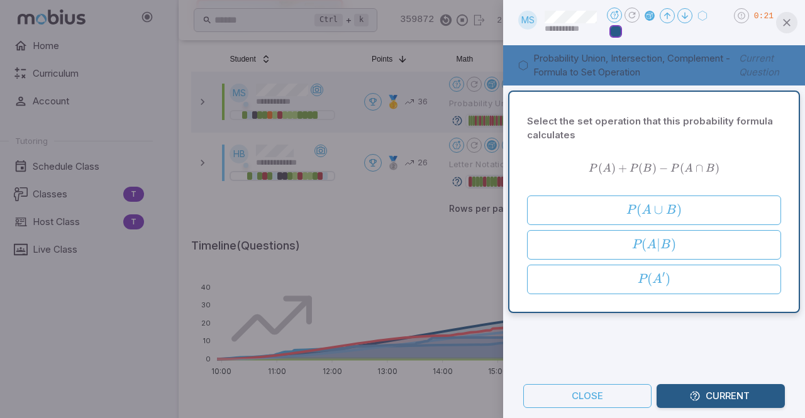
click at [785, 25] on icon "button" at bounding box center [786, 22] width 13 height 13
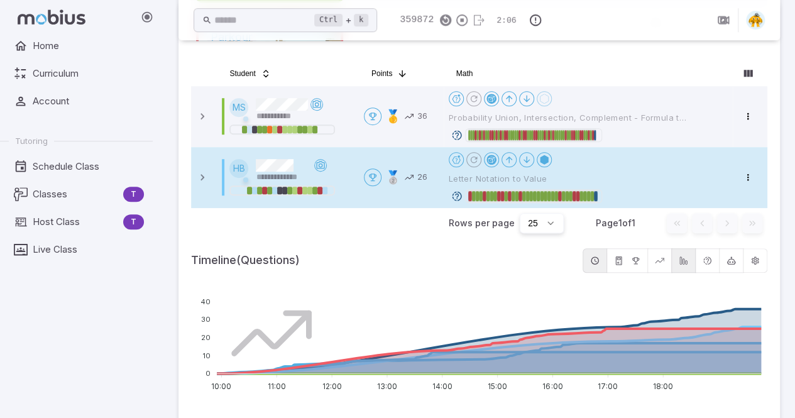
scroll to position [375, 0]
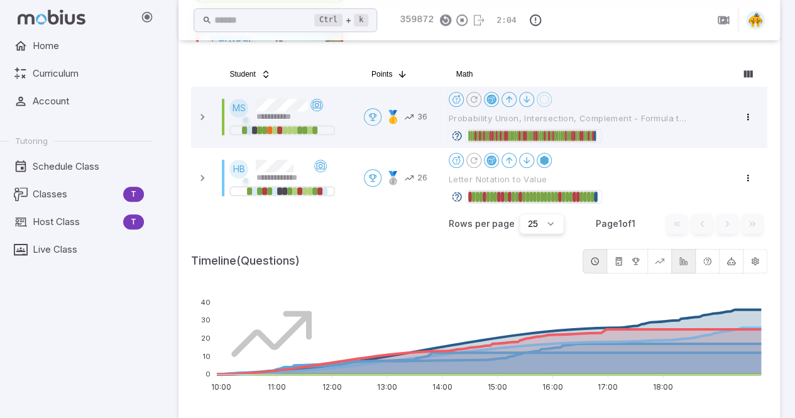
click at [597, 136] on div at bounding box center [533, 136] width 137 height 14
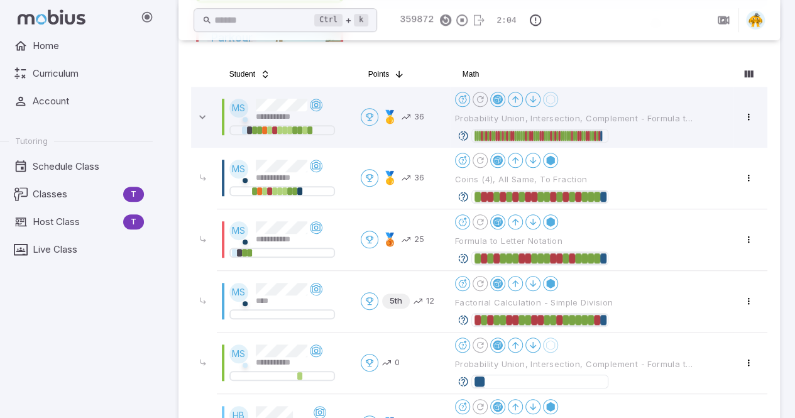
click at [602, 135] on div at bounding box center [540, 136] width 137 height 14
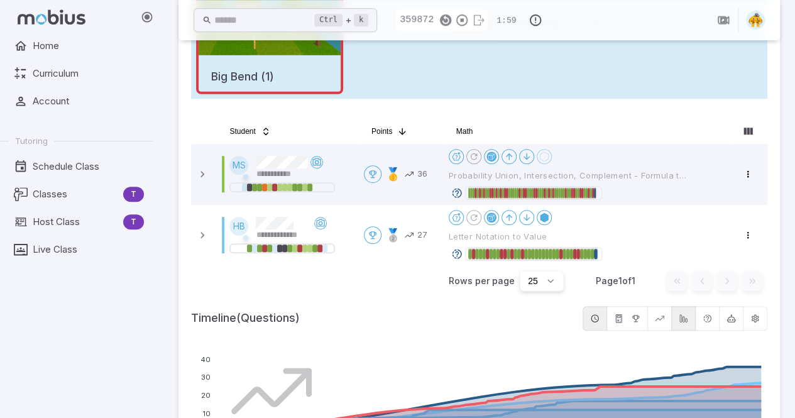
scroll to position [318, 0]
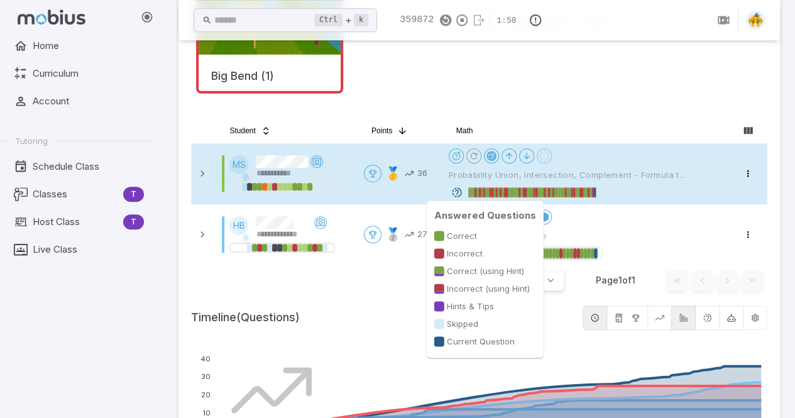
click at [595, 193] on div at bounding box center [595, 192] width 2 height 10
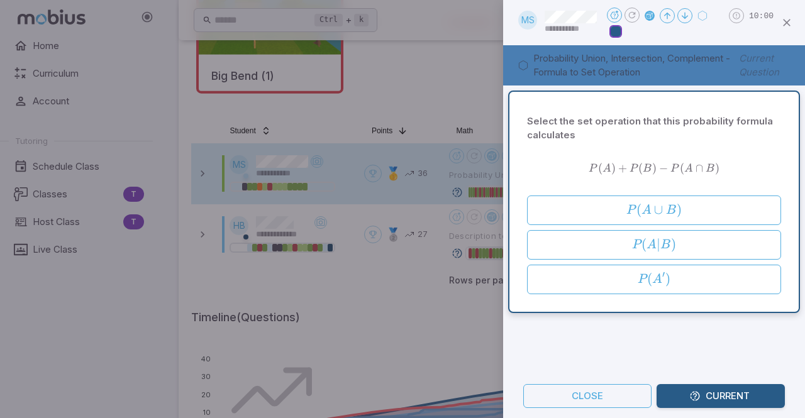
click at [35, 341] on div at bounding box center [402, 209] width 805 height 418
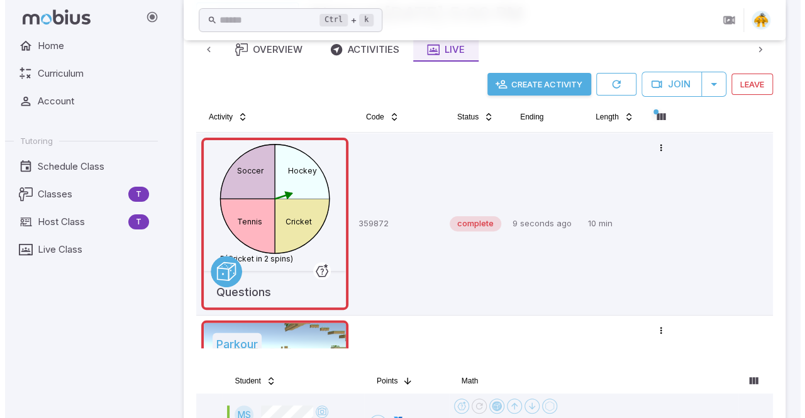
scroll to position [33, 0]
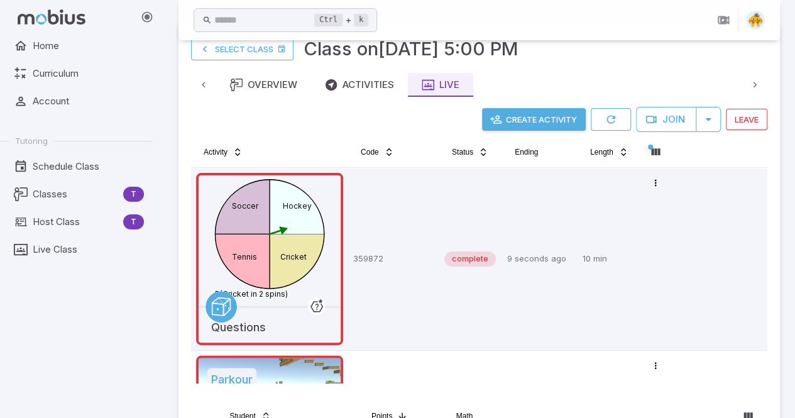
click at [509, 119] on button "Create Activity" at bounding box center [534, 119] width 104 height 23
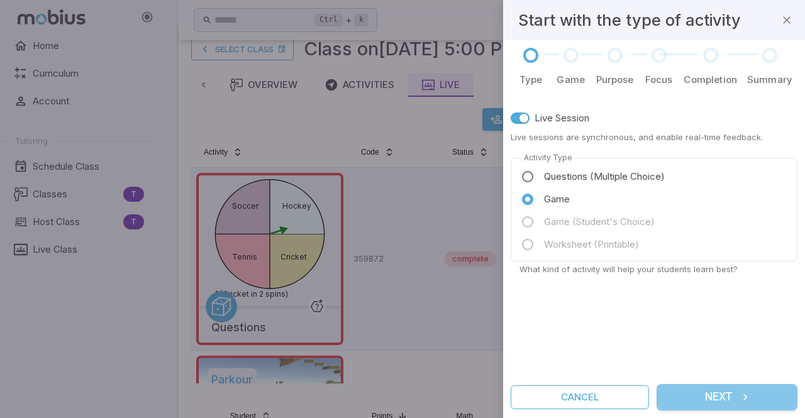
click at [722, 403] on button "Next" at bounding box center [726, 397] width 141 height 26
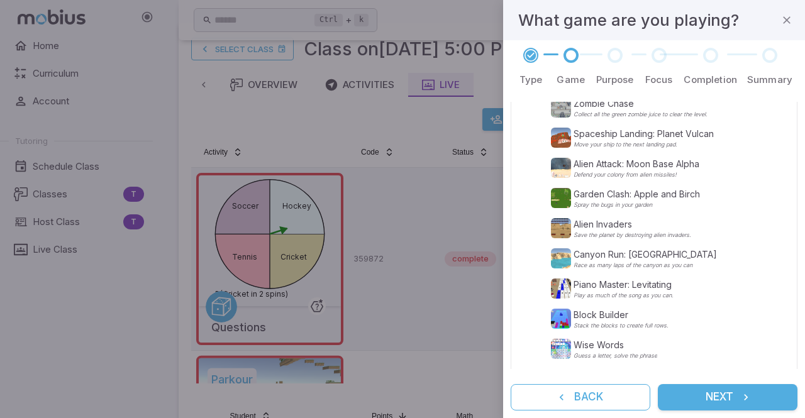
scroll to position [360, 0]
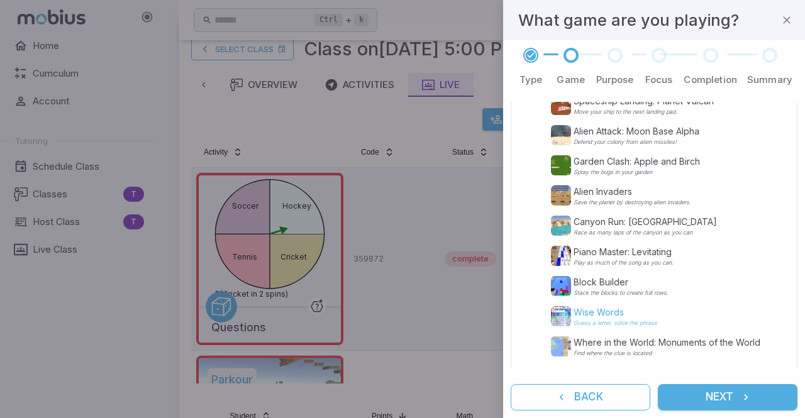
click at [587, 323] on p "Guess a letter, solve the phrase" at bounding box center [615, 323] width 84 height 6
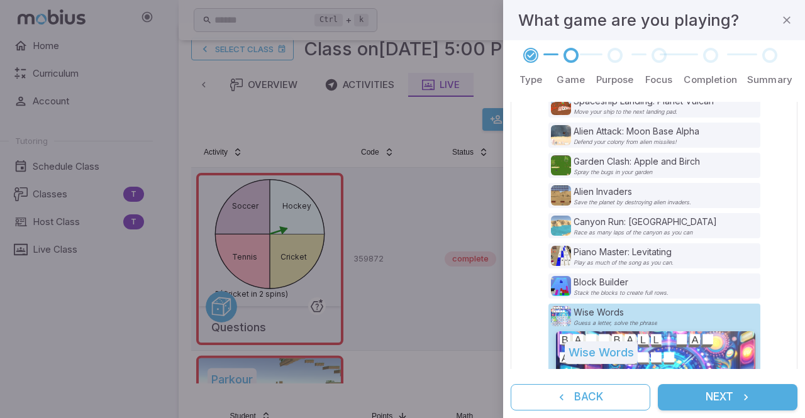
click at [720, 391] on button "Next" at bounding box center [728, 397] width 140 height 26
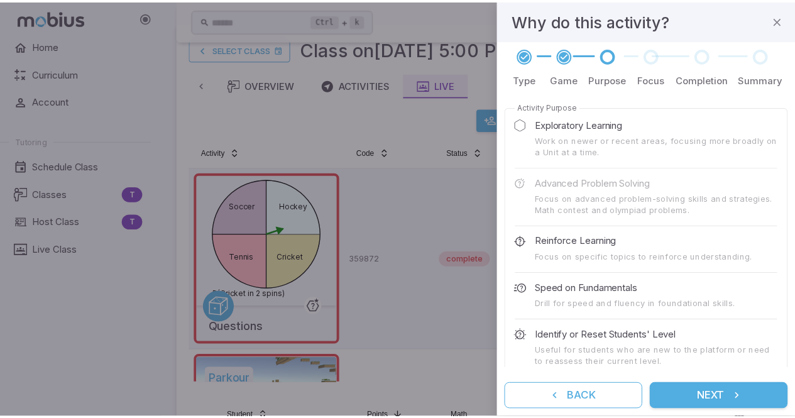
scroll to position [67, 0]
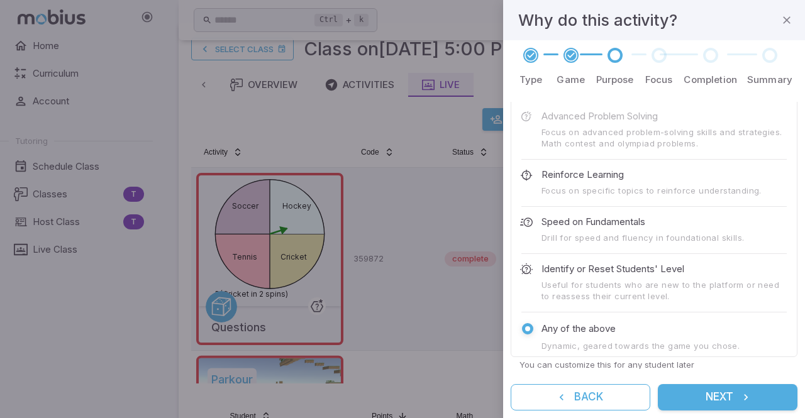
click at [707, 397] on button "Next" at bounding box center [728, 397] width 140 height 26
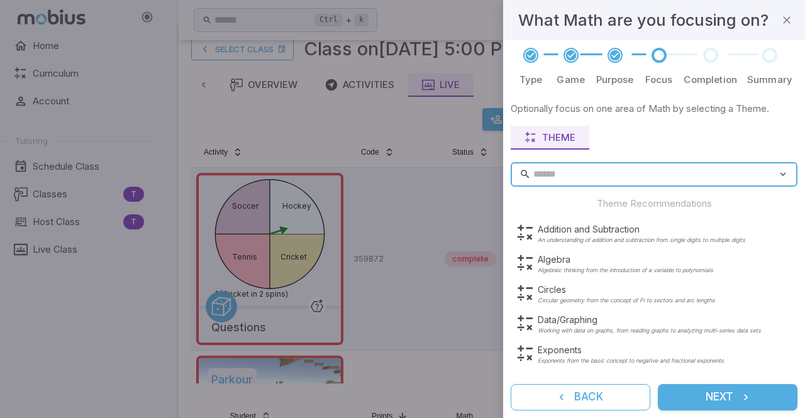
click at [744, 395] on icon "submit" at bounding box center [745, 397] width 13 height 13
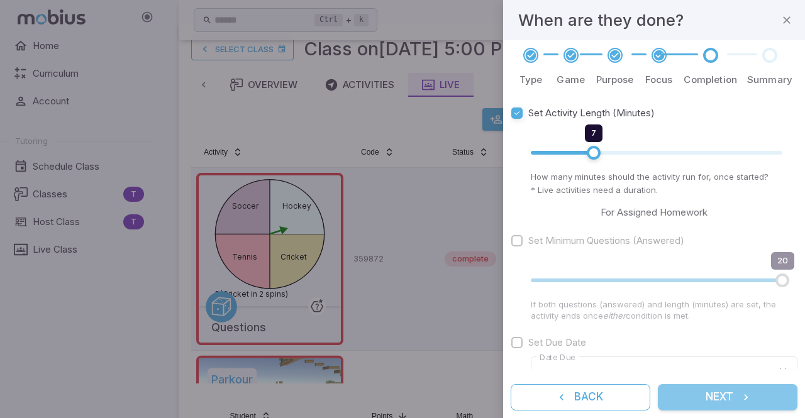
click at [724, 394] on button "Next" at bounding box center [728, 397] width 140 height 26
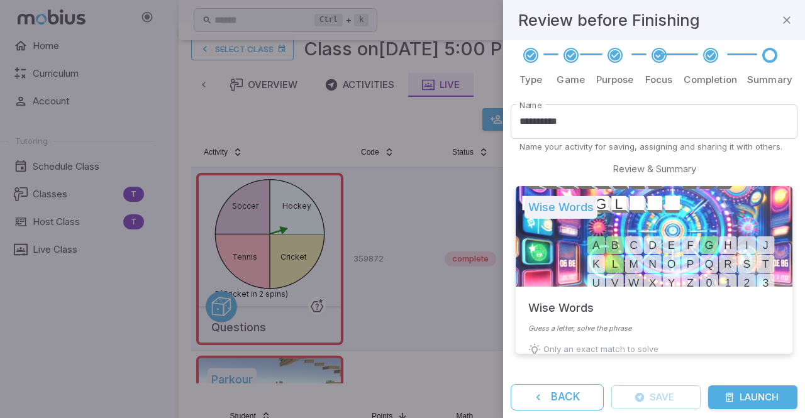
click at [754, 402] on button "Launch" at bounding box center [752, 397] width 89 height 24
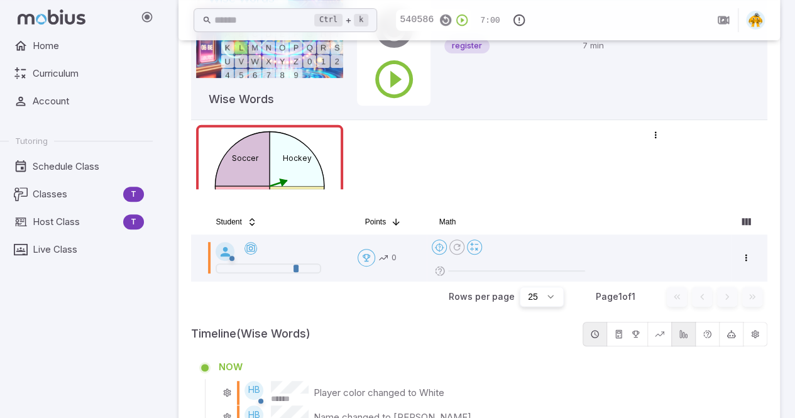
scroll to position [226, 0]
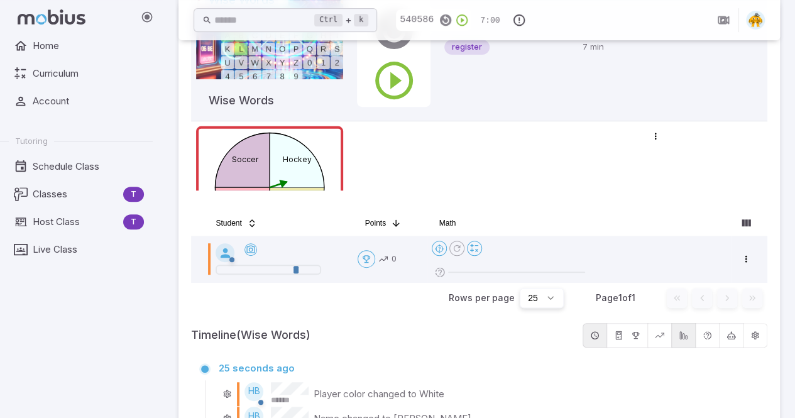
click at [41, 306] on div "Home Curriculum Account Tutoring Schedule Class Classes T Host Class T Live Cla…" at bounding box center [81, 226] width 163 height 384
click at [23, 345] on div "Home Curriculum Account Tutoring Schedule Class Classes T Host Class T Live Cla…" at bounding box center [81, 226] width 163 height 384
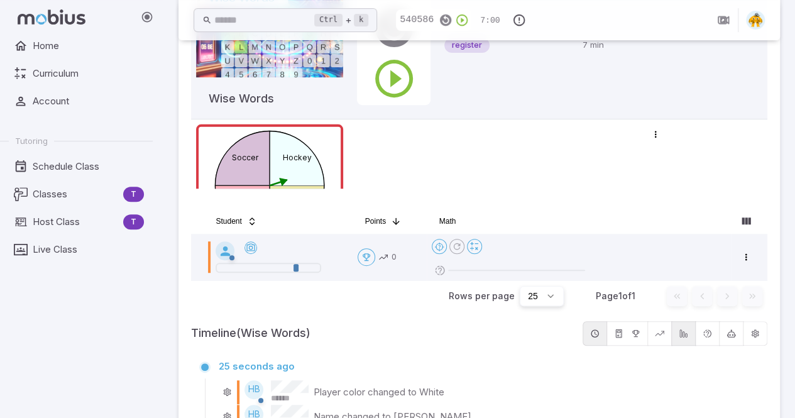
scroll to position [228, 0]
click at [48, 333] on div "Home Curriculum Account Tutoring Schedule Class Classes T Host Class T Live Cla…" at bounding box center [81, 226] width 163 height 384
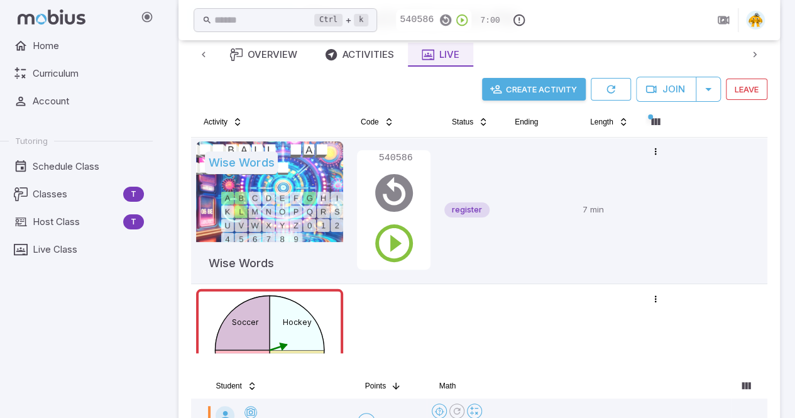
scroll to position [63, 0]
click at [38, 323] on div "Home Curriculum Account Tutoring Schedule Class Classes T Host Class T Live Cla…" at bounding box center [81, 226] width 163 height 384
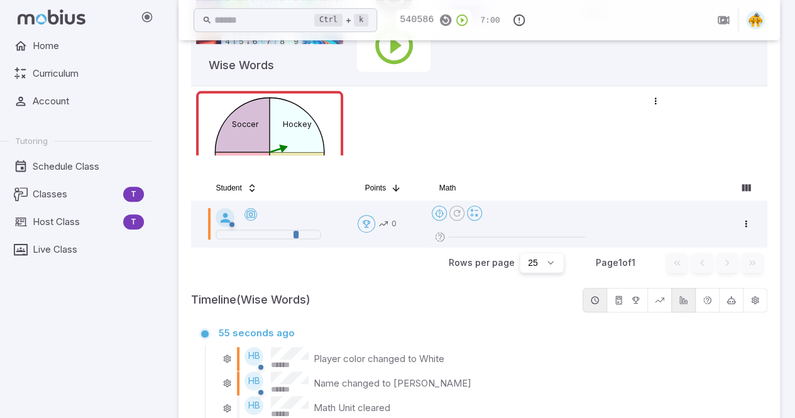
scroll to position [262, 0]
click at [22, 334] on div "Home Curriculum Account Tutoring Schedule Class Classes T Host Class T Live Cla…" at bounding box center [81, 226] width 163 height 384
click at [25, 340] on div "Home Curriculum Account Tutoring Schedule Class Classes T Host Class T Live Cla…" at bounding box center [81, 226] width 163 height 384
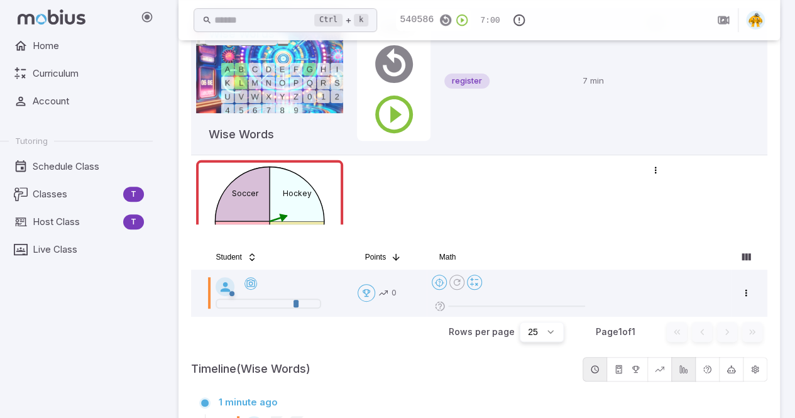
scroll to position [341, 0]
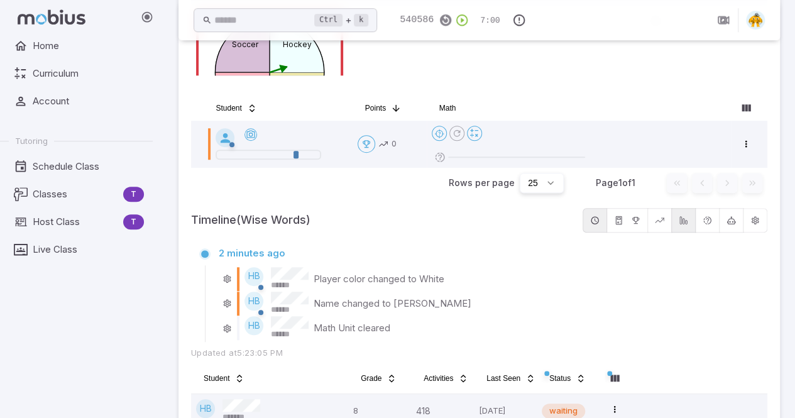
click at [42, 307] on div "Home Curriculum Account Tutoring Schedule Class Classes T Host Class T Live Cla…" at bounding box center [81, 226] width 163 height 384
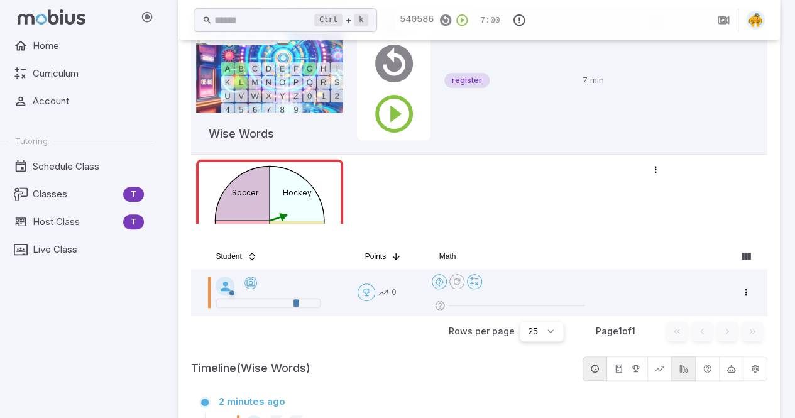
scroll to position [191, 0]
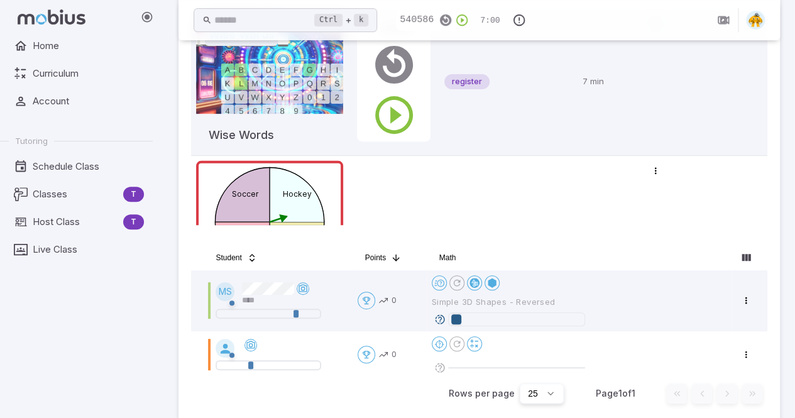
click at [28, 321] on div "Home Curriculum Account Tutoring Schedule Class Classes T Host Class T Live Cla…" at bounding box center [81, 226] width 163 height 384
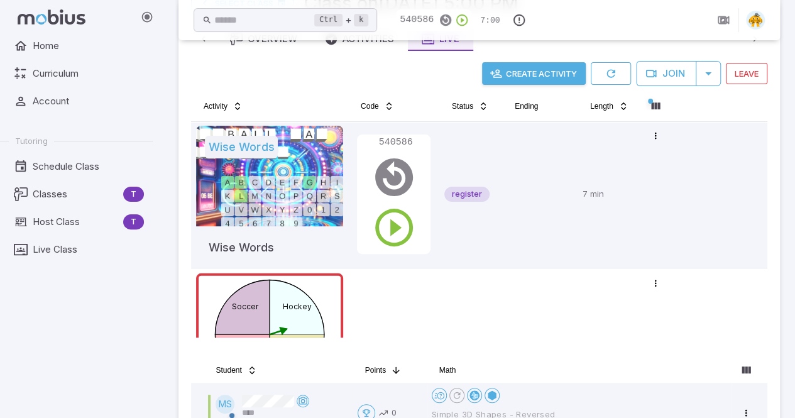
scroll to position [77, 0]
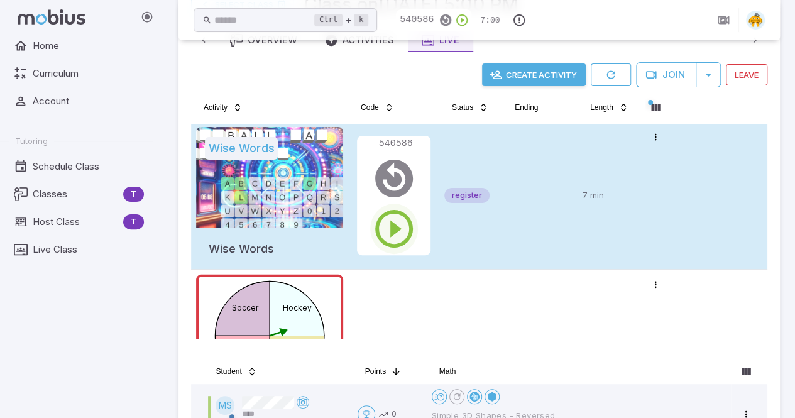
click at [391, 224] on icon "button" at bounding box center [394, 228] width 45 height 45
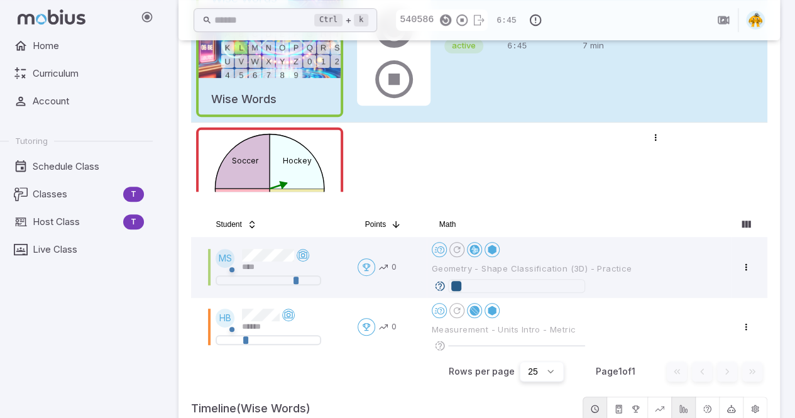
scroll to position [224, 0]
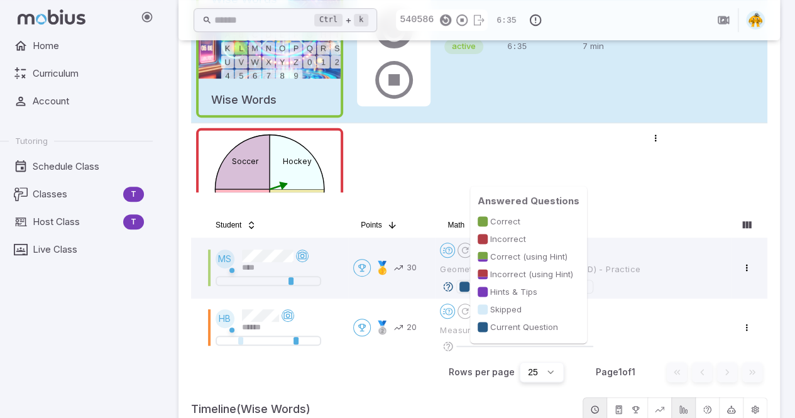
click at [152, 300] on div "Home Curriculum Account Tutoring Schedule Class Classes T Host Class T Live Cla…" at bounding box center [81, 226] width 163 height 384
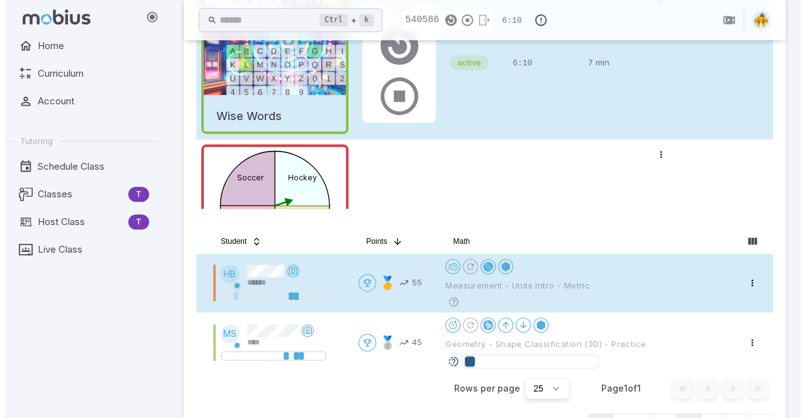
scroll to position [204, 0]
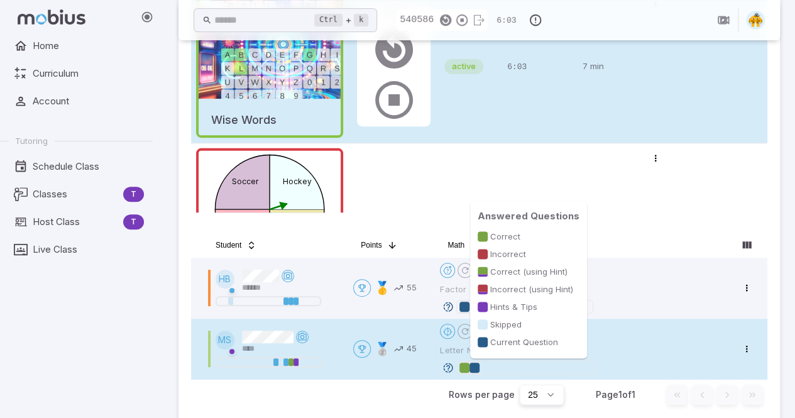
click at [475, 368] on div at bounding box center [475, 368] width 10 height 10
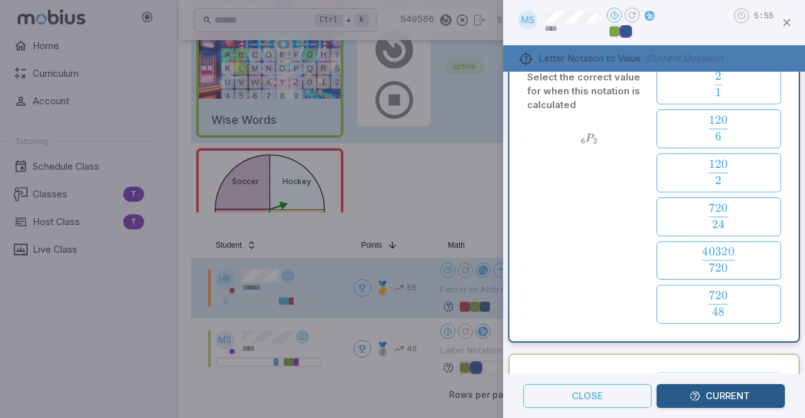
scroll to position [0, 0]
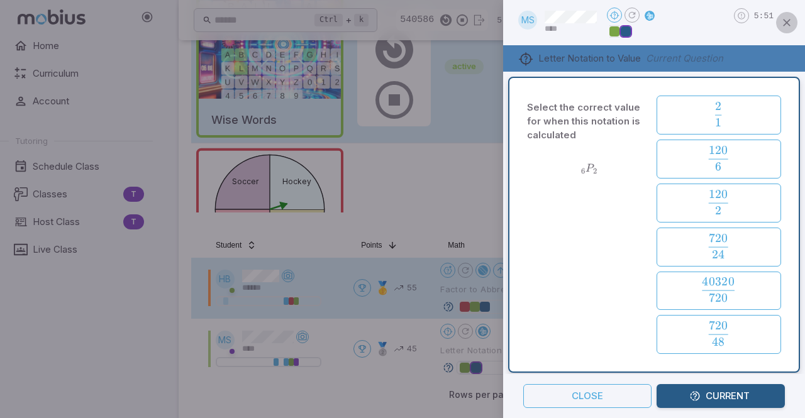
click at [789, 20] on icon "button" at bounding box center [786, 22] width 13 height 13
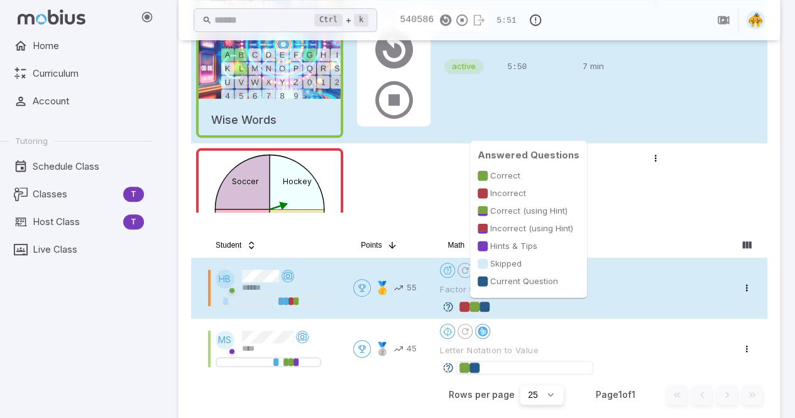
click at [487, 311] on div at bounding box center [485, 307] width 10 height 10
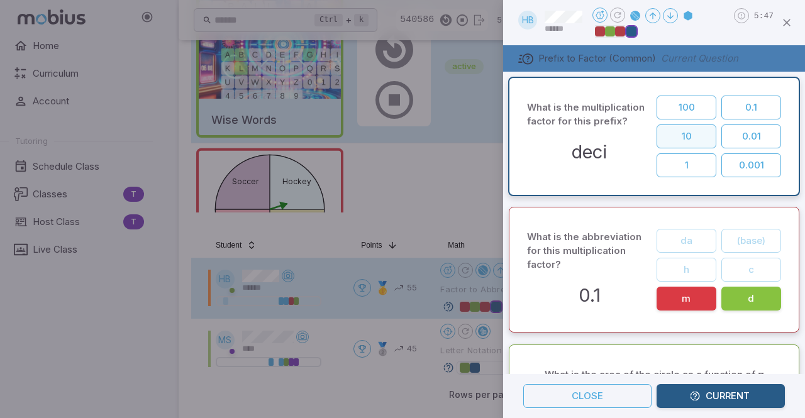
click at [695, 133] on button "10" at bounding box center [686, 136] width 60 height 24
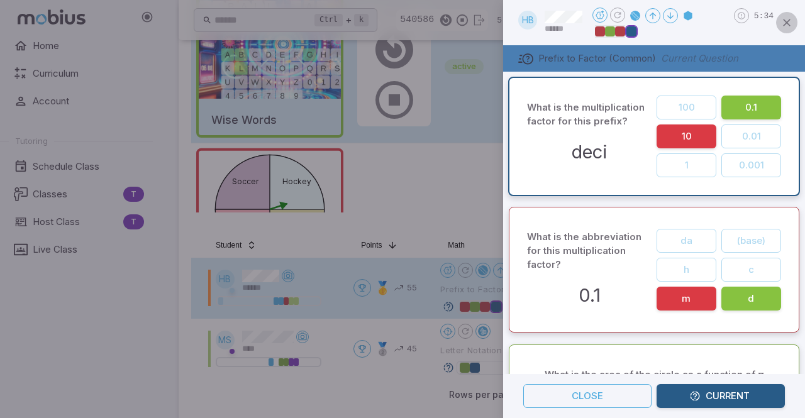
click at [785, 23] on icon "button" at bounding box center [786, 22] width 13 height 13
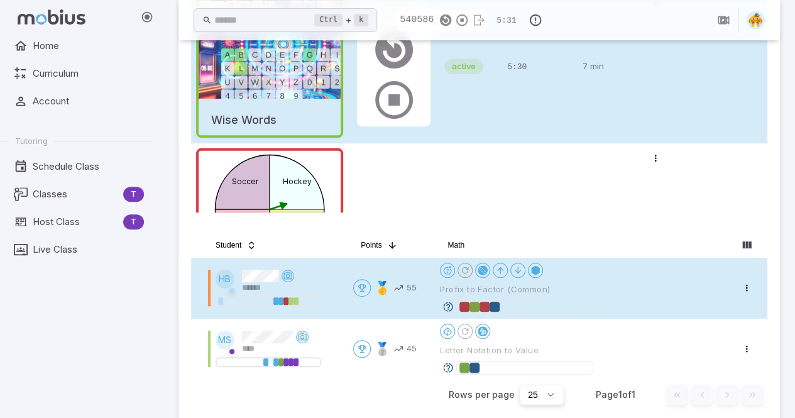
click at [32, 348] on div "Home Curriculum Account Tutoring Schedule Class Classes T Host Class T Live Cla…" at bounding box center [81, 226] width 163 height 384
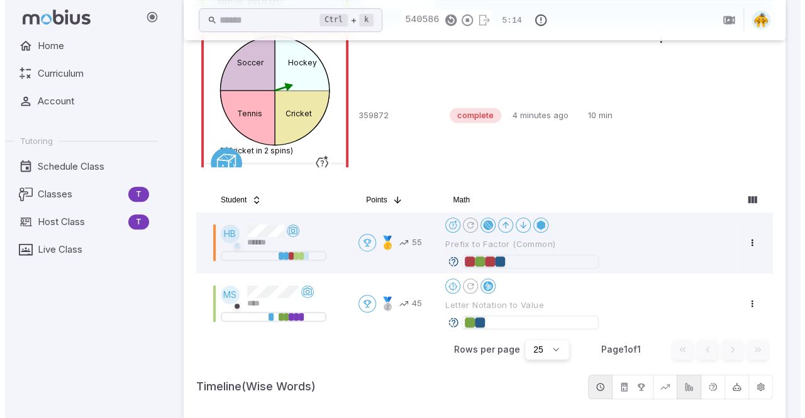
scroll to position [253, 0]
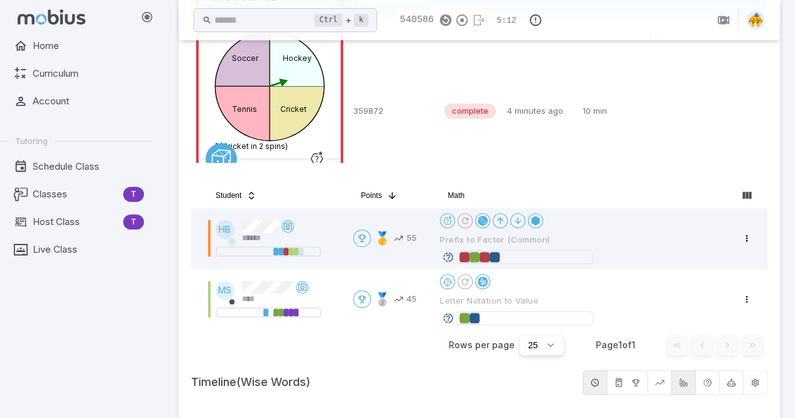
click at [41, 324] on div "Home Curriculum Account Tutoring Schedule Class Classes T Host Class T Live Cla…" at bounding box center [81, 226] width 163 height 384
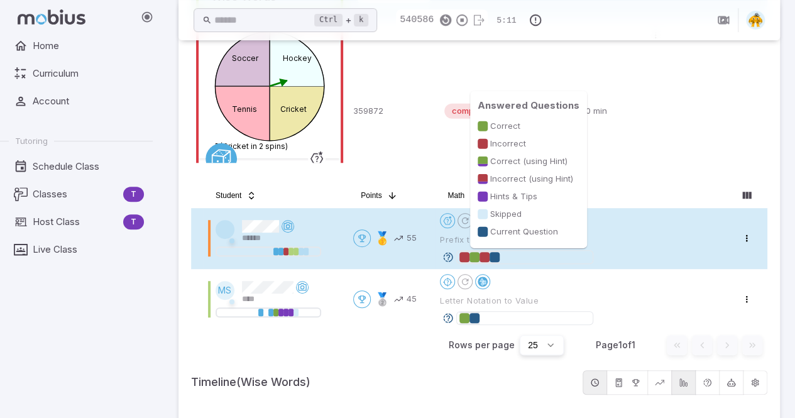
click at [496, 257] on div at bounding box center [495, 257] width 10 height 10
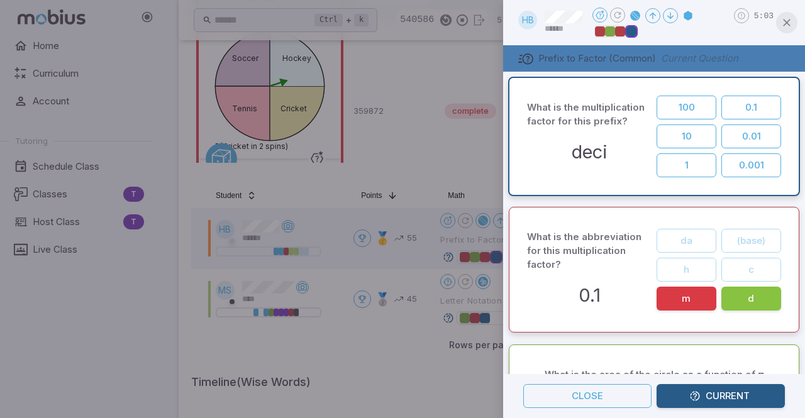
click at [784, 22] on icon "button" at bounding box center [786, 22] width 13 height 13
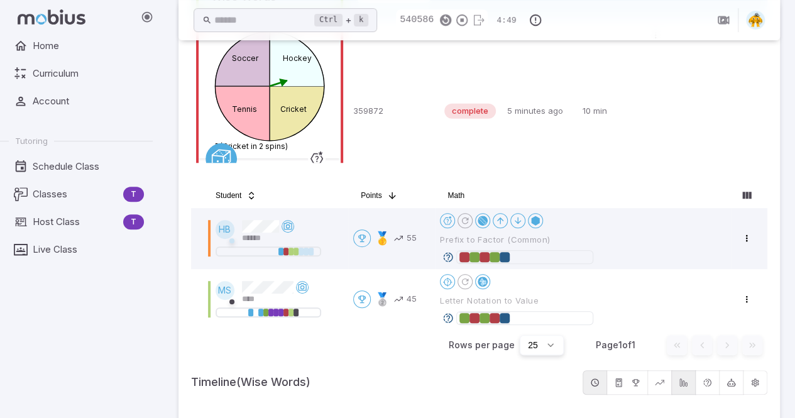
click at [31, 351] on div "Home Curriculum Account Tutoring Schedule Class Classes T Host Class T Live Cla…" at bounding box center [81, 226] width 163 height 384
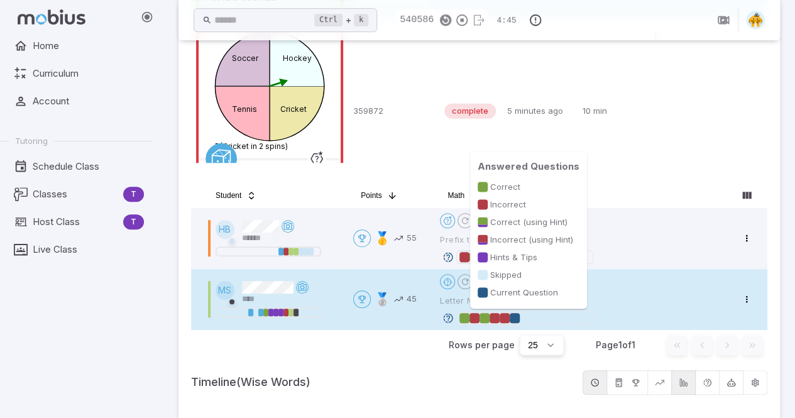
click at [505, 319] on div at bounding box center [505, 318] width 10 height 10
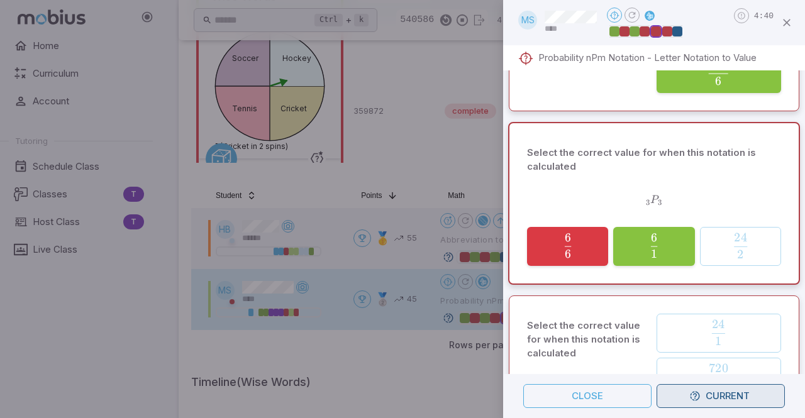
scroll to position [523, 0]
click at [698, 400] on icon "button" at bounding box center [694, 395] width 11 height 11
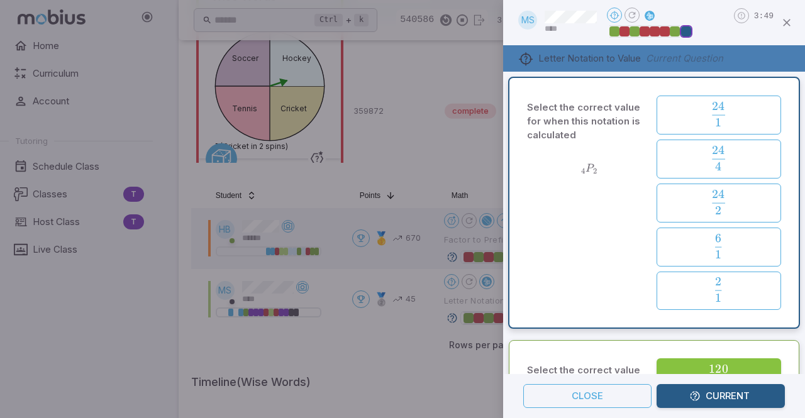
scroll to position [0, 0]
click at [791, 23] on icon "button" at bounding box center [786, 22] width 13 height 13
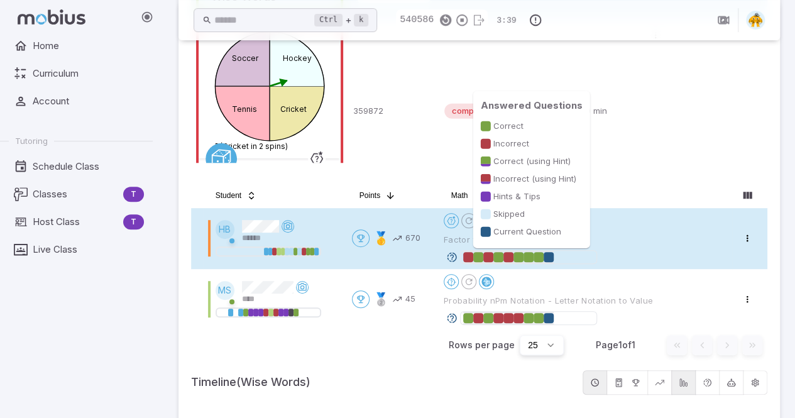
click at [548, 258] on div at bounding box center [549, 257] width 10 height 10
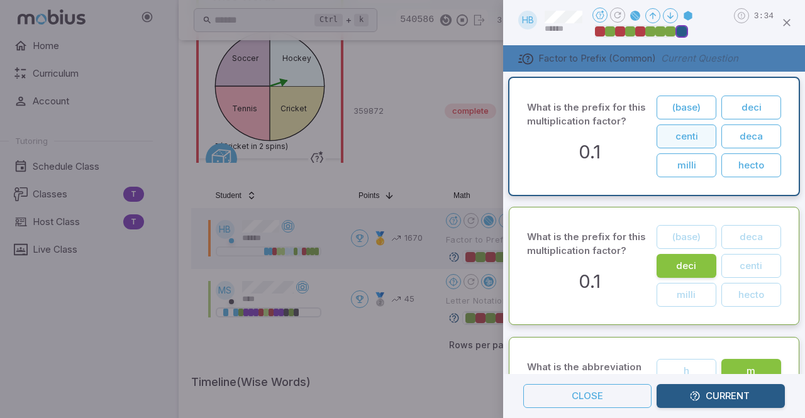
click at [685, 142] on button "centi" at bounding box center [686, 136] width 60 height 24
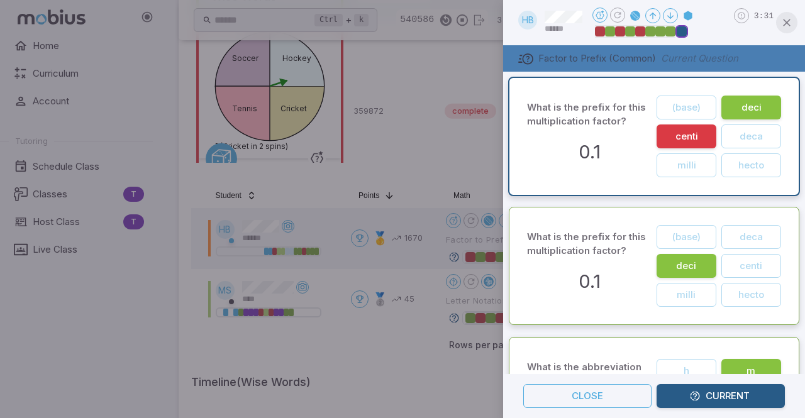
click at [786, 26] on icon "button" at bounding box center [786, 22] width 13 height 13
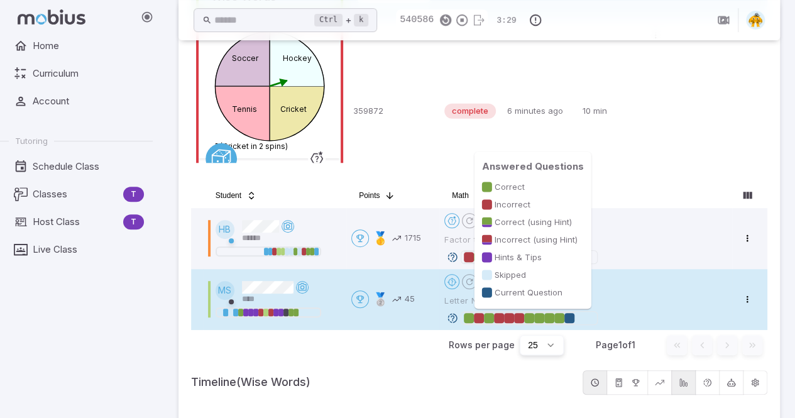
click at [568, 317] on div at bounding box center [570, 318] width 10 height 10
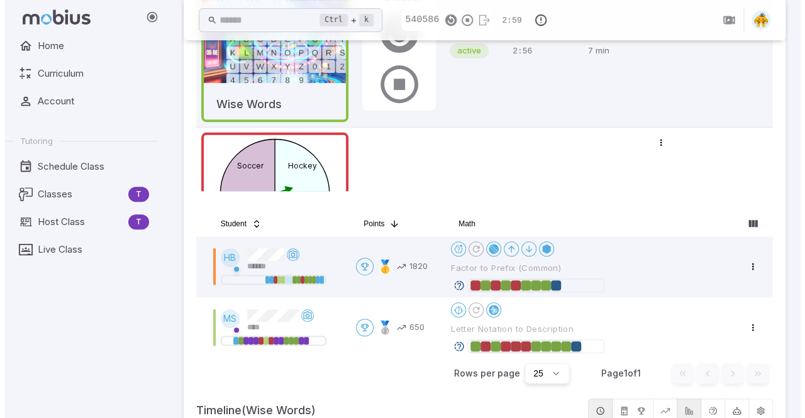
scroll to position [338, 0]
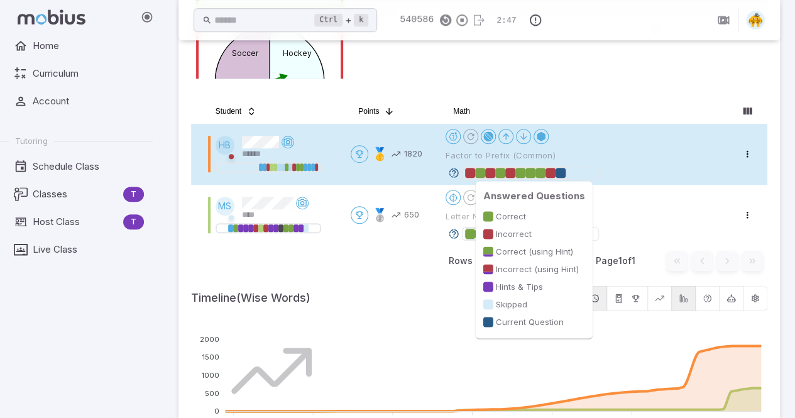
click at [562, 172] on div at bounding box center [561, 173] width 10 height 10
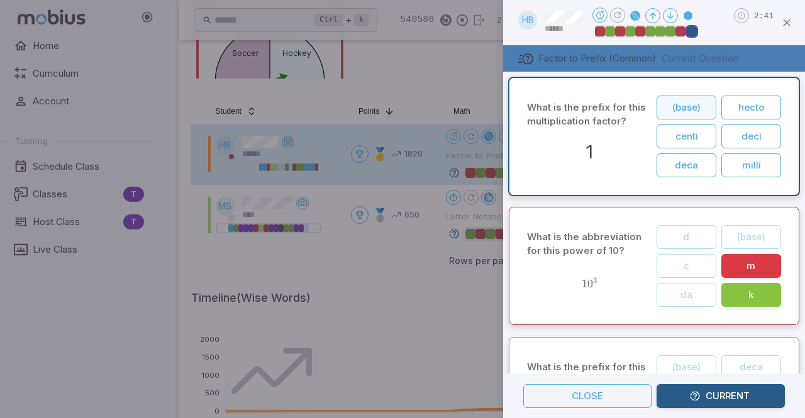
click at [666, 106] on button "(base)" at bounding box center [686, 108] width 60 height 24
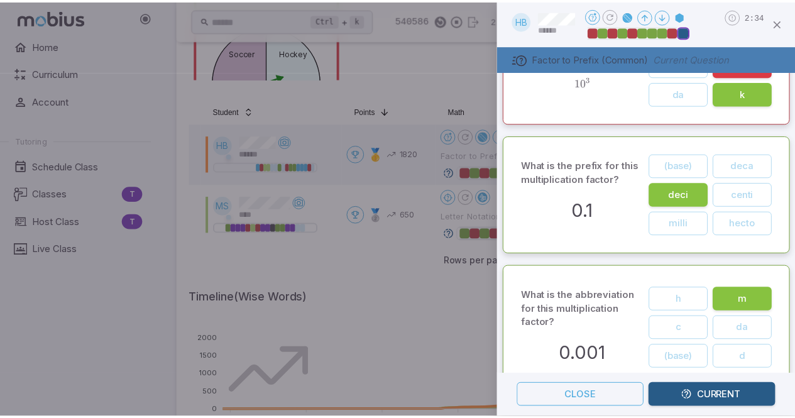
scroll to position [0, 0]
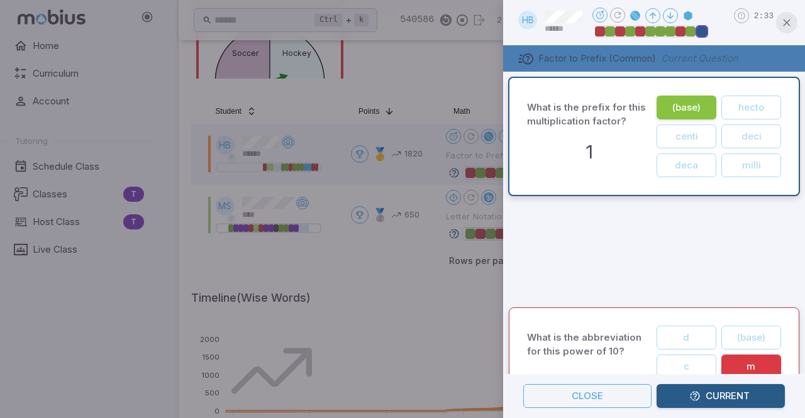
click at [784, 25] on icon "button" at bounding box center [786, 22] width 13 height 13
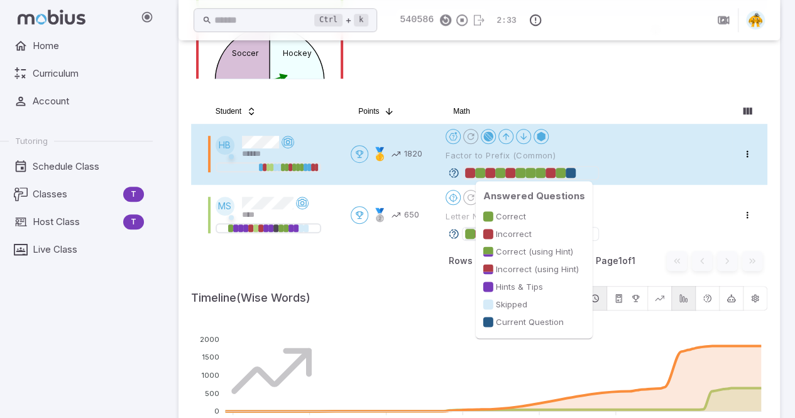
click at [572, 174] on div at bounding box center [571, 173] width 10 height 10
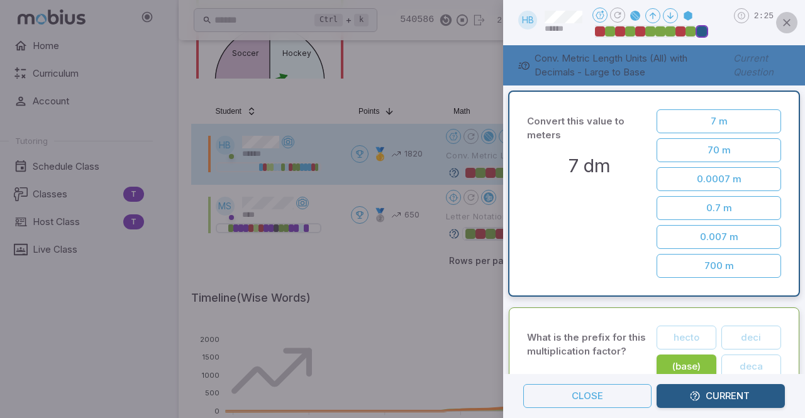
click at [792, 26] on icon "button" at bounding box center [786, 22] width 13 height 13
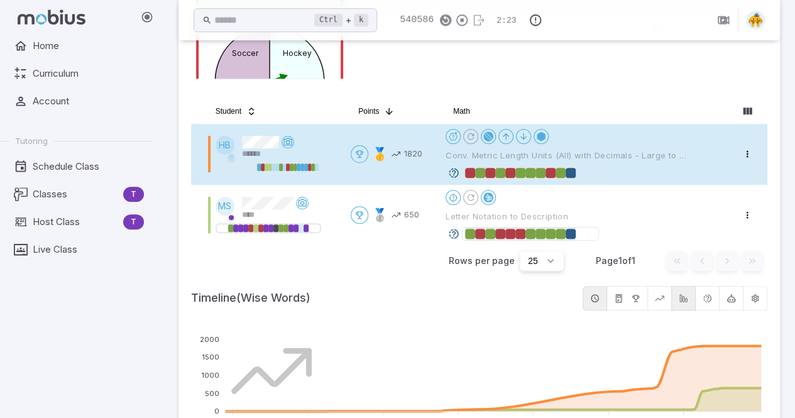
click at [43, 327] on div "Home Curriculum Account Tutoring Schedule Class Classes T Host Class T Live Cla…" at bounding box center [81, 226] width 163 height 384
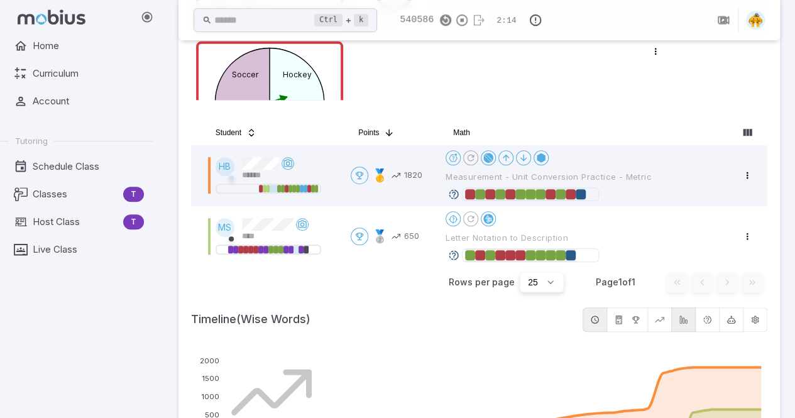
scroll to position [296, 0]
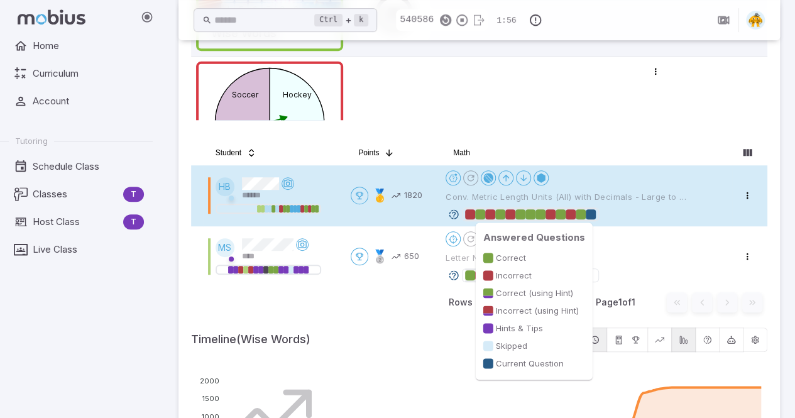
click at [593, 212] on div at bounding box center [591, 214] width 10 height 10
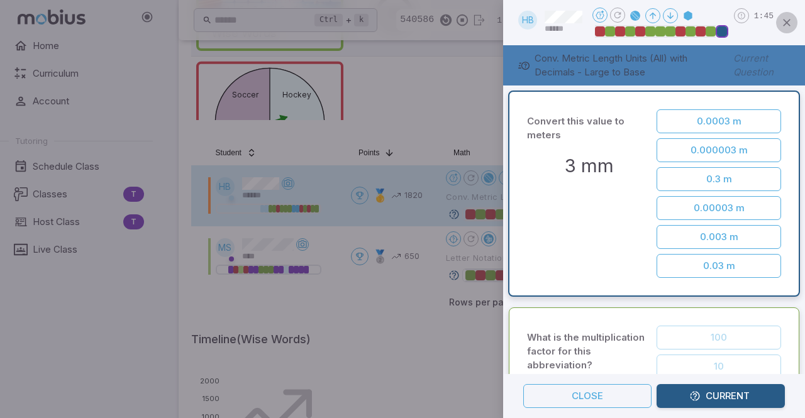
click at [786, 22] on icon "button" at bounding box center [786, 22] width 13 height 13
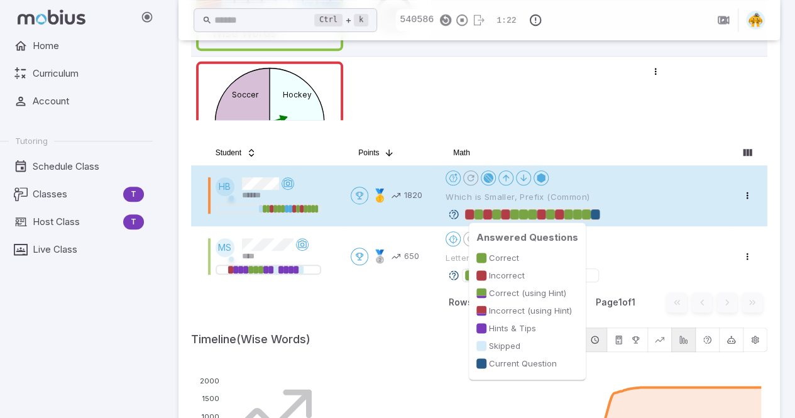
click at [598, 214] on div at bounding box center [595, 214] width 9 height 10
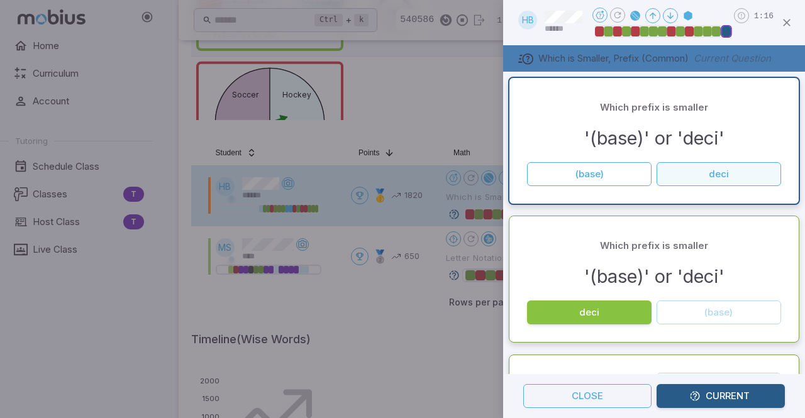
click at [678, 173] on button "deci" at bounding box center [718, 174] width 124 height 24
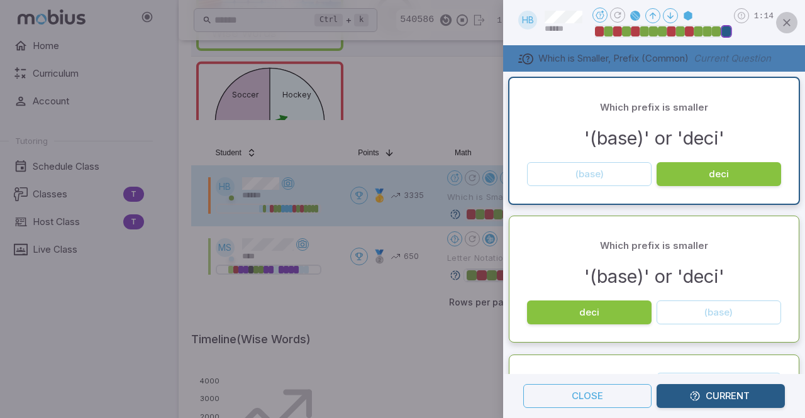
click at [790, 21] on icon "button" at bounding box center [786, 22] width 13 height 13
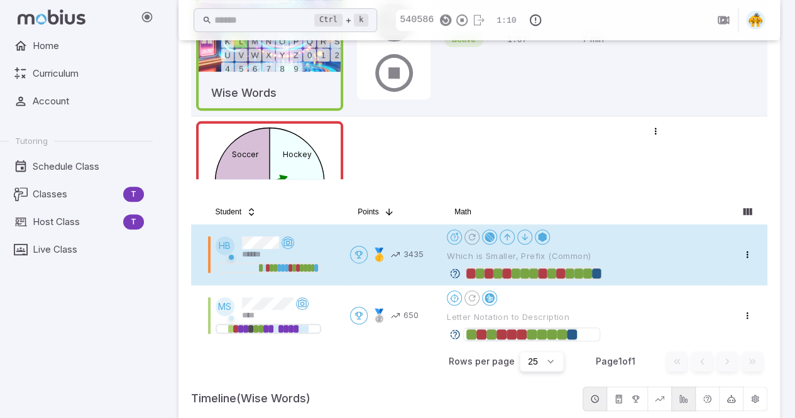
scroll to position [239, 0]
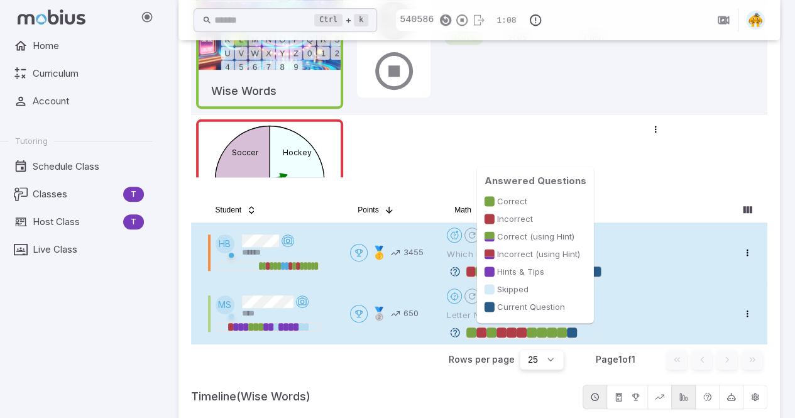
click at [576, 332] on div at bounding box center [572, 333] width 10 height 10
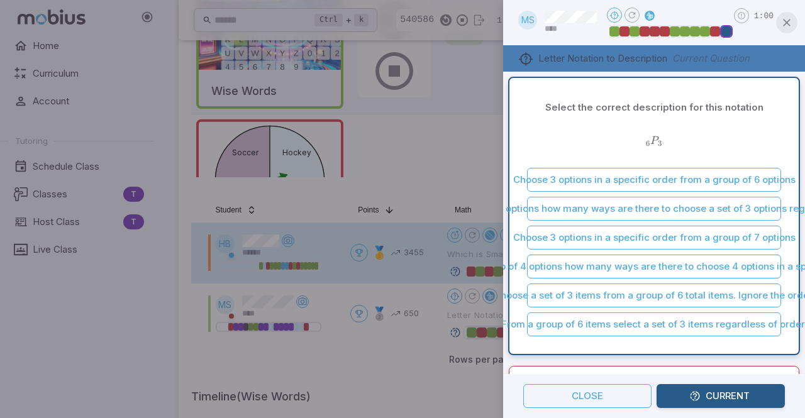
click at [786, 23] on icon "button" at bounding box center [786, 22] width 13 height 13
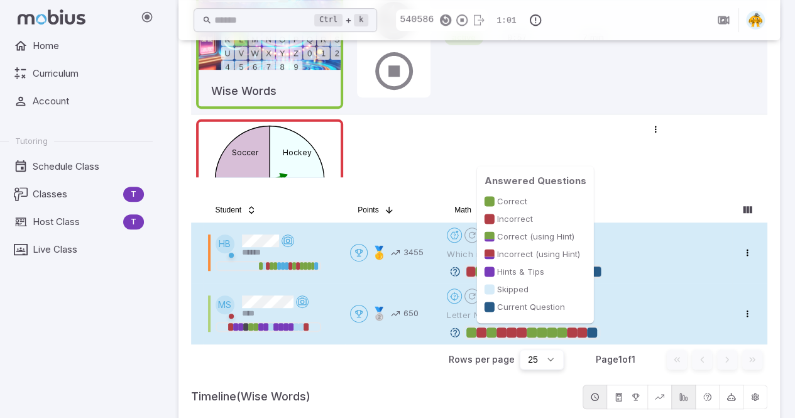
click at [597, 333] on div at bounding box center [592, 333] width 10 height 10
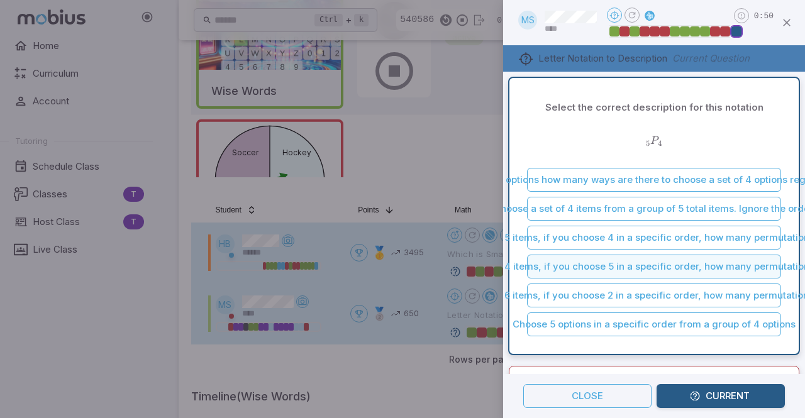
click at [604, 263] on button "With a group of 4 items, if you choose 5 in a specific order, how many permutat…" at bounding box center [654, 267] width 254 height 24
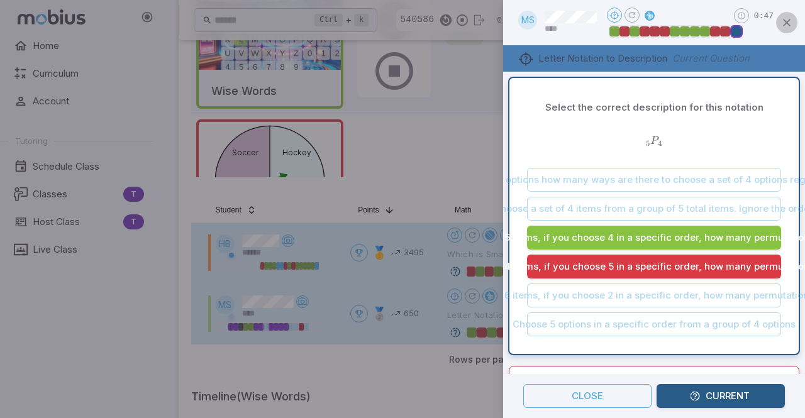
click at [787, 26] on icon "button" at bounding box center [786, 22] width 13 height 13
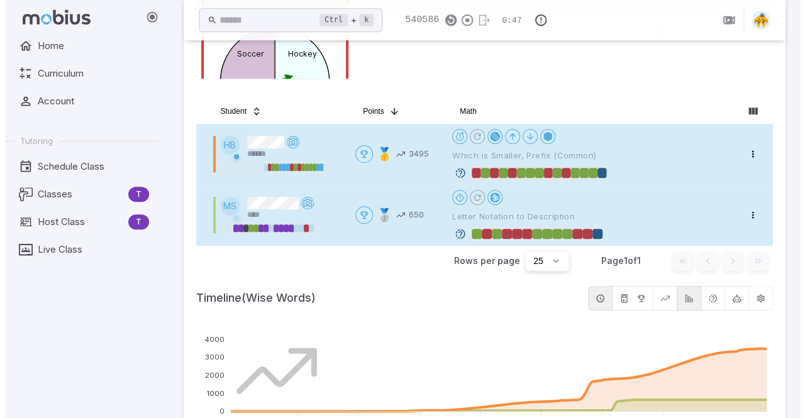
scroll to position [339, 0]
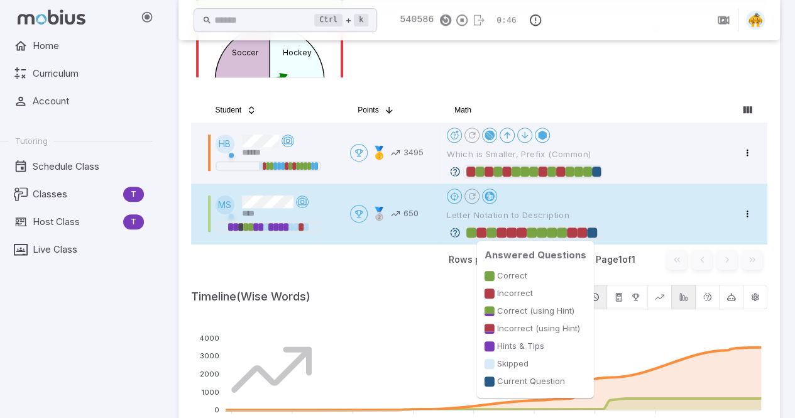
click at [595, 231] on div at bounding box center [592, 233] width 10 height 10
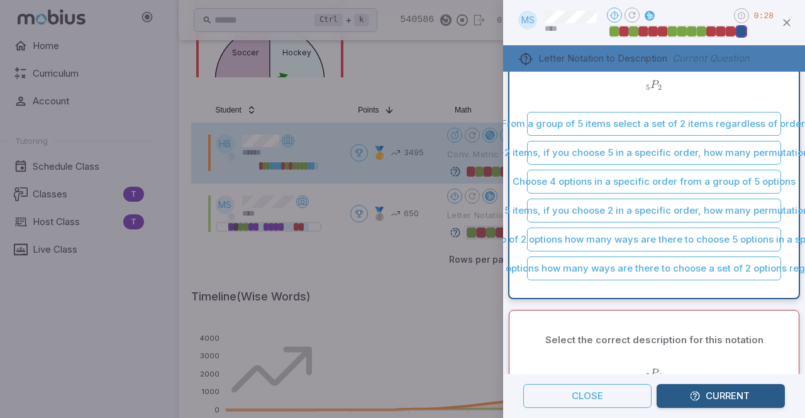
scroll to position [16, 0]
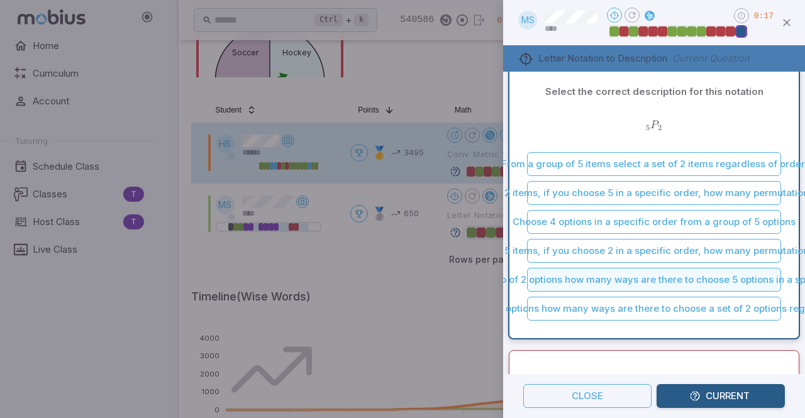
click at [604, 284] on button "From a group of 2 options how many ways are there to choose 5 options in a spec…" at bounding box center [654, 280] width 254 height 24
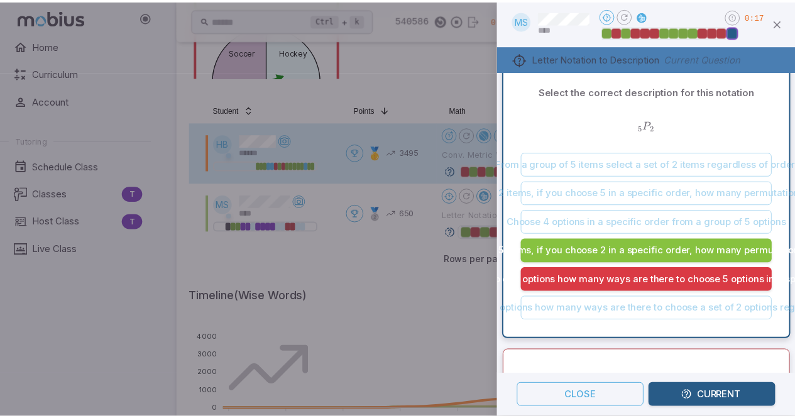
scroll to position [18, 0]
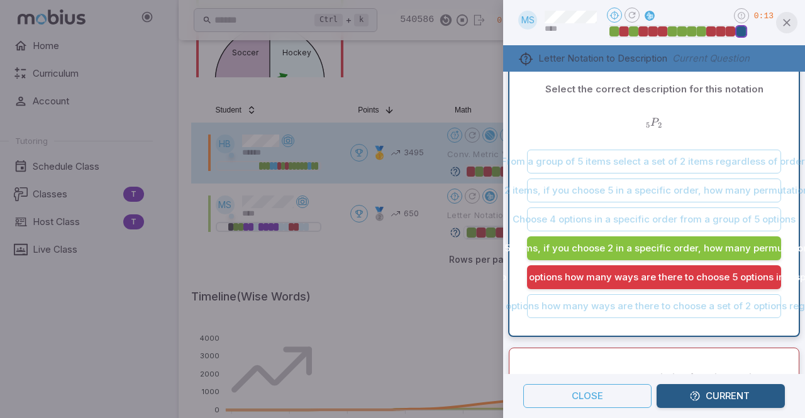
click at [791, 21] on icon "button" at bounding box center [786, 22] width 13 height 13
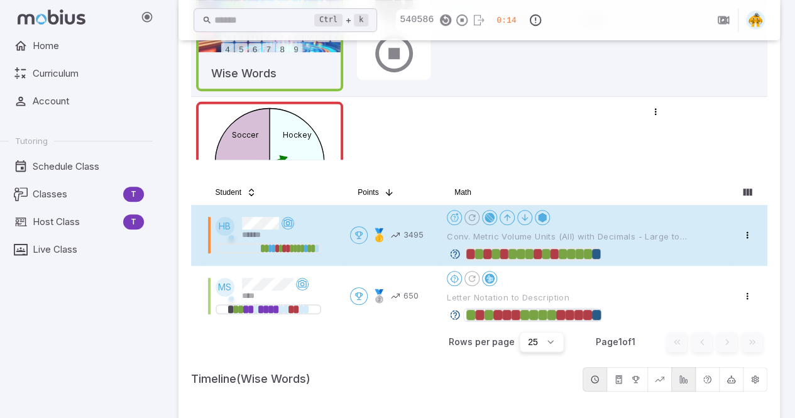
scroll to position [292, 0]
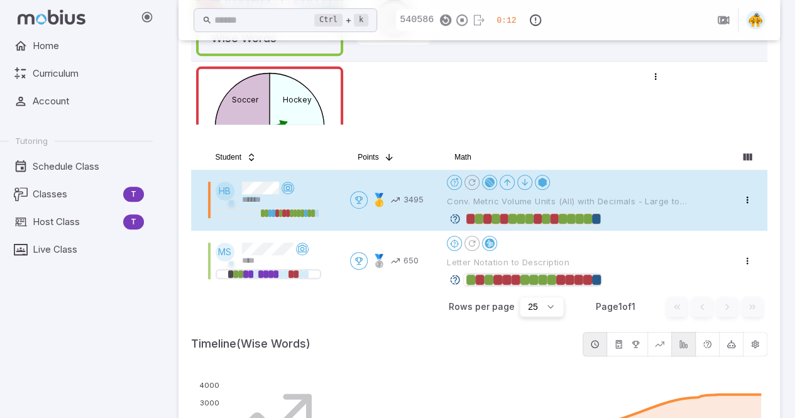
click at [14, 343] on div "Home Curriculum Account Tutoring Schedule Class Classes T Host Class T Live Cla…" at bounding box center [81, 226] width 163 height 384
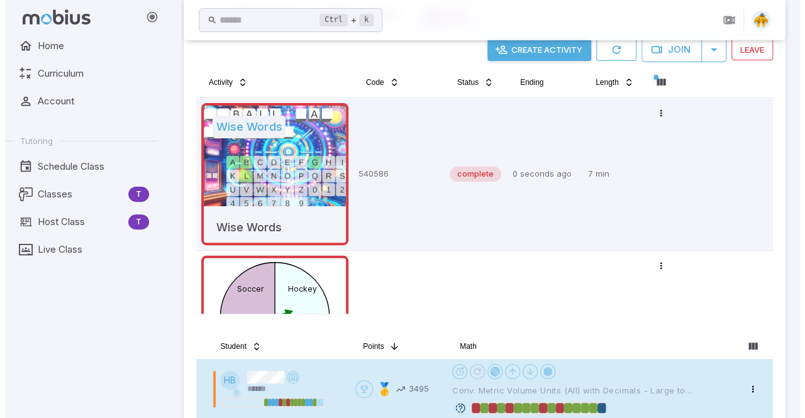
scroll to position [41, 0]
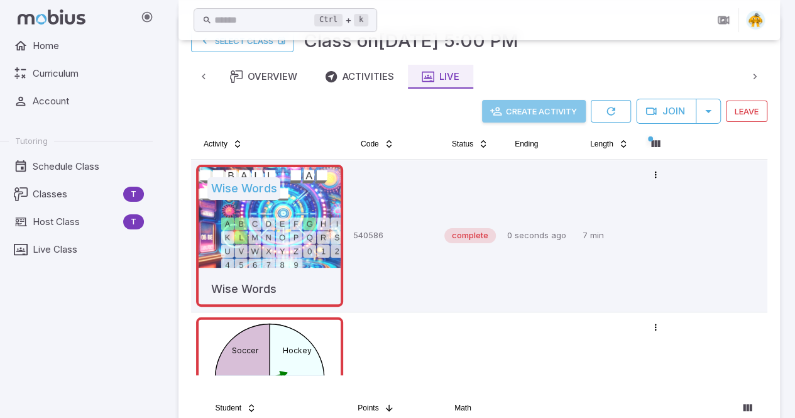
click at [529, 110] on button "Create Activity" at bounding box center [534, 111] width 104 height 23
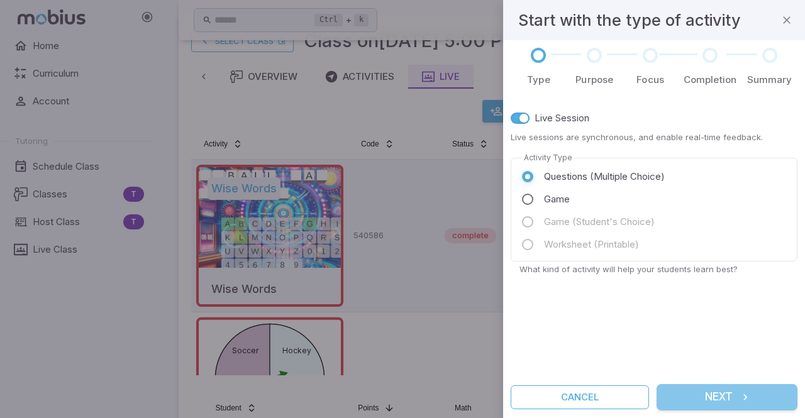
click at [700, 396] on button "Next" at bounding box center [726, 397] width 141 height 26
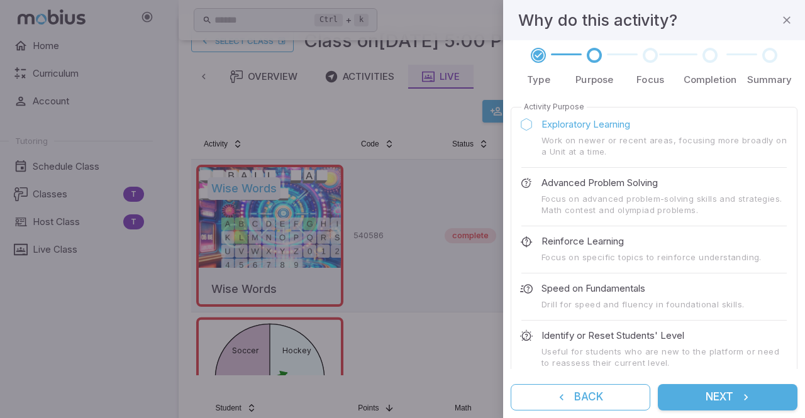
click at [690, 403] on button "Next" at bounding box center [728, 397] width 140 height 26
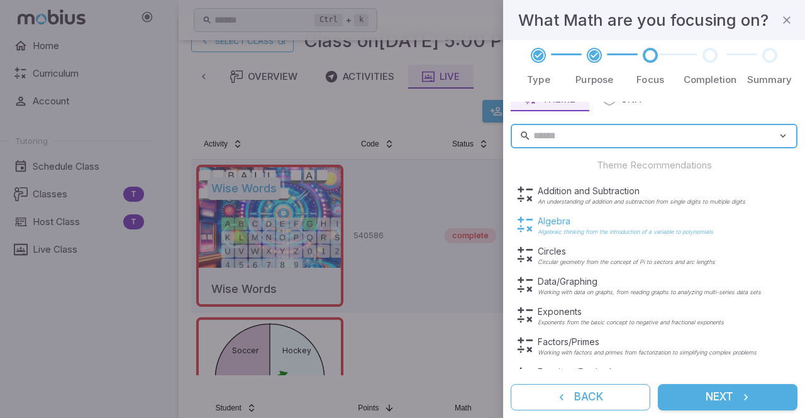
scroll to position [58, 0]
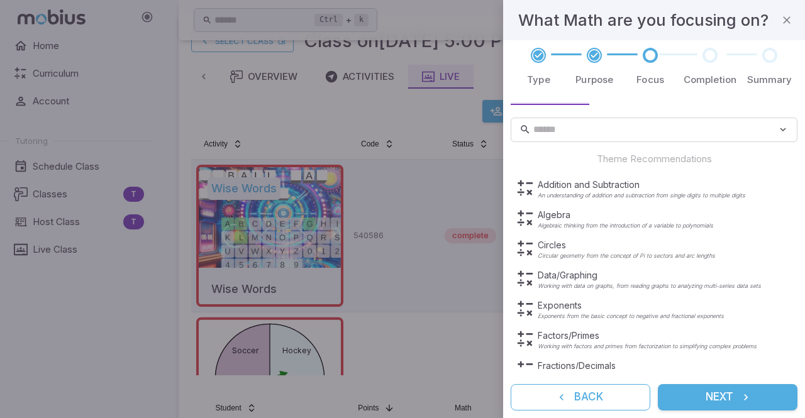
click at [43, 302] on div at bounding box center [402, 209] width 805 height 418
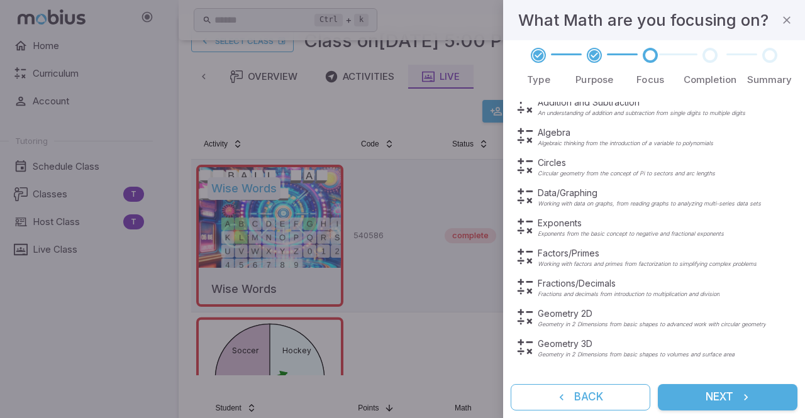
scroll to position [0, 0]
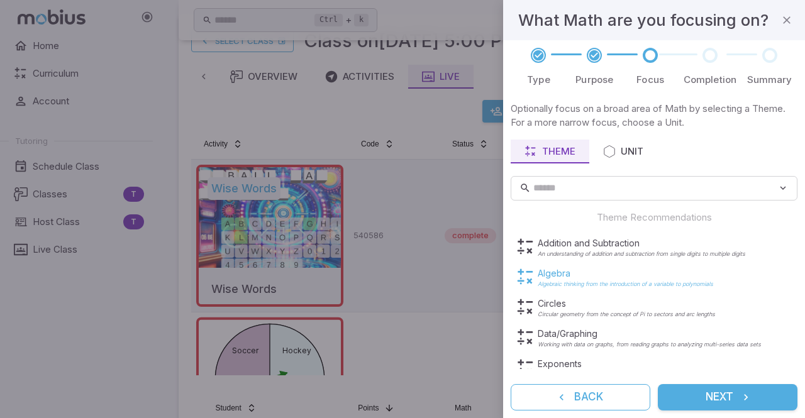
click at [550, 277] on p "Algebra" at bounding box center [625, 273] width 175 height 13
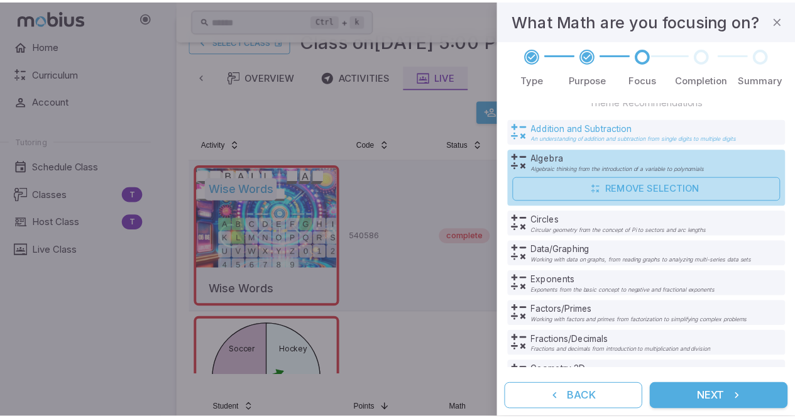
scroll to position [116, 0]
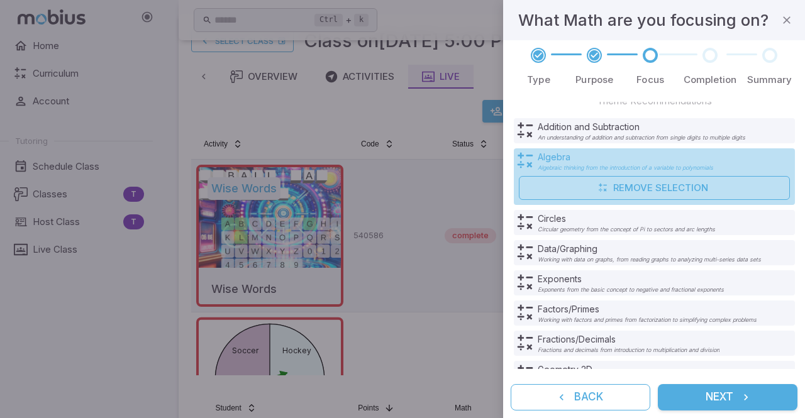
click at [754, 162] on div "Algebra Algebraic thinking from the introduction of a variable to polynomials" at bounding box center [655, 161] width 279 height 20
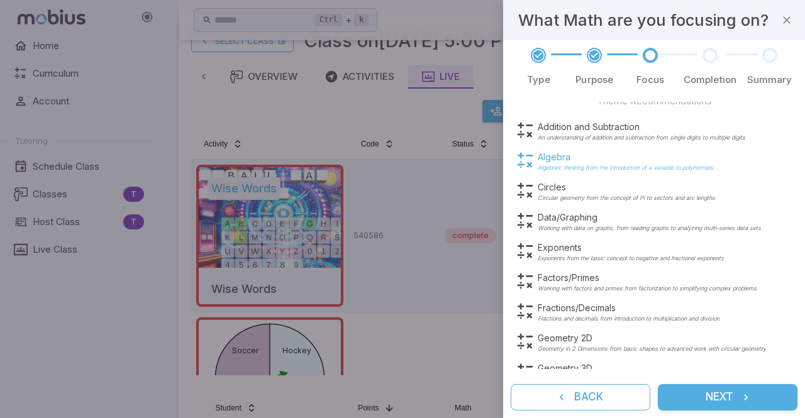
click at [604, 168] on p "Algebraic thinking from the introduction of a variable to polynomials" at bounding box center [625, 168] width 175 height 6
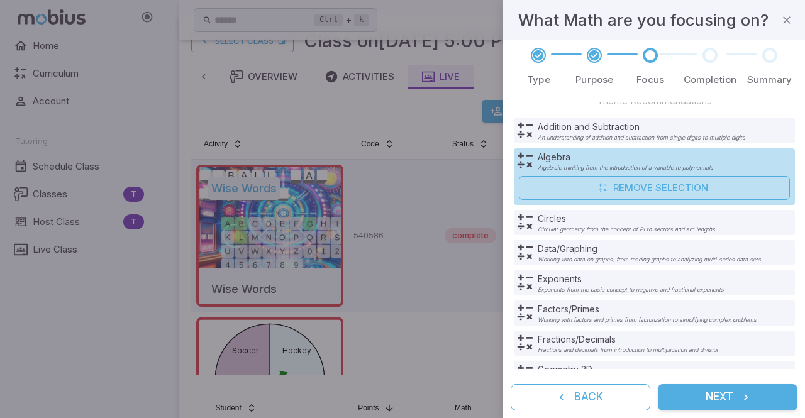
click at [700, 403] on button "Next" at bounding box center [728, 397] width 140 height 26
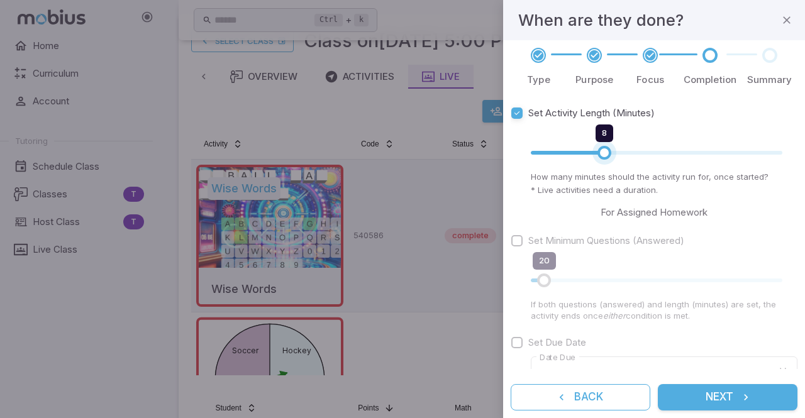
type input "*"
drag, startPoint x: 620, startPoint y: 158, endPoint x: 592, endPoint y: 155, distance: 28.5
click at [592, 155] on span "7" at bounding box center [594, 153] width 14 height 14
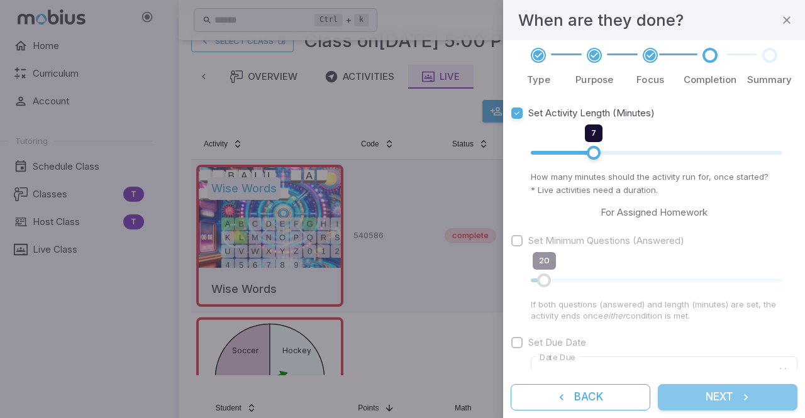
click at [687, 397] on button "Next" at bounding box center [728, 397] width 140 height 26
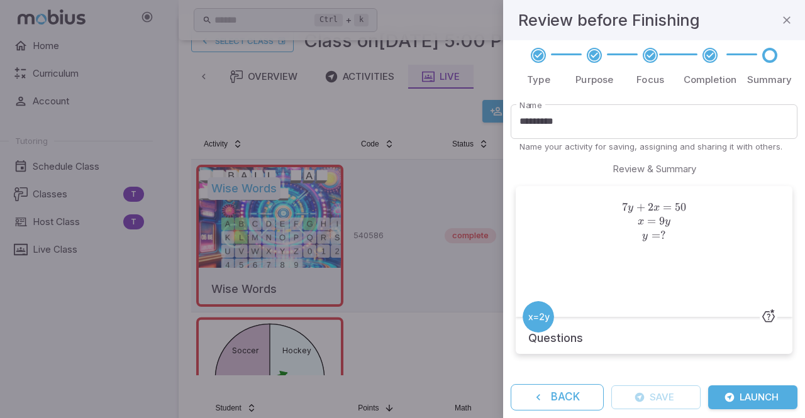
click at [732, 399] on icon "submit" at bounding box center [729, 397] width 10 height 10
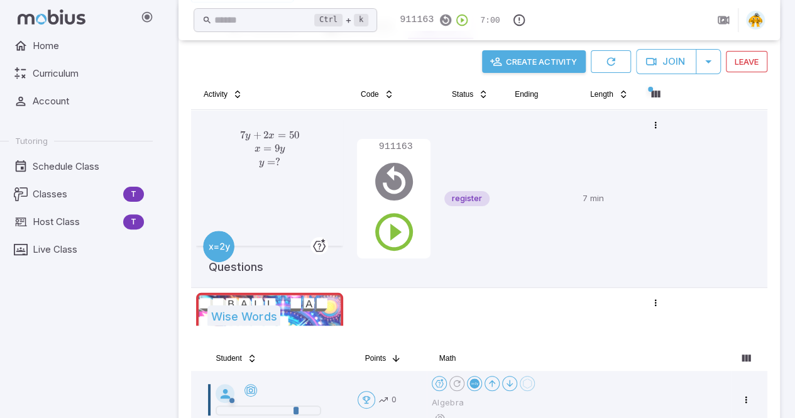
scroll to position [91, 0]
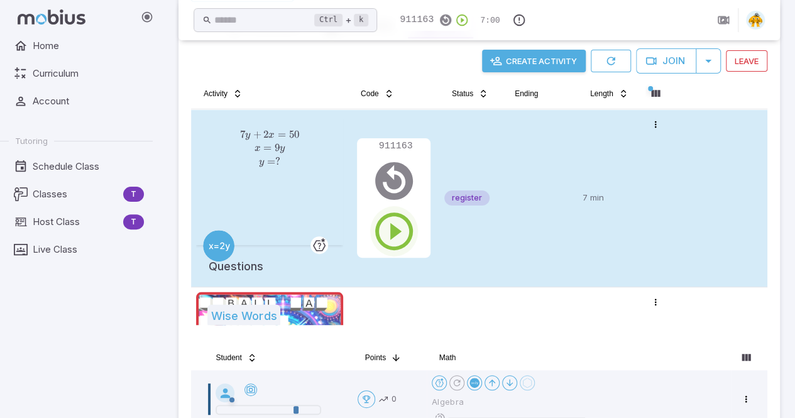
click at [392, 224] on icon "button" at bounding box center [394, 231] width 45 height 45
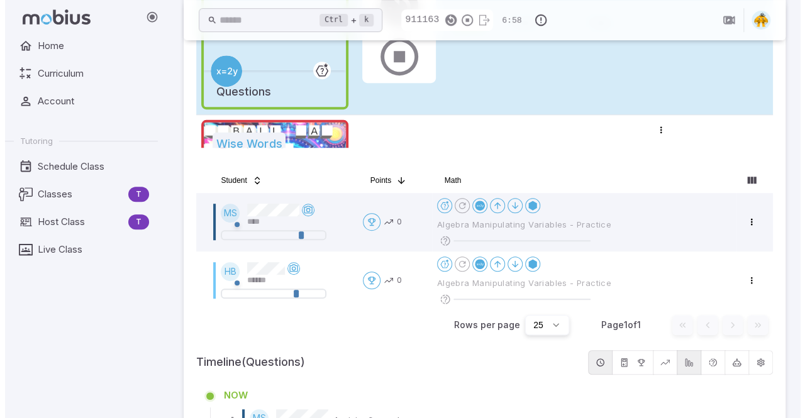
scroll to position [269, 0]
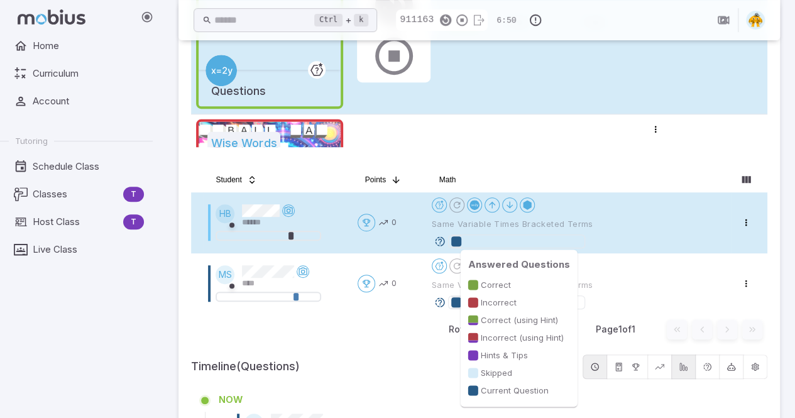
click at [457, 242] on div at bounding box center [456, 241] width 10 height 10
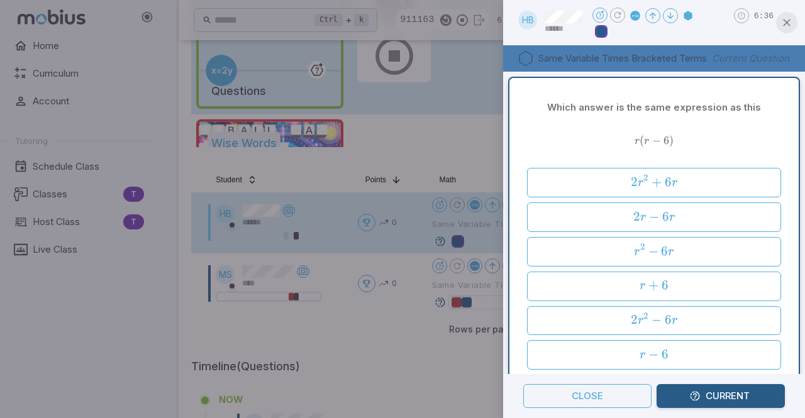
click at [792, 21] on icon "button" at bounding box center [786, 22] width 13 height 13
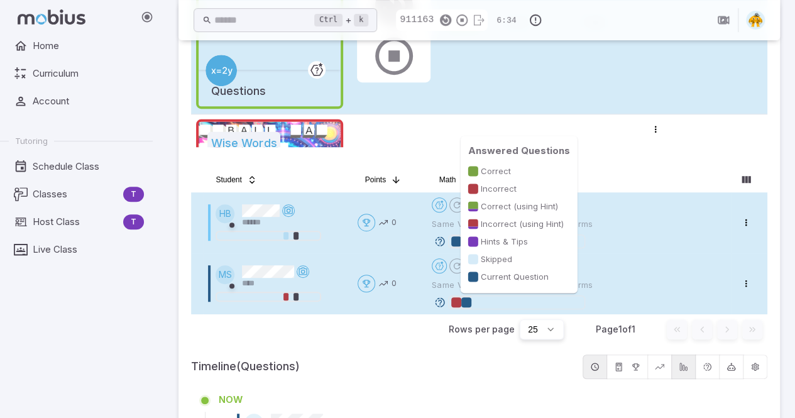
click at [456, 303] on div at bounding box center [456, 302] width 10 height 10
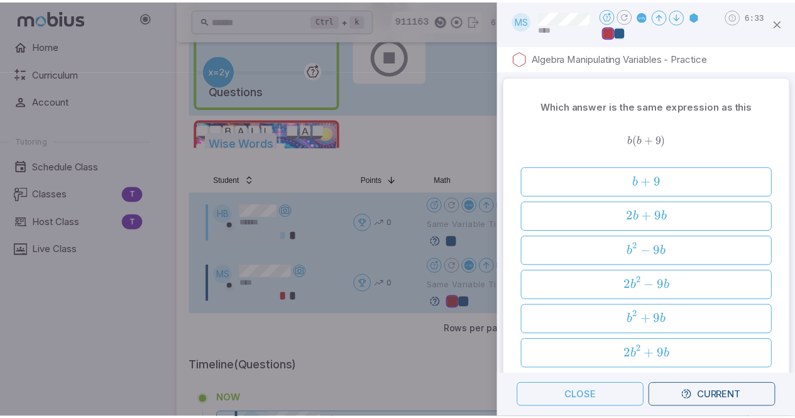
scroll to position [317, 0]
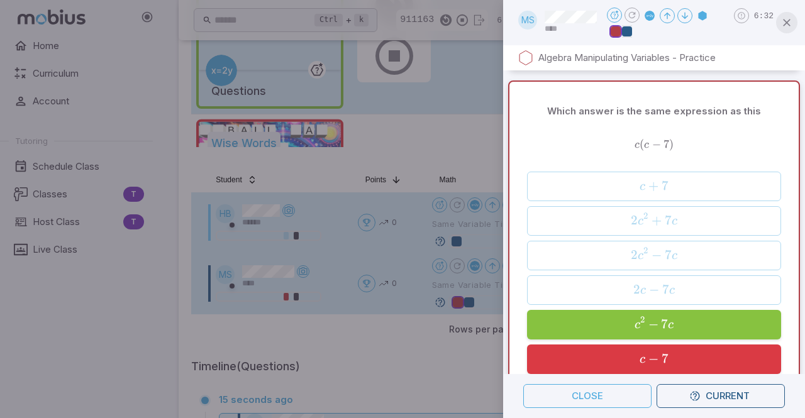
click at [786, 24] on icon "button" at bounding box center [786, 22] width 13 height 13
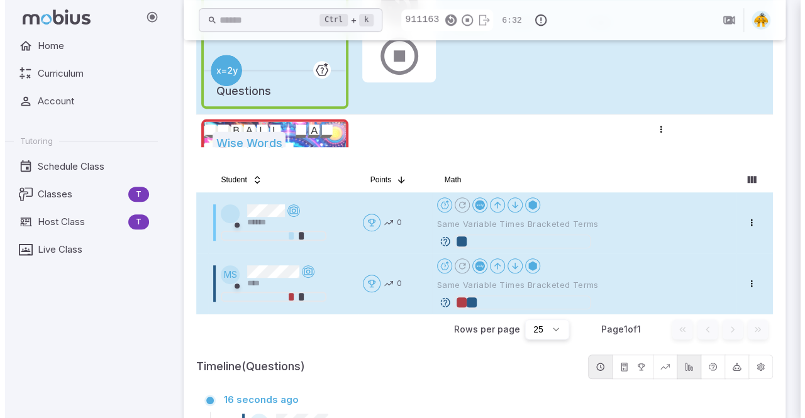
scroll to position [0, 0]
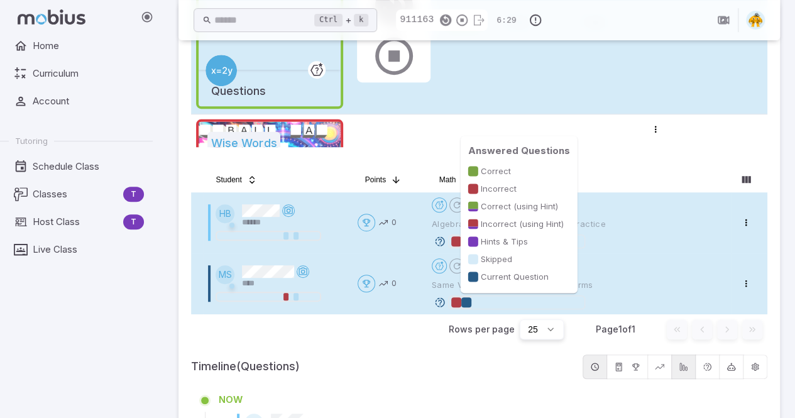
click at [456, 302] on div at bounding box center [456, 302] width 10 height 10
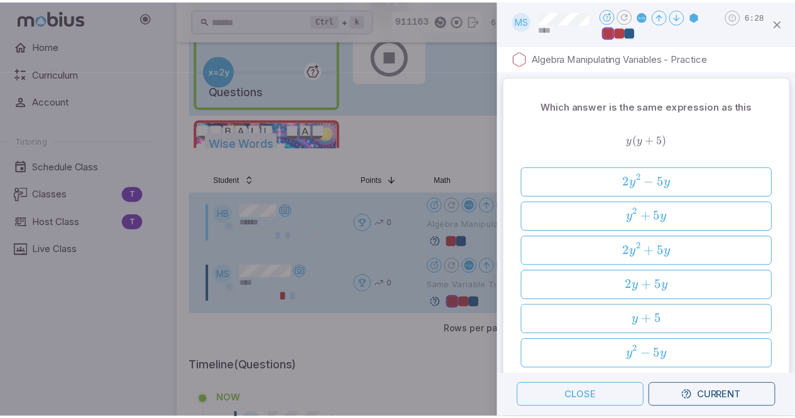
scroll to position [637, 0]
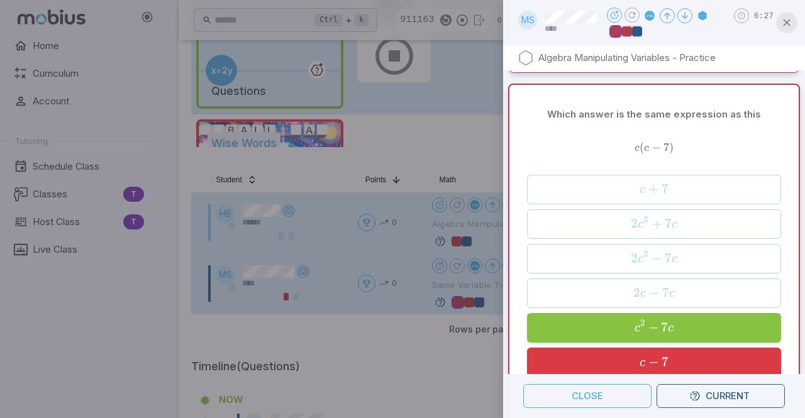
click at [781, 21] on icon "button" at bounding box center [786, 22] width 13 height 13
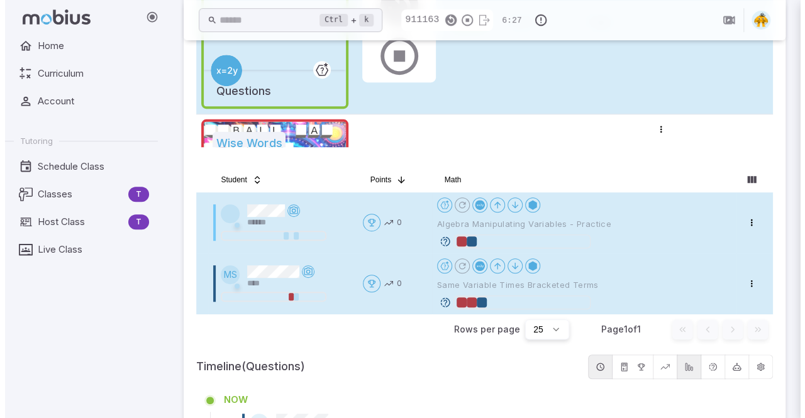
scroll to position [0, 0]
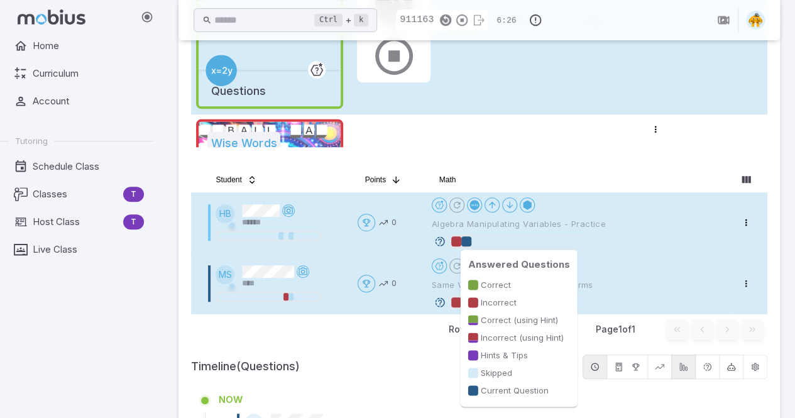
click at [452, 243] on div at bounding box center [456, 241] width 10 height 10
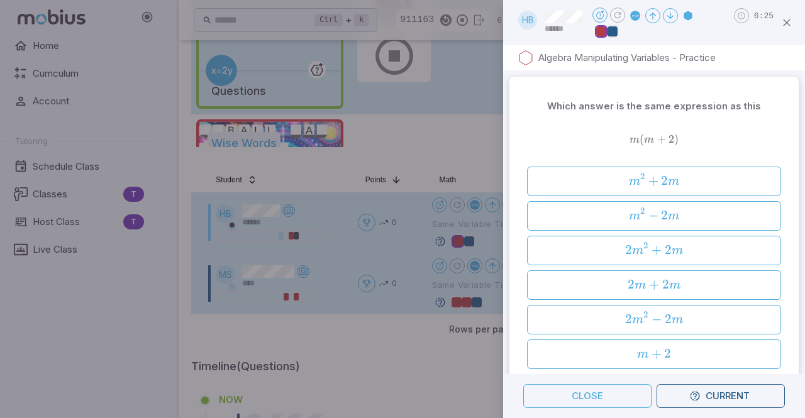
scroll to position [317, 0]
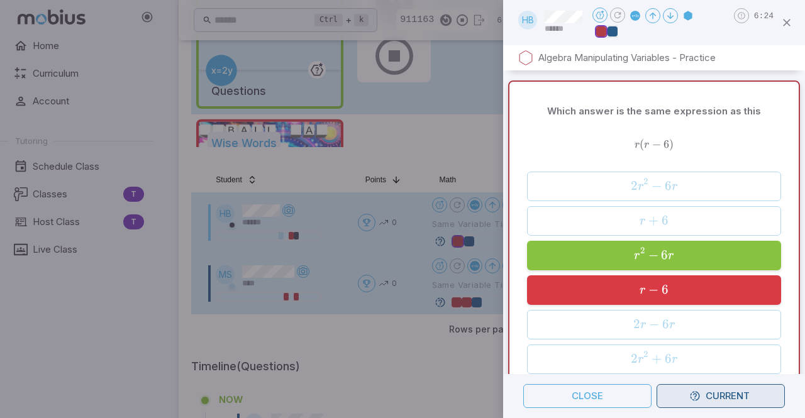
click at [691, 394] on icon "button" at bounding box center [694, 395] width 11 height 11
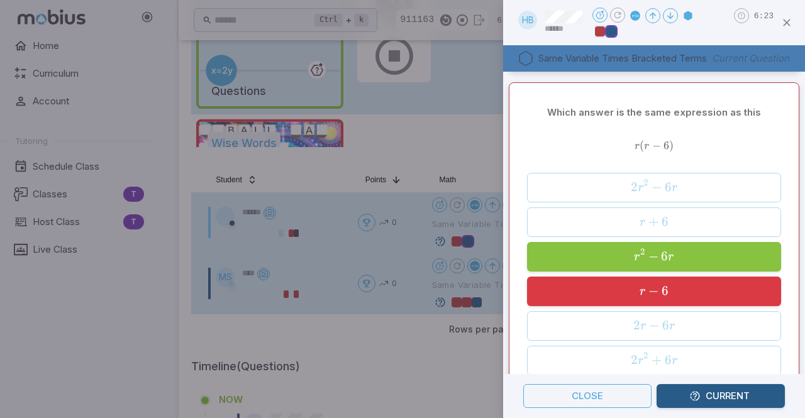
scroll to position [0, 0]
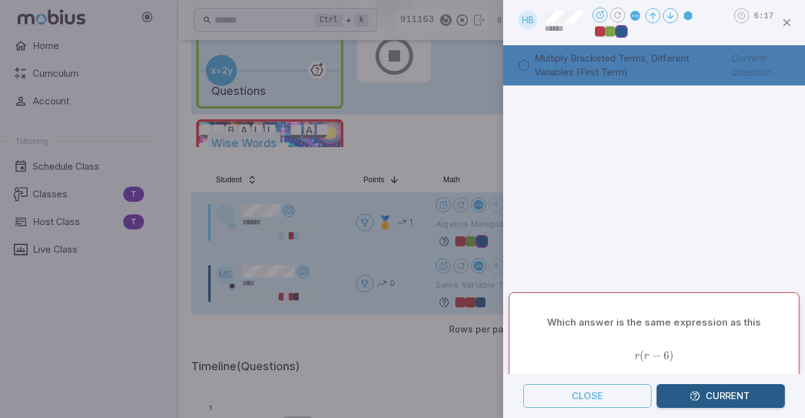
click at [781, 72] on p "Current Question" at bounding box center [760, 65] width 59 height 30
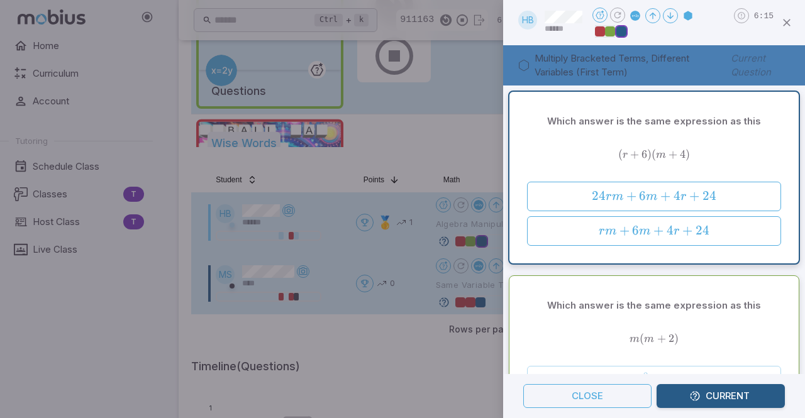
click at [725, 395] on button "Current" at bounding box center [720, 396] width 128 height 24
click at [784, 25] on icon "button" at bounding box center [786, 22] width 13 height 13
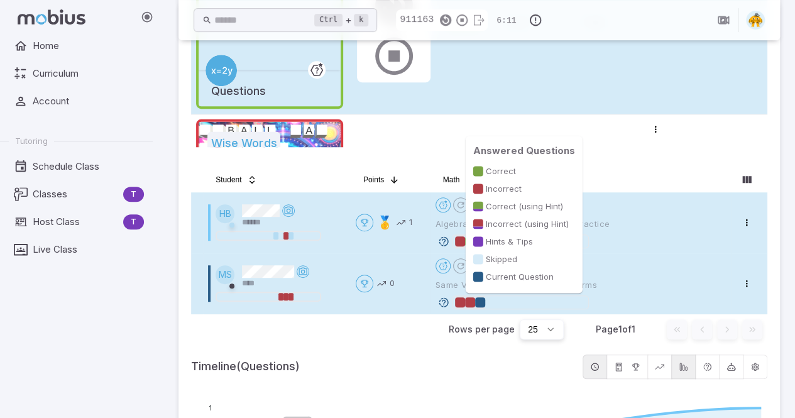
click at [483, 301] on div at bounding box center [480, 302] width 10 height 10
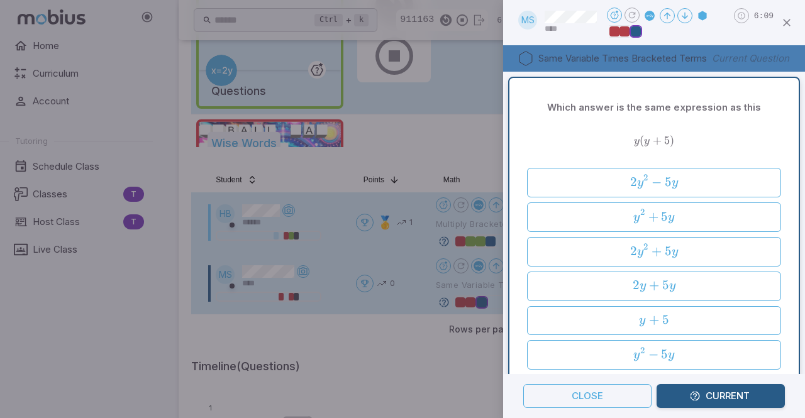
click at [732, 398] on button "Current" at bounding box center [720, 396] width 128 height 24
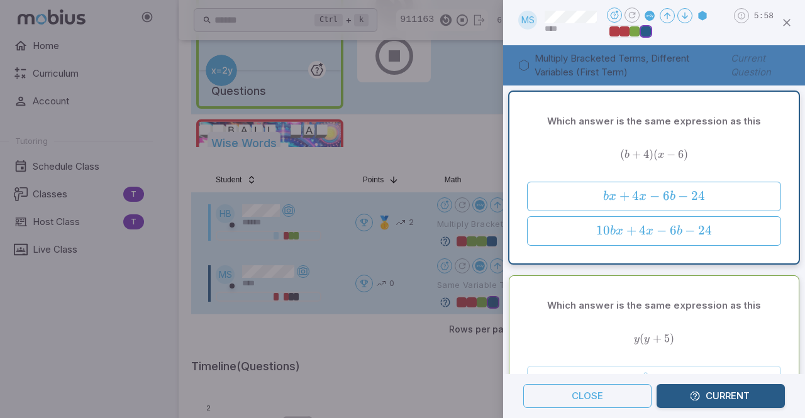
click at [783, 76] on p "Current Question" at bounding box center [760, 65] width 59 height 30
click at [788, 28] on icon "button" at bounding box center [786, 22] width 13 height 13
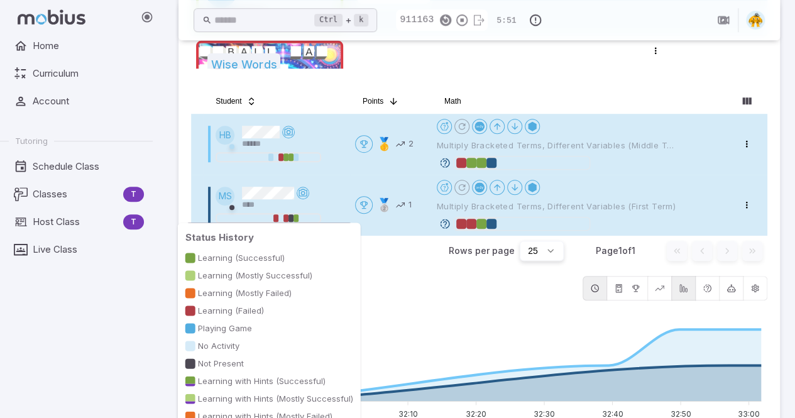
scroll to position [346, 0]
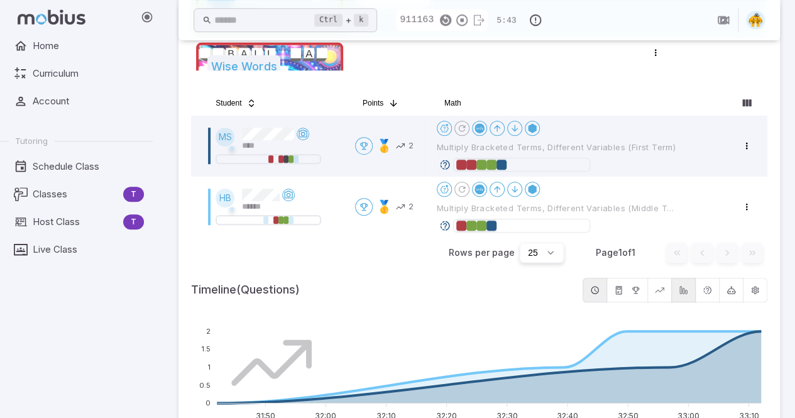
click at [42, 347] on div "Home Curriculum Account Tutoring Schedule Class Classes T Host Class T Live Cla…" at bounding box center [81, 226] width 163 height 384
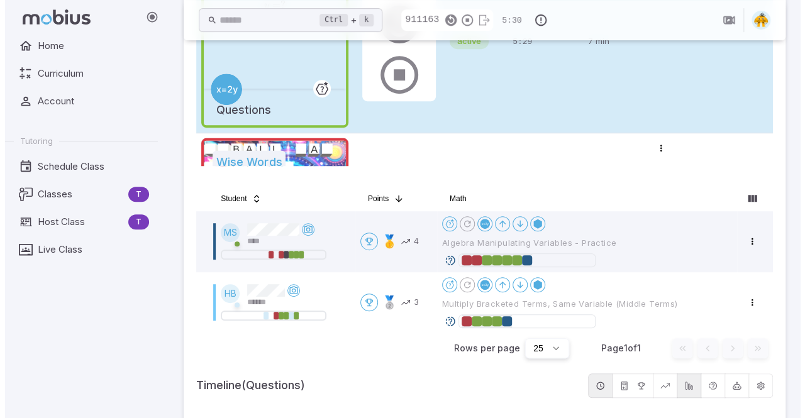
scroll to position [254, 0]
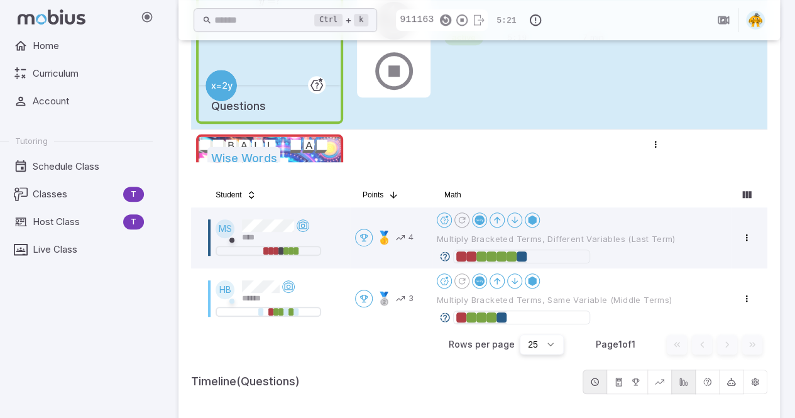
click at [53, 314] on div "Home Curriculum Account Tutoring Schedule Class Classes T Host Class T Live Cla…" at bounding box center [81, 226] width 163 height 384
click at [29, 321] on div "Home Curriculum Account Tutoring Schedule Class Classes T Host Class T Live Cla…" at bounding box center [81, 226] width 163 height 384
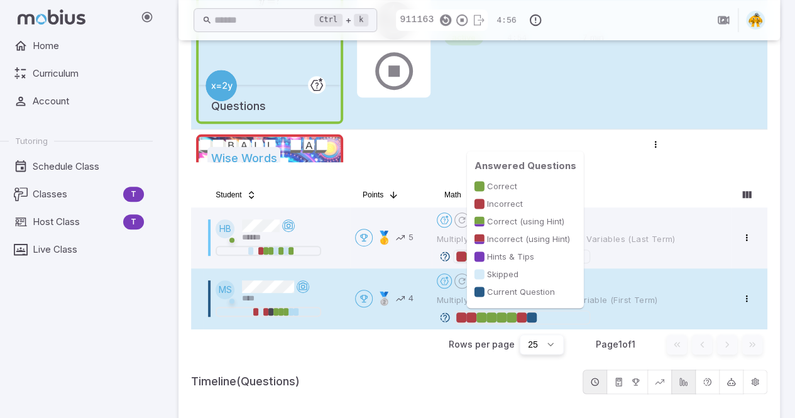
click at [520, 314] on div at bounding box center [522, 317] width 10 height 10
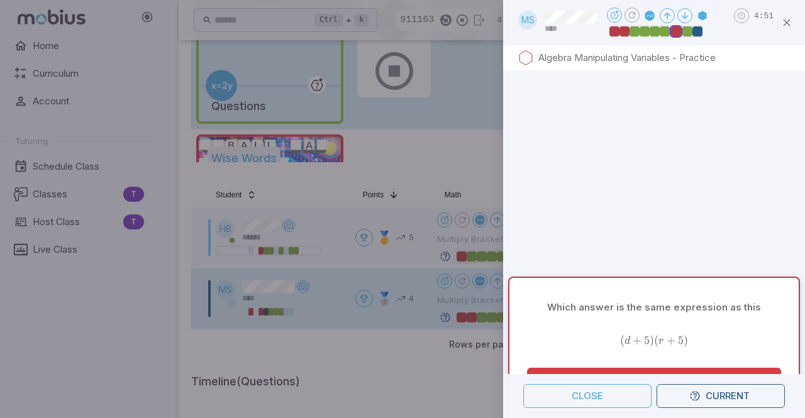
scroll to position [0, 0]
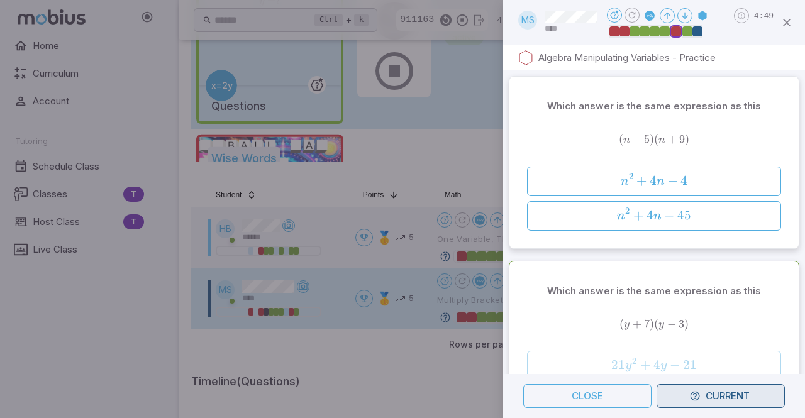
click at [731, 402] on button "Current" at bounding box center [720, 396] width 128 height 24
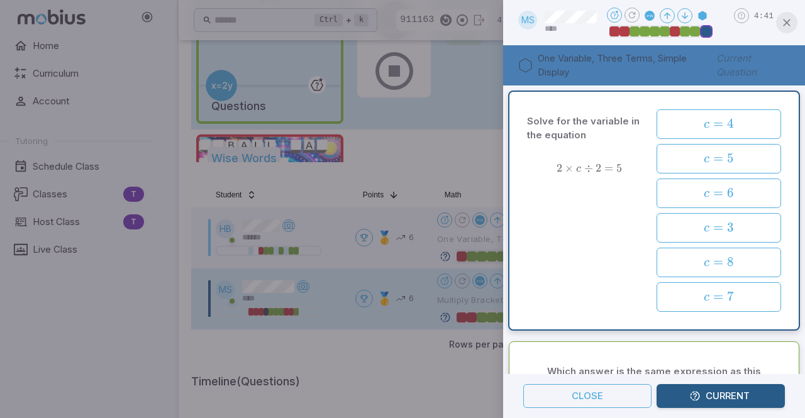
click at [793, 31] on div at bounding box center [786, 22] width 21 height 21
click at [791, 19] on icon "button" at bounding box center [786, 22] width 13 height 13
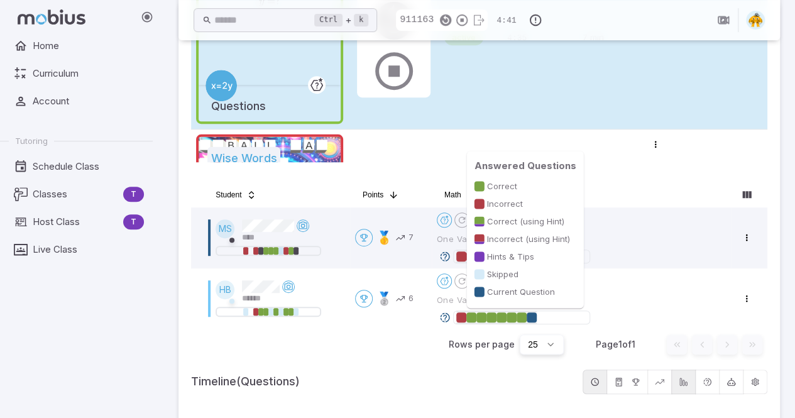
click at [525, 320] on div at bounding box center [522, 317] width 10 height 10
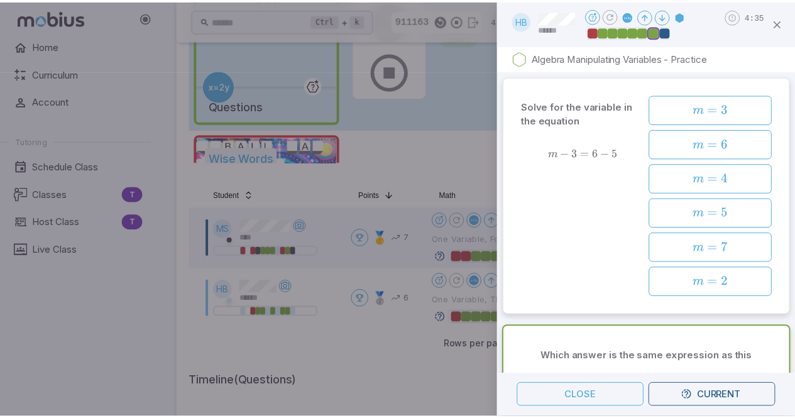
scroll to position [245, 0]
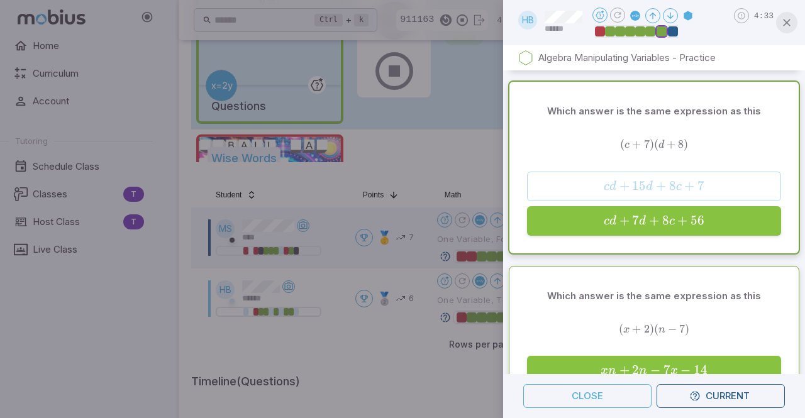
click at [791, 28] on button "button" at bounding box center [786, 22] width 21 height 21
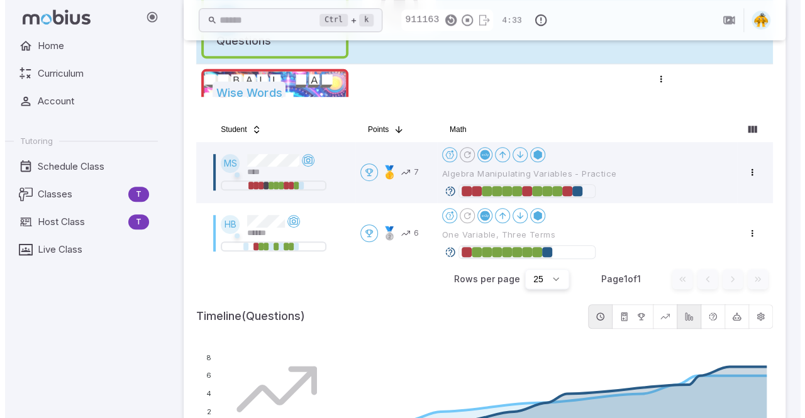
scroll to position [294, 0]
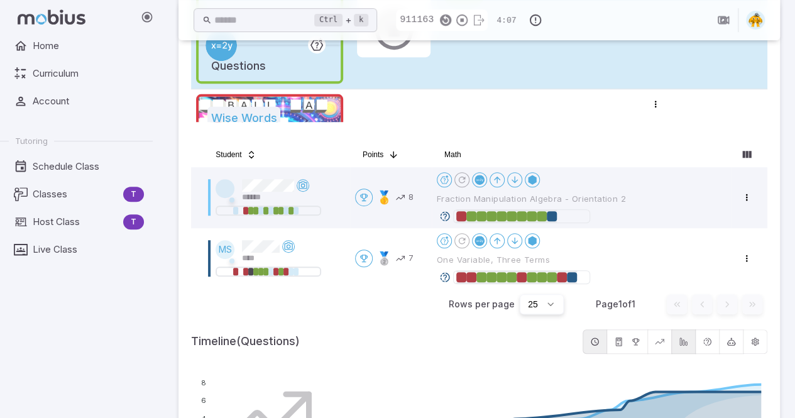
click at [57, 330] on div "Home Curriculum Account Tutoring Schedule Class Classes T Host Class T Live Cla…" at bounding box center [81, 226] width 163 height 384
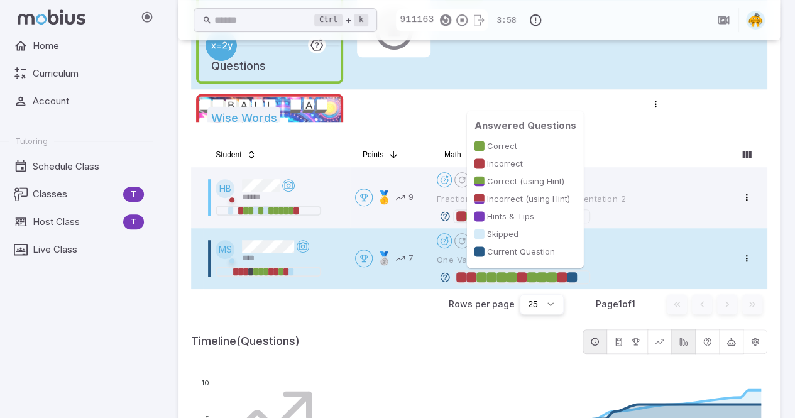
click at [561, 281] on div at bounding box center [562, 277] width 10 height 10
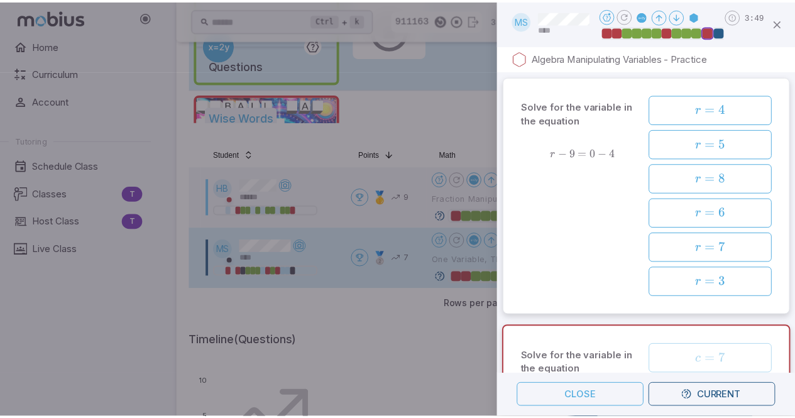
scroll to position [245, 0]
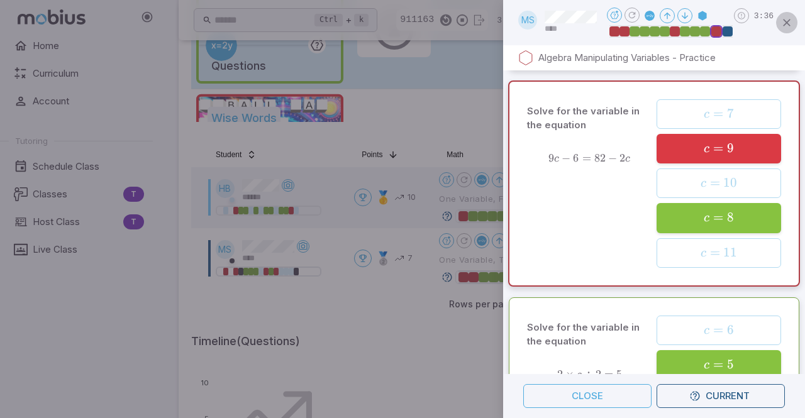
click at [786, 25] on icon "button" at bounding box center [786, 22] width 13 height 13
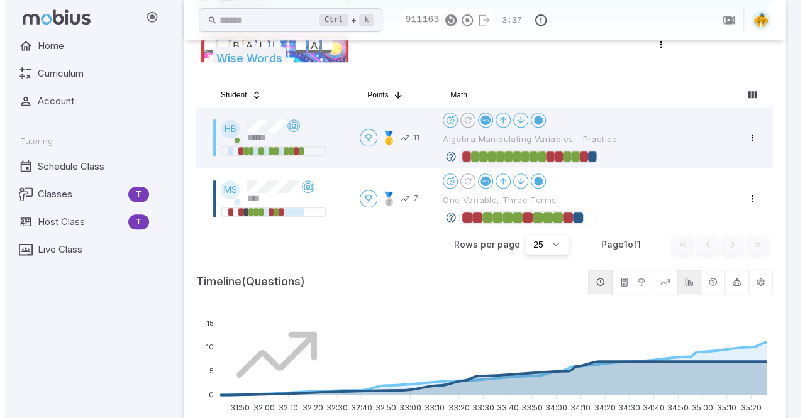
scroll to position [351, 0]
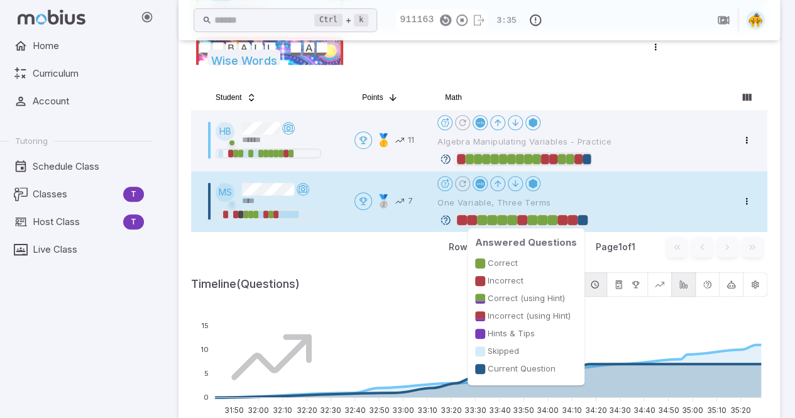
click at [586, 221] on div at bounding box center [583, 220] width 10 height 10
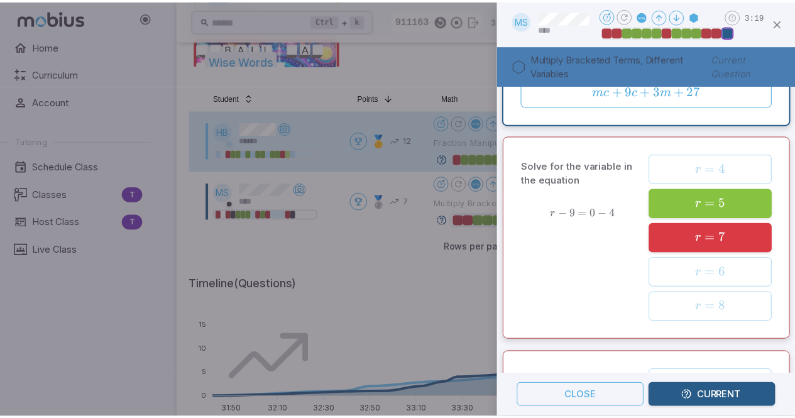
scroll to position [4, 0]
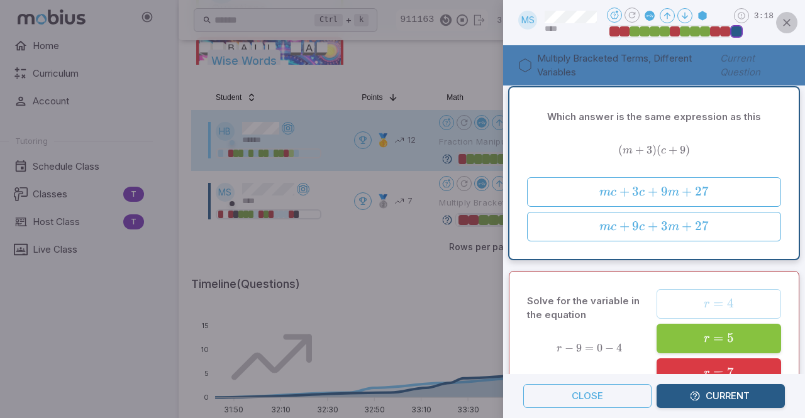
click at [787, 19] on icon "button" at bounding box center [786, 22] width 13 height 13
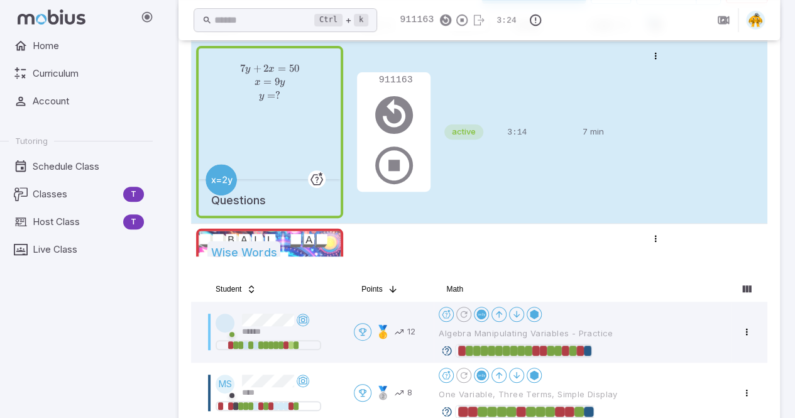
scroll to position [97, 0]
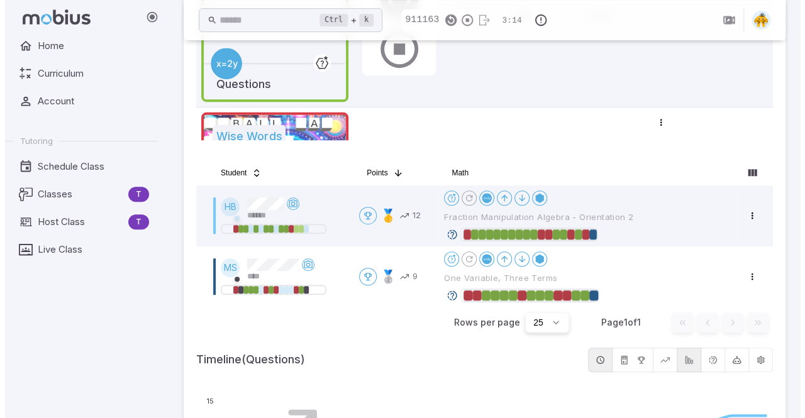
scroll to position [285, 0]
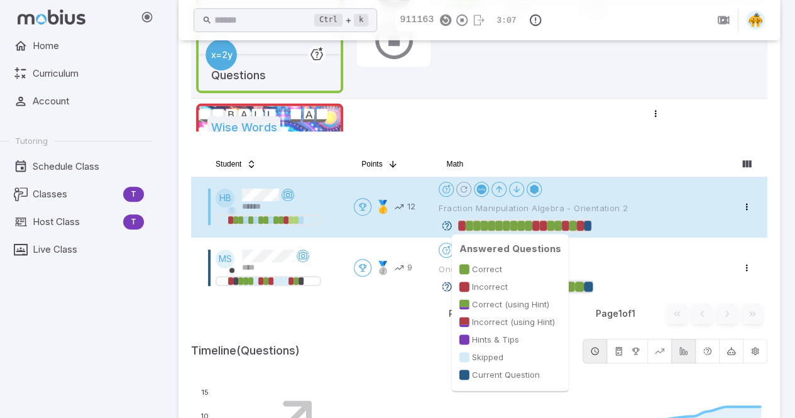
click at [591, 226] on div at bounding box center [588, 226] width 8 height 10
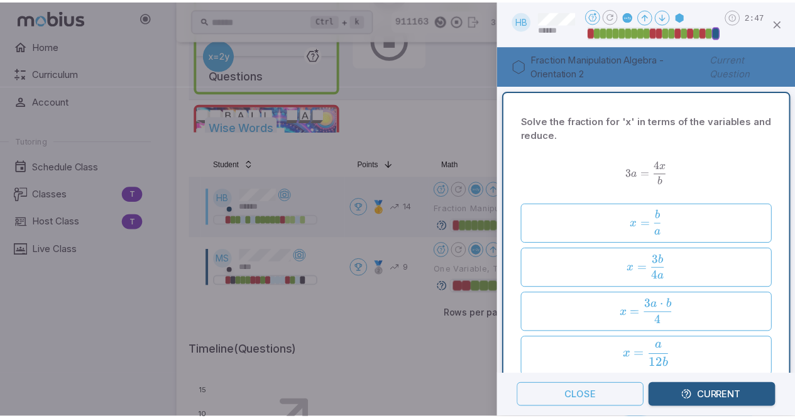
scroll to position [0, 0]
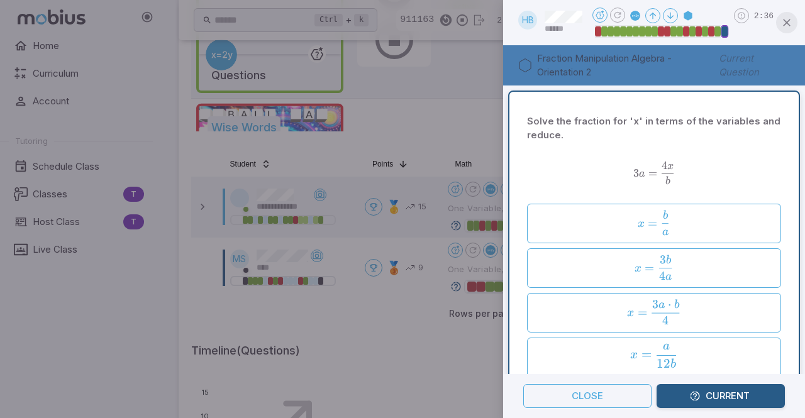
click at [786, 21] on icon "button" at bounding box center [786, 22] width 13 height 13
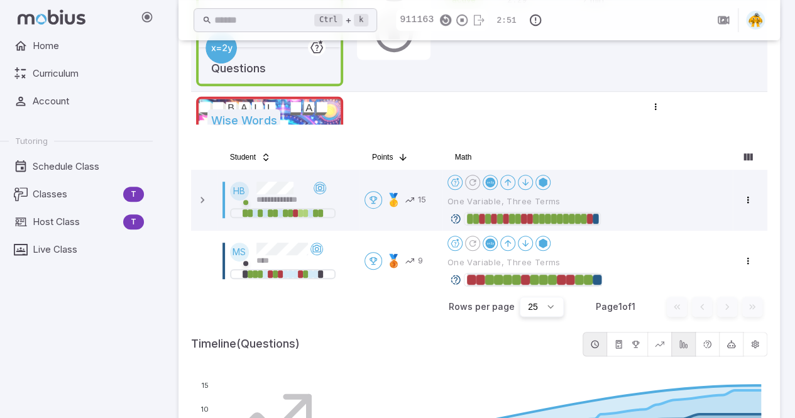
scroll to position [353, 0]
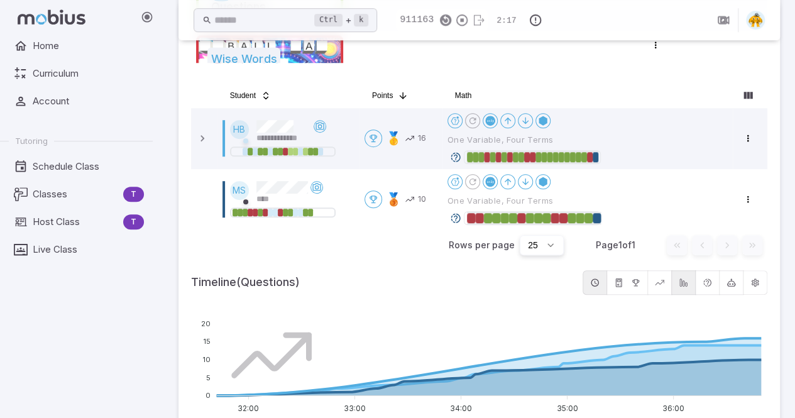
click at [38, 360] on div "Home Curriculum Account Tutoring Schedule Class Classes T Host Class T Live Cla…" at bounding box center [81, 226] width 163 height 384
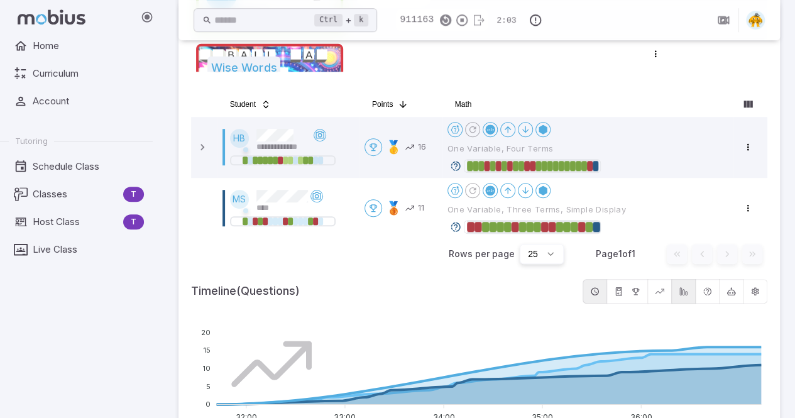
scroll to position [345, 0]
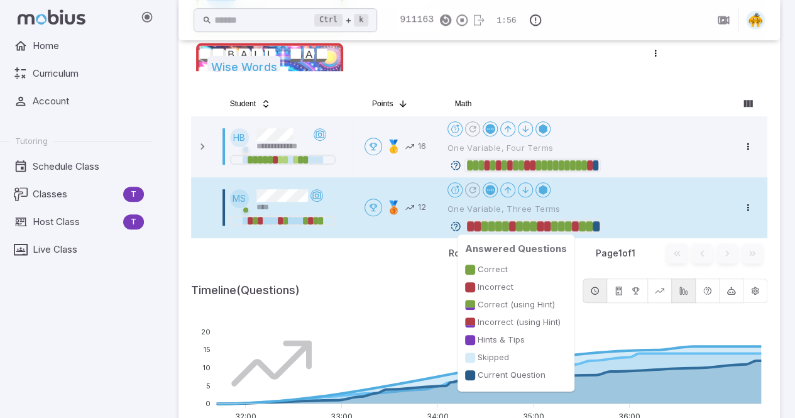
click at [598, 226] on div at bounding box center [596, 226] width 7 height 10
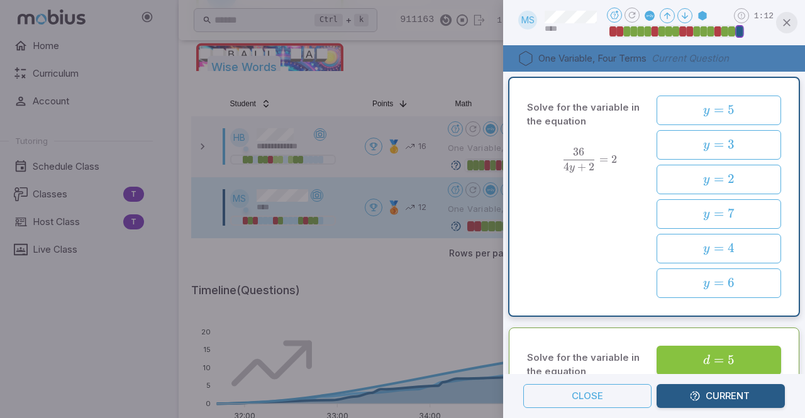
click at [785, 21] on icon "button" at bounding box center [786, 22] width 13 height 13
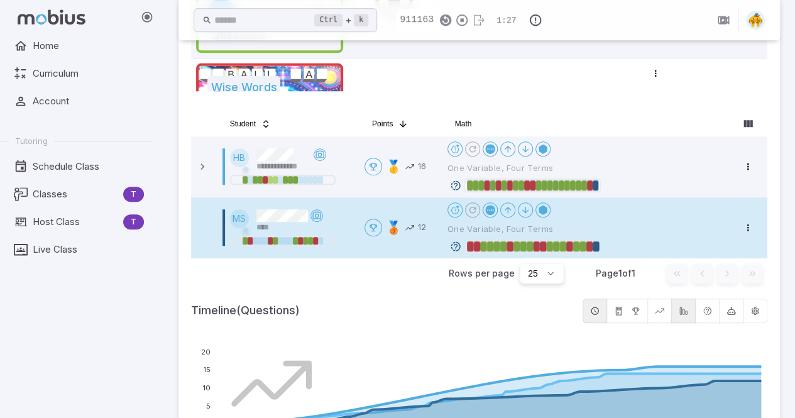
scroll to position [327, 0]
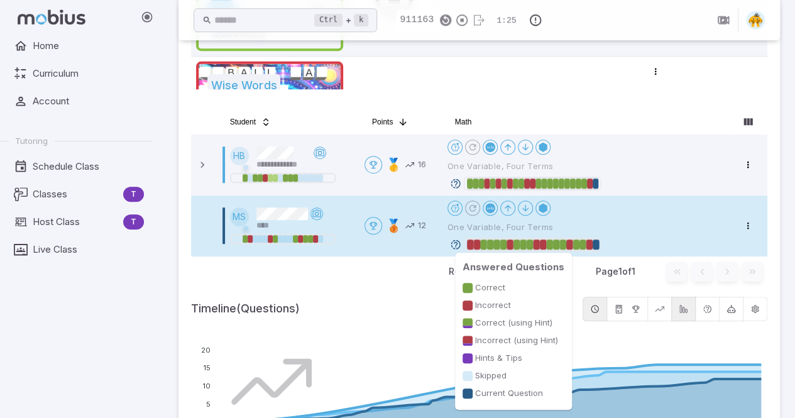
click at [598, 243] on div at bounding box center [596, 245] width 7 height 10
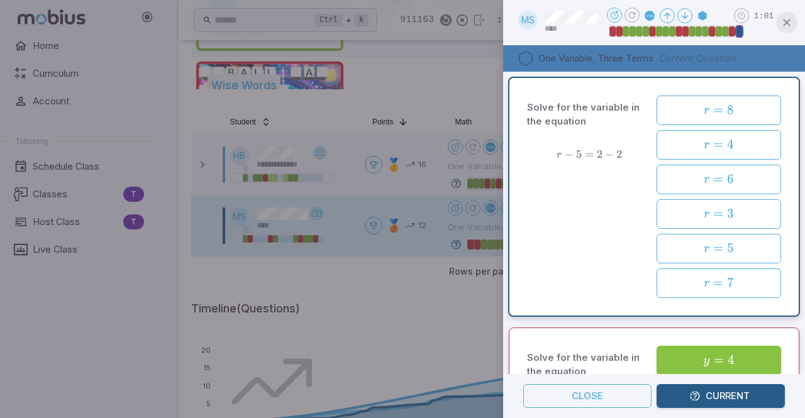
click at [787, 23] on icon "button" at bounding box center [786, 22] width 13 height 13
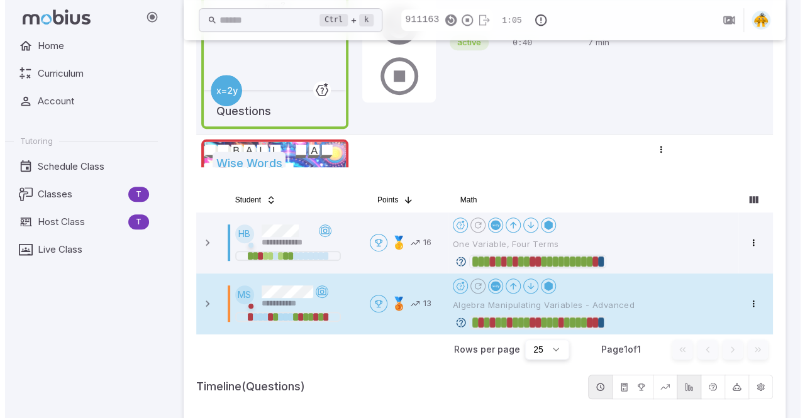
scroll to position [294, 0]
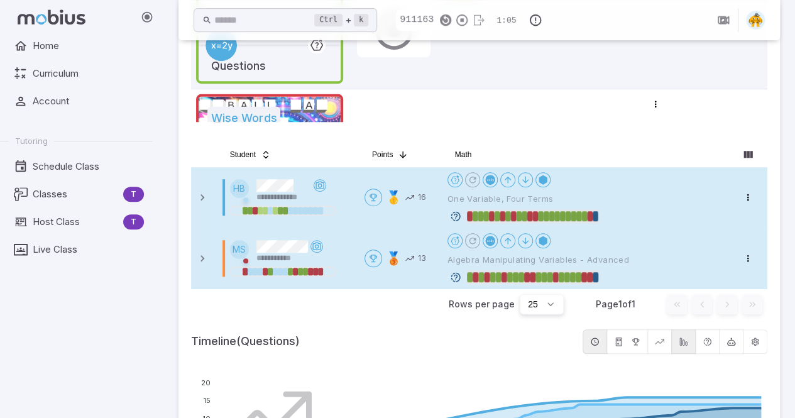
click at [598, 216] on div at bounding box center [596, 216] width 6 height 10
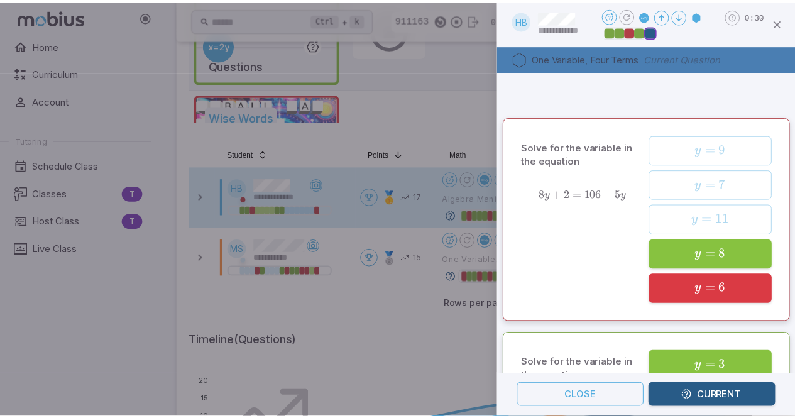
scroll to position [0, 0]
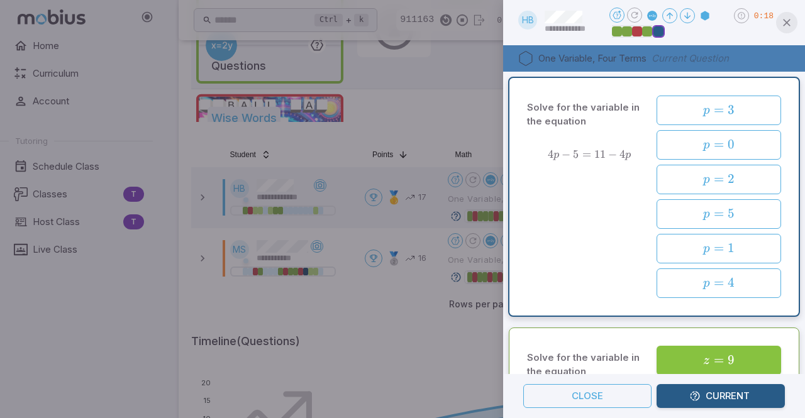
click at [791, 23] on icon "button" at bounding box center [786, 22] width 13 height 13
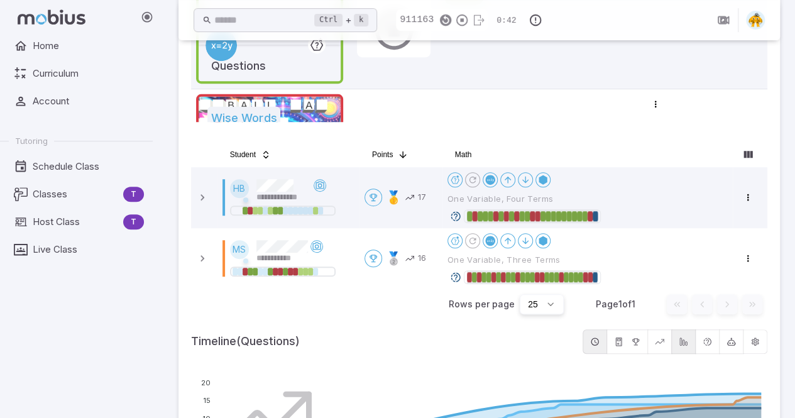
click at [22, 333] on div "Home Curriculum Account Tutoring Schedule Class Classes T Host Class T Live Cla…" at bounding box center [81, 226] width 163 height 384
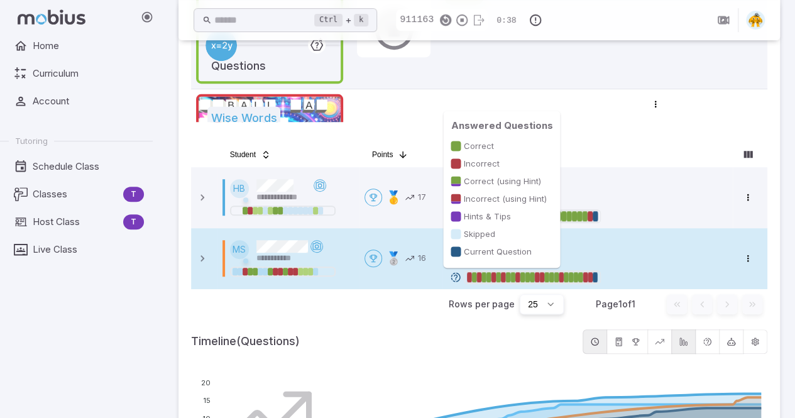
click at [597, 275] on div at bounding box center [595, 277] width 5 height 10
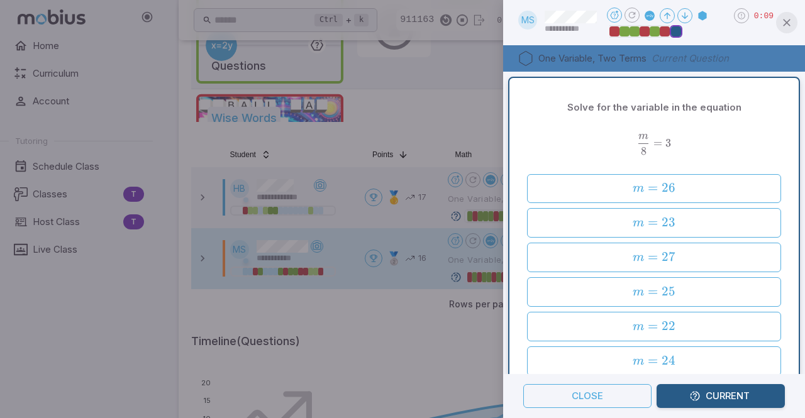
click at [787, 18] on icon "button" at bounding box center [786, 22] width 13 height 13
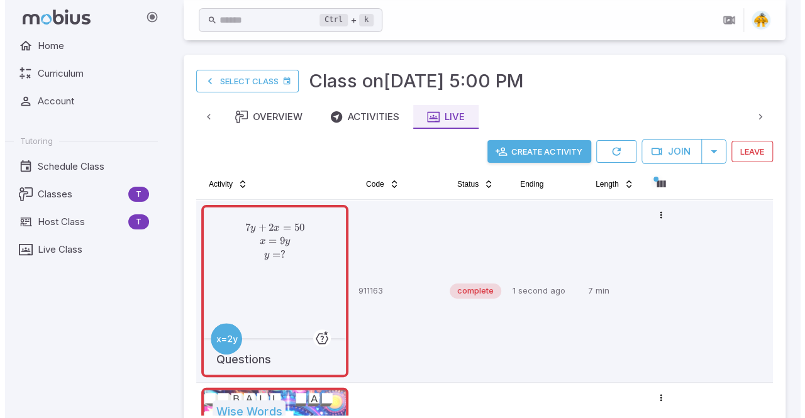
scroll to position [1, 0]
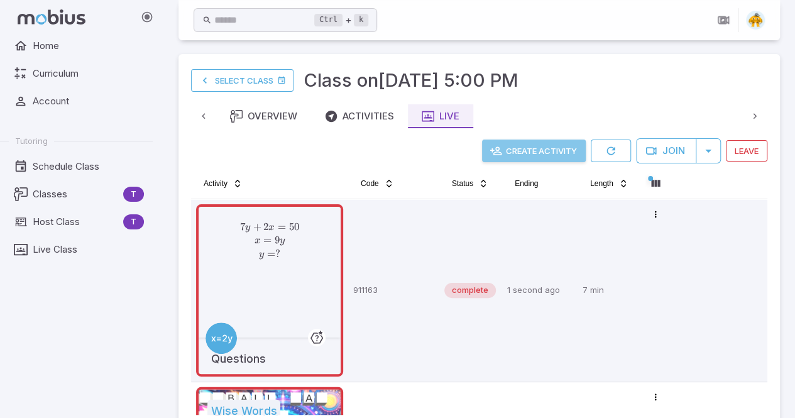
click at [499, 150] on icon "button" at bounding box center [496, 151] width 13 height 13
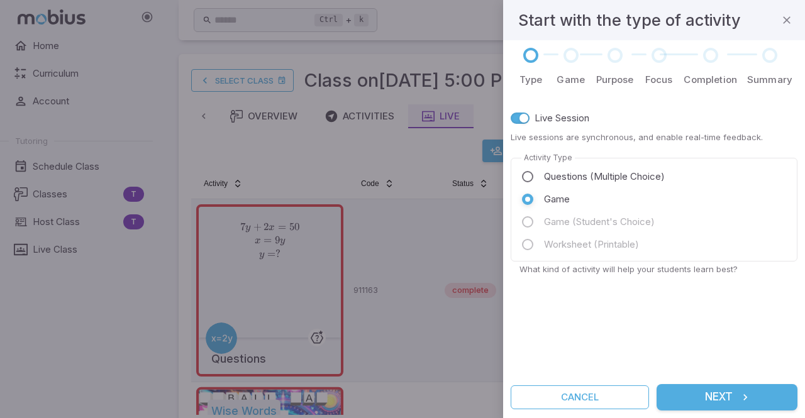
click at [710, 393] on button "Next" at bounding box center [726, 397] width 141 height 26
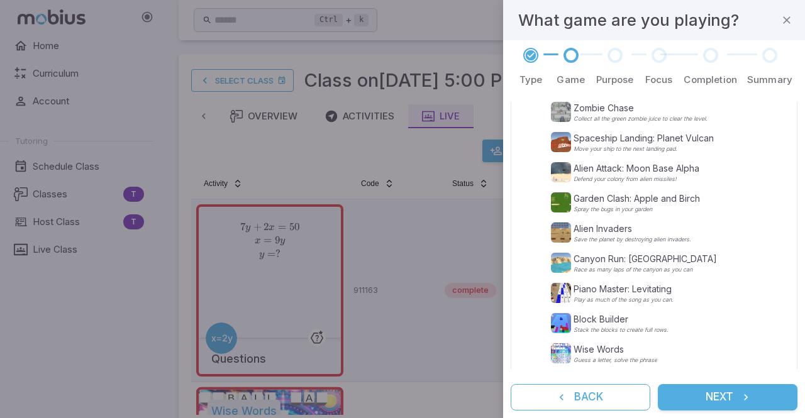
scroll to position [360, 0]
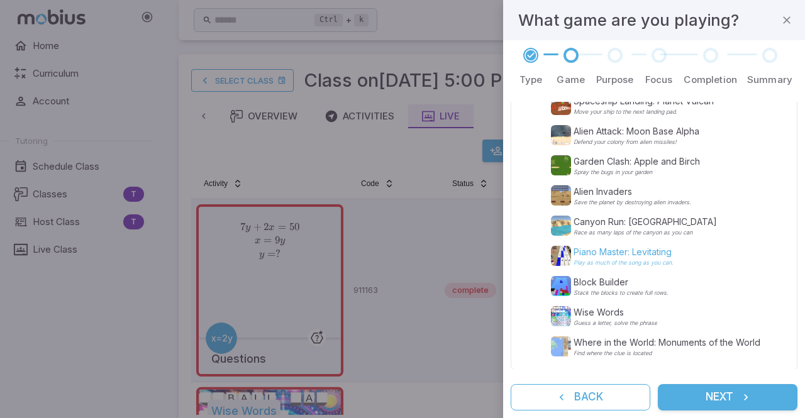
click at [656, 256] on p "Piano Master: Levitating" at bounding box center [623, 252] width 100 height 13
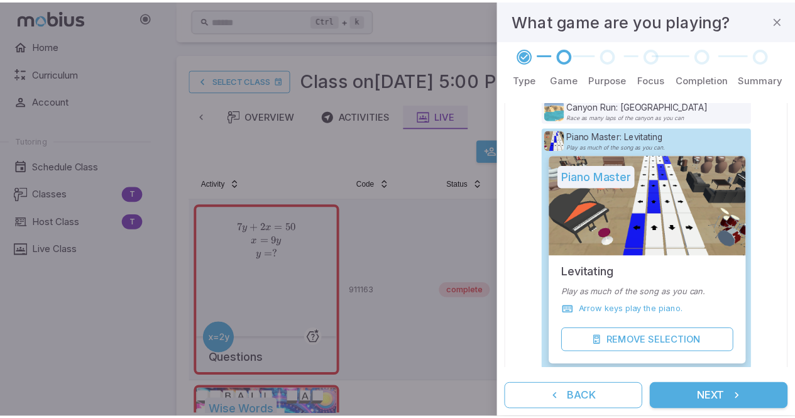
scroll to position [474, 0]
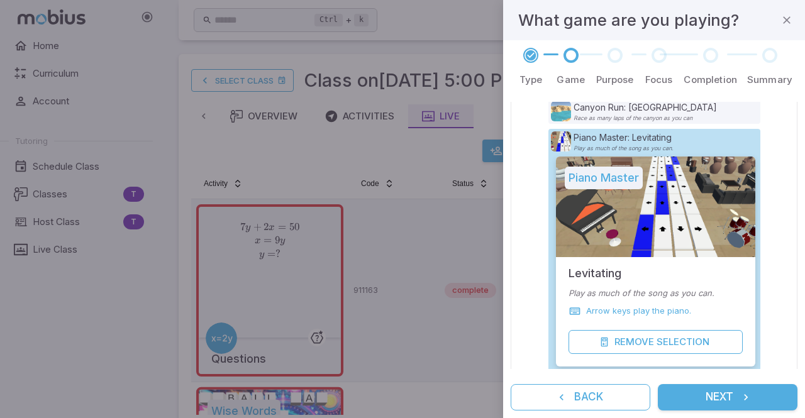
click at [709, 397] on button "Next" at bounding box center [728, 397] width 140 height 26
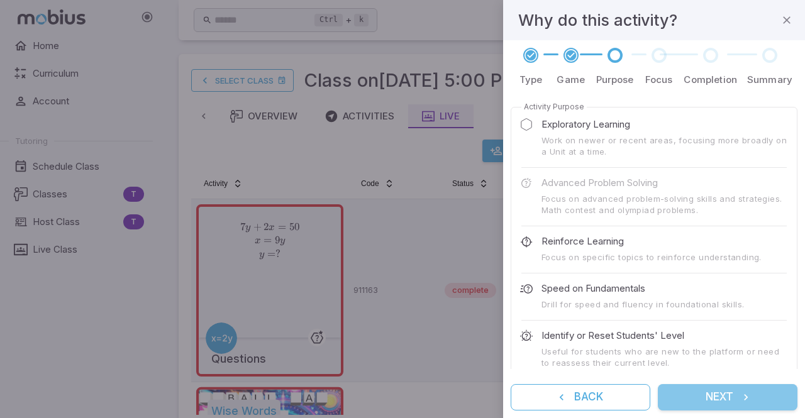
click at [706, 407] on button "Next" at bounding box center [728, 397] width 140 height 26
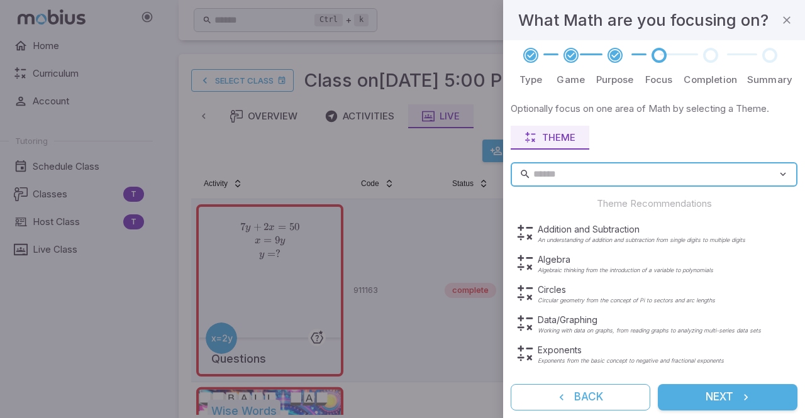
click at [700, 401] on button "Next" at bounding box center [728, 397] width 140 height 26
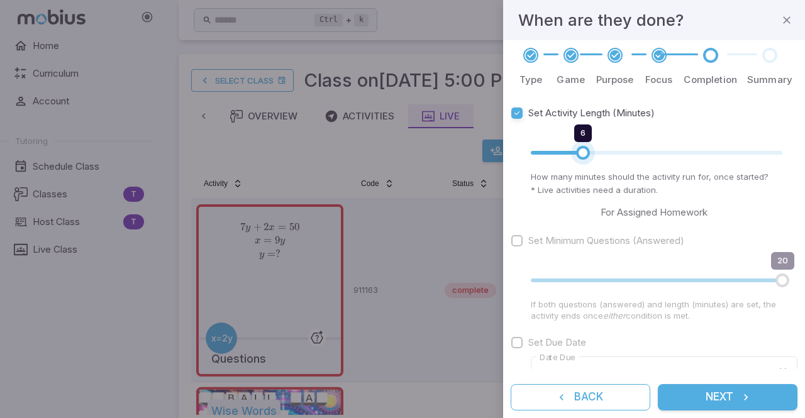
type input "*"
drag, startPoint x: 587, startPoint y: 150, endPoint x: 572, endPoint y: 153, distance: 15.3
click at [572, 153] on span "5" at bounding box center [573, 153] width 14 height 14
click at [697, 407] on button "Next" at bounding box center [728, 397] width 140 height 26
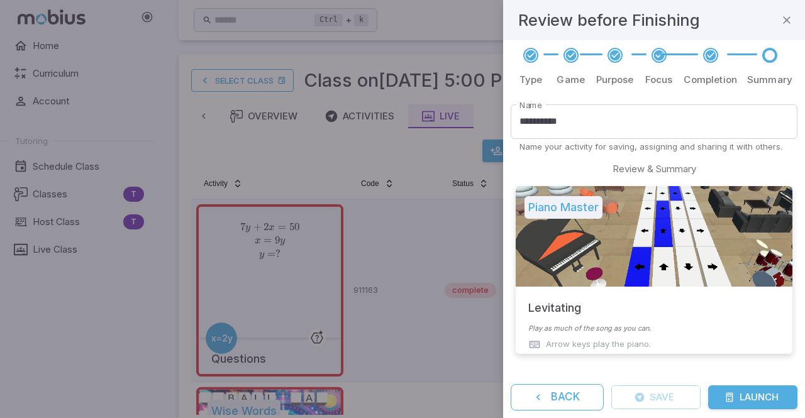
click at [759, 405] on button "Launch" at bounding box center [752, 397] width 89 height 24
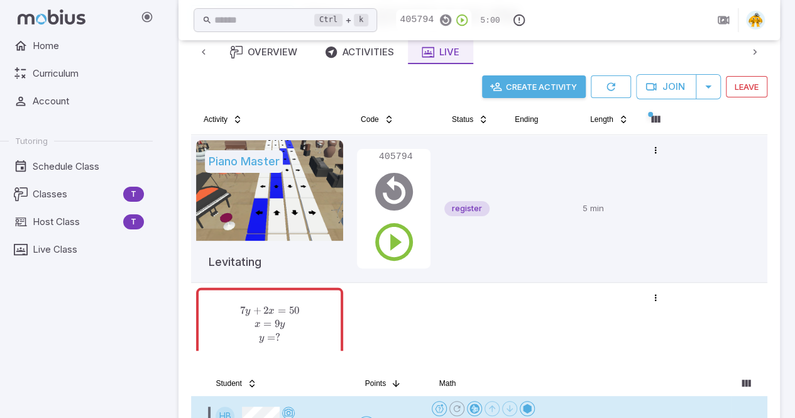
scroll to position [65, 0]
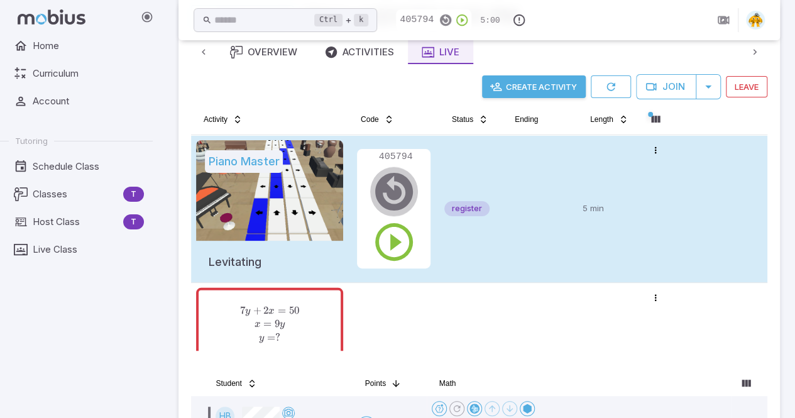
click at [392, 189] on icon "button" at bounding box center [394, 191] width 45 height 45
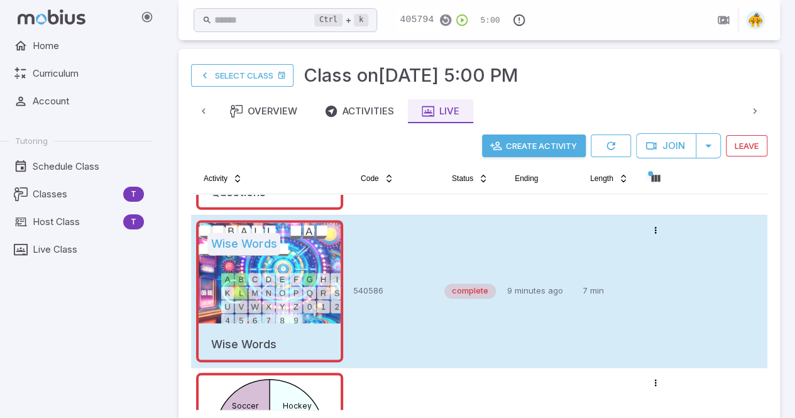
scroll to position [0, 0]
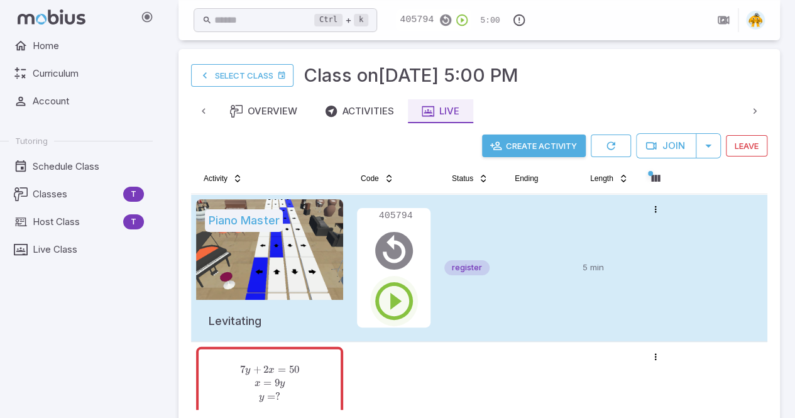
click at [394, 295] on icon "button" at bounding box center [394, 301] width 45 height 45
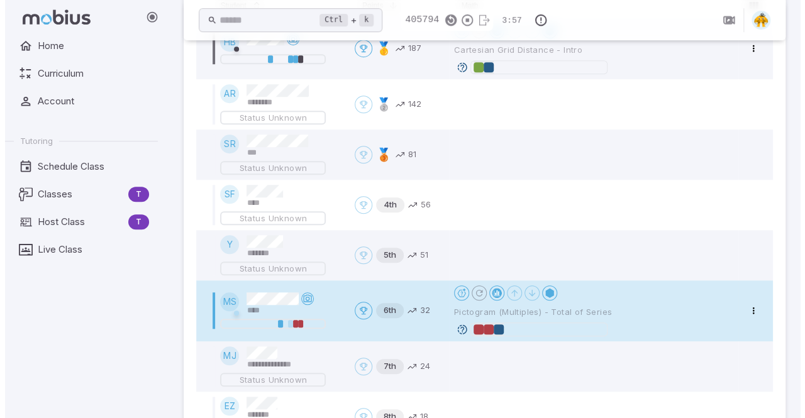
scroll to position [448, 0]
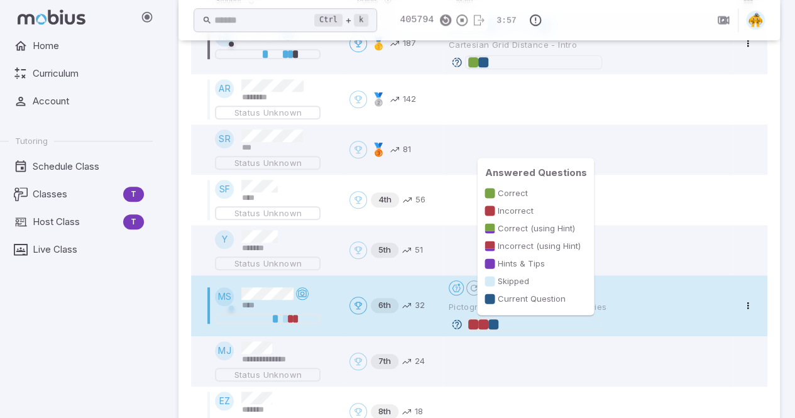
click at [492, 324] on div at bounding box center [493, 324] width 10 height 10
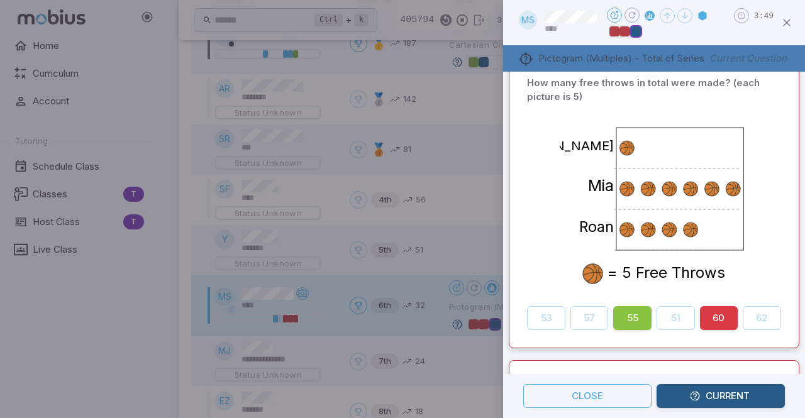
scroll to position [332, 0]
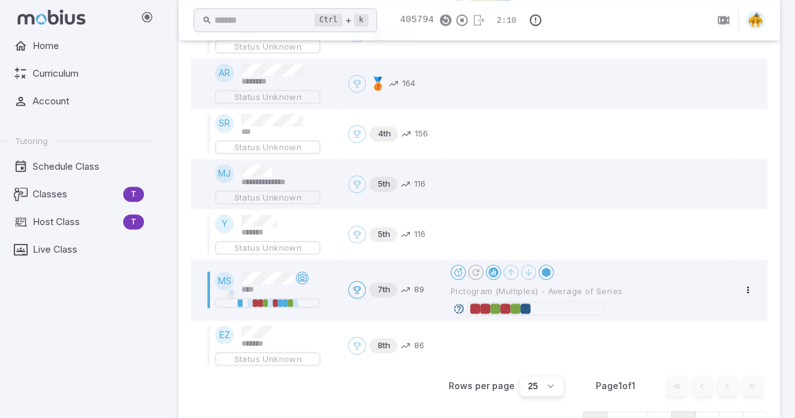
scroll to position [516, 0]
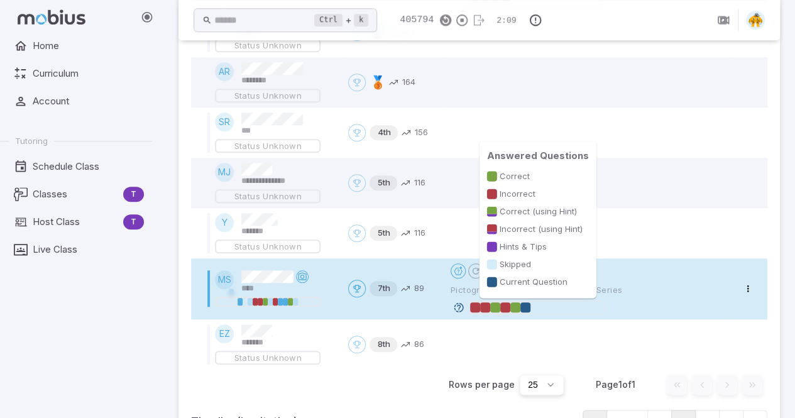
click at [526, 309] on div at bounding box center [526, 307] width 10 height 10
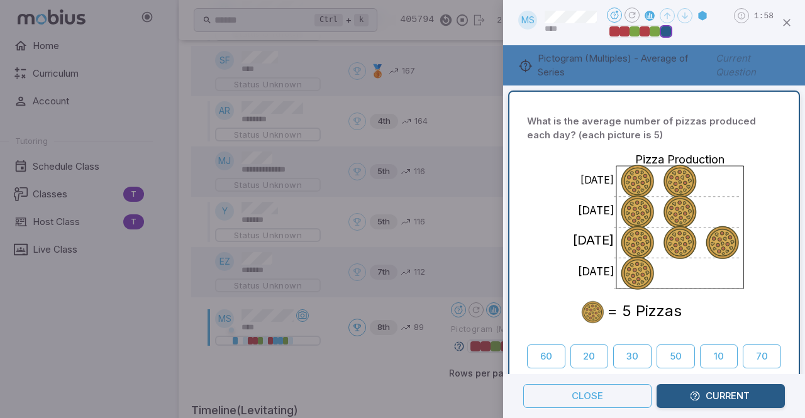
scroll to position [0, 0]
